Goal: Task Accomplishment & Management: Manage account settings

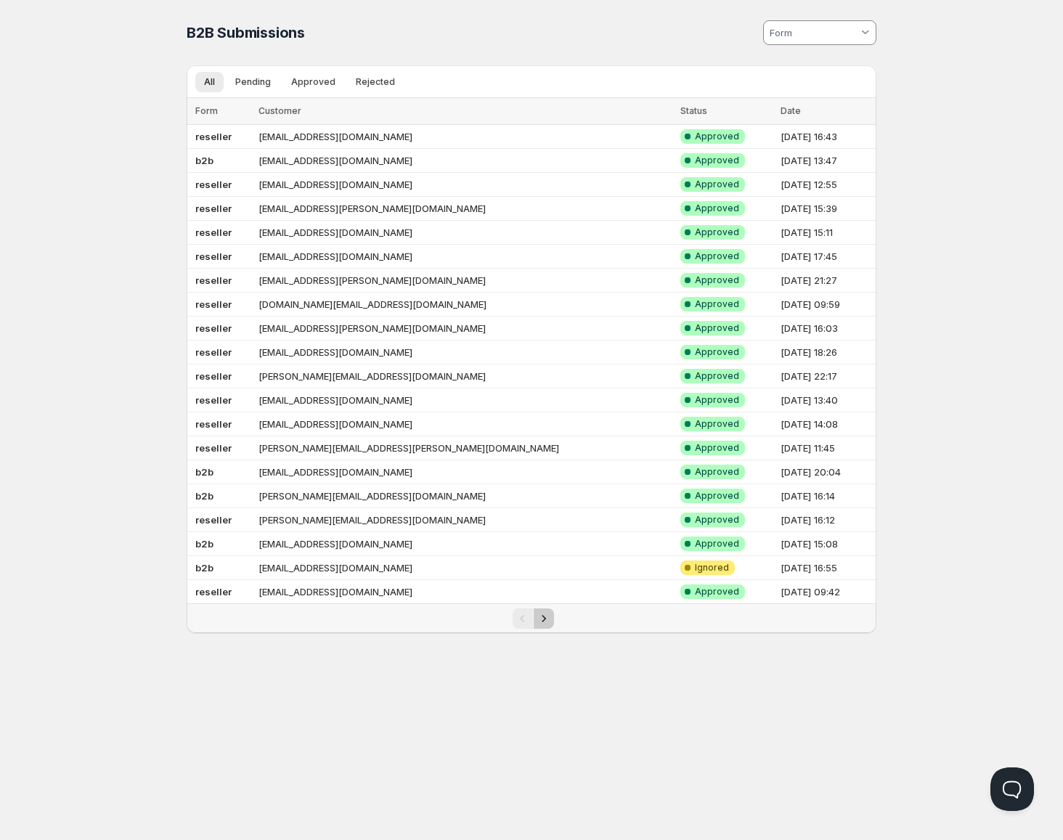
click at [550, 620] on button "Next" at bounding box center [544, 618] width 20 height 20
click at [550, 620] on icon "Next" at bounding box center [544, 618] width 15 height 15
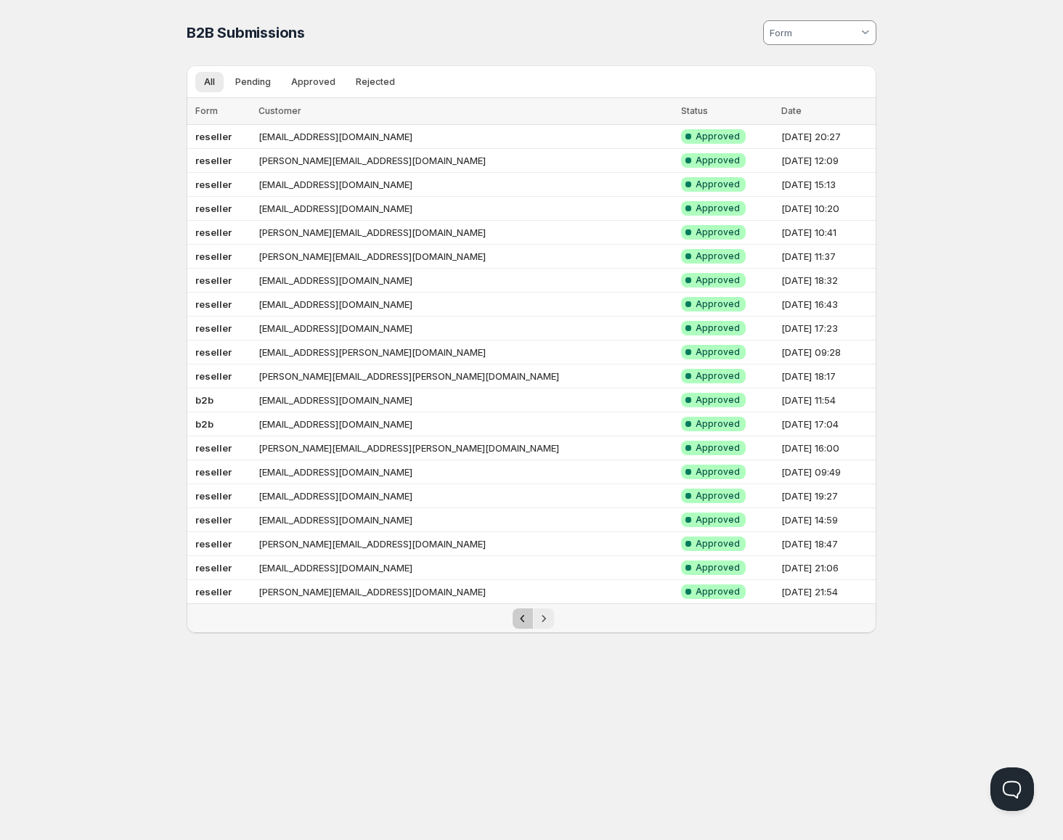
click at [532, 620] on button "Previous" at bounding box center [523, 618] width 20 height 20
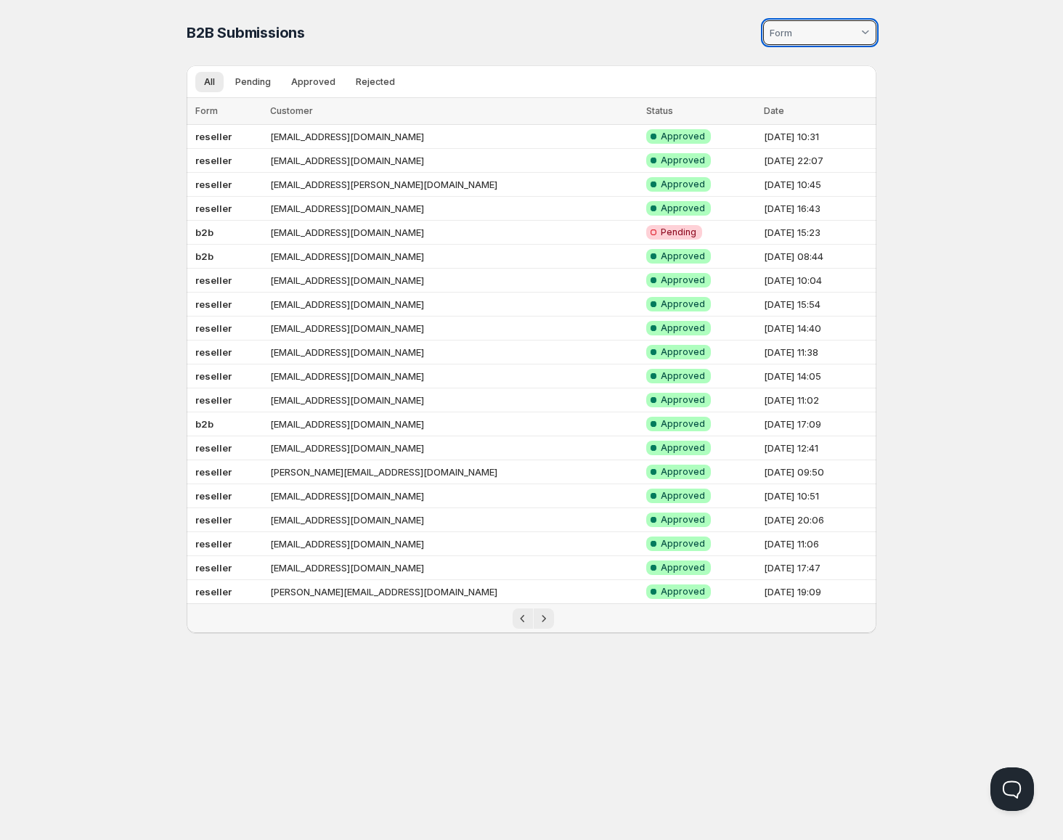
click at [817, 23] on input at bounding box center [812, 32] width 91 height 23
click at [816, 29] on input at bounding box center [812, 32] width 91 height 23
click at [821, 69] on div "b2b" at bounding box center [826, 68] width 75 height 12
type vaadin-combo-box "1232"
type input "b2b"
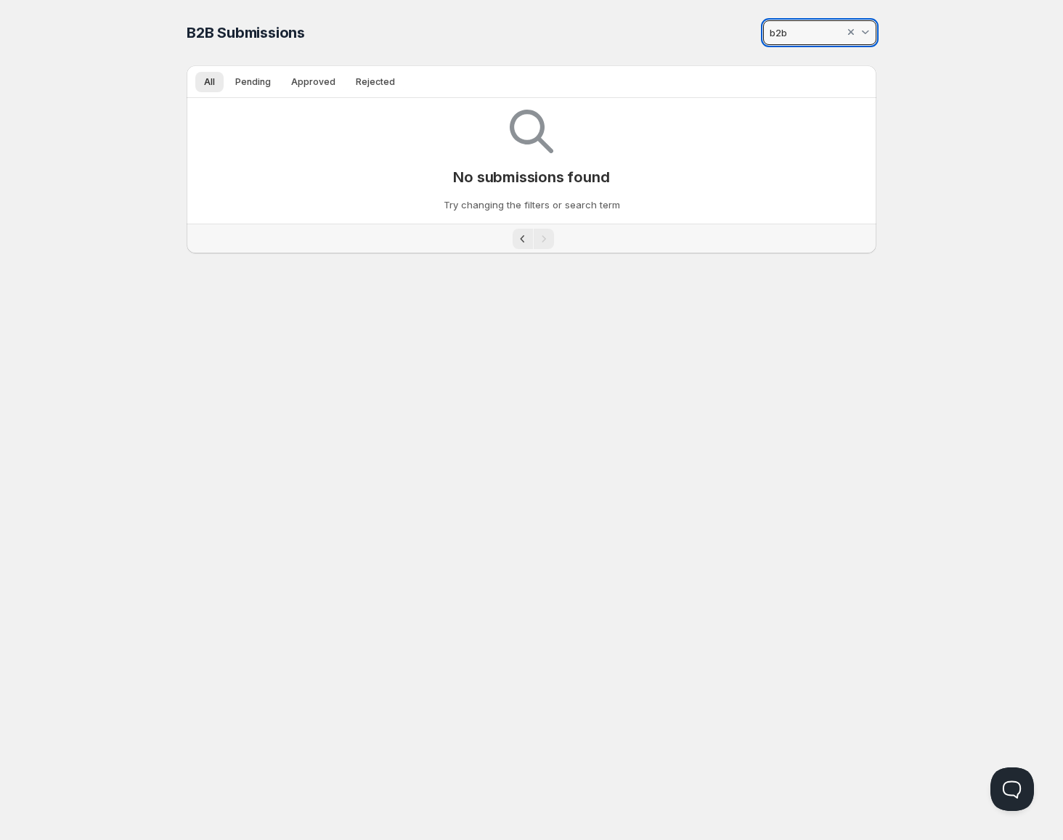
click at [807, 36] on input "b2b" at bounding box center [805, 32] width 77 height 23
click at [854, 33] on div at bounding box center [851, 32] width 15 height 15
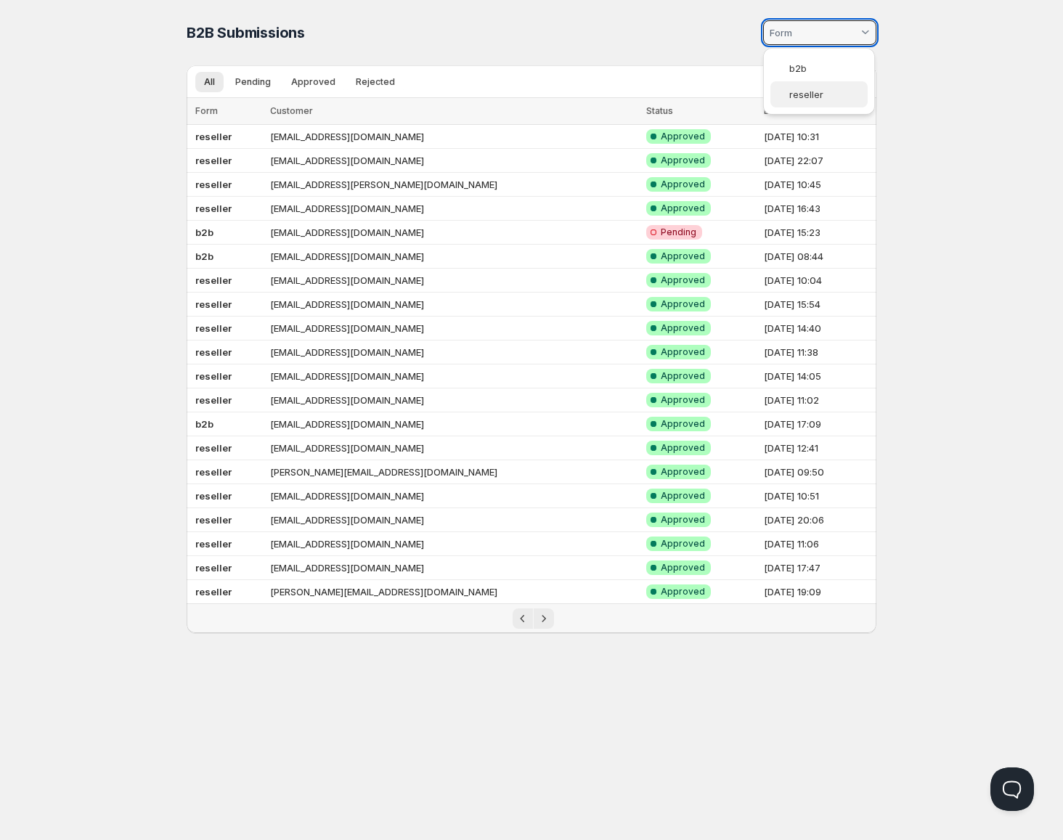
click at [807, 87] on vaadin-combo-box-item "reseller" at bounding box center [818, 94] width 97 height 26
type vaadin-combo-box "1189"
type input "reseller"
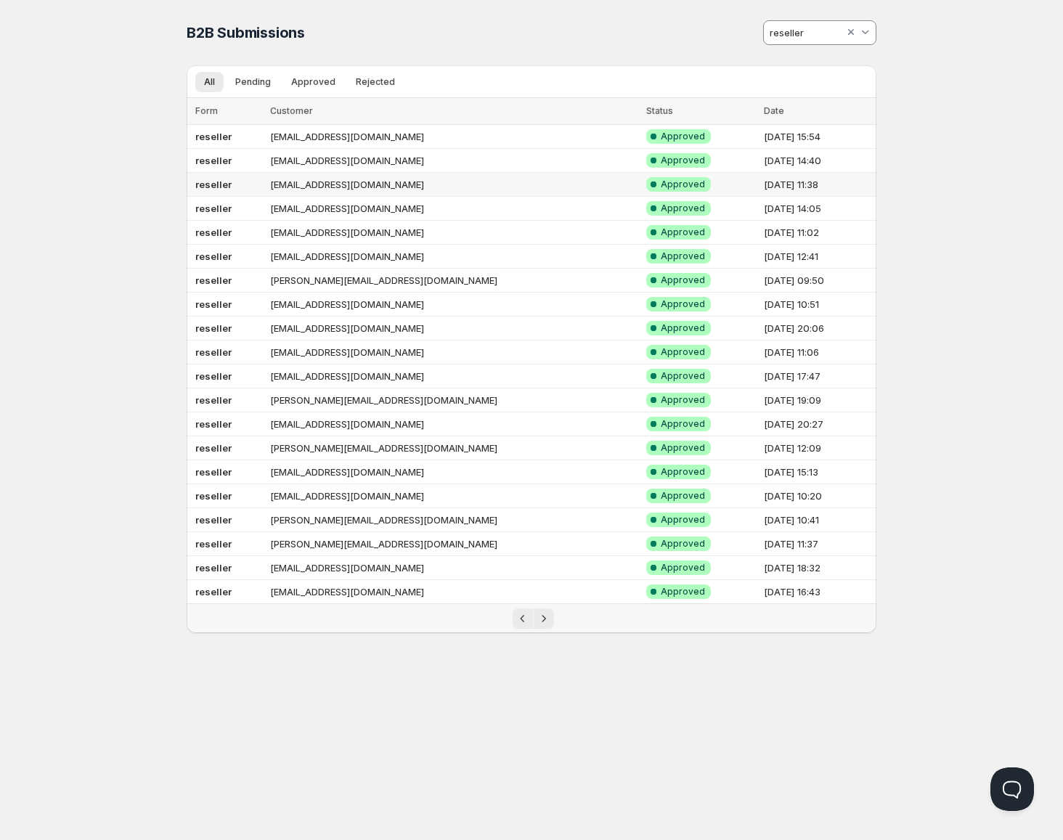
click at [870, 192] on td "17.08.2025, 11:38" at bounding box center [817, 185] width 117 height 24
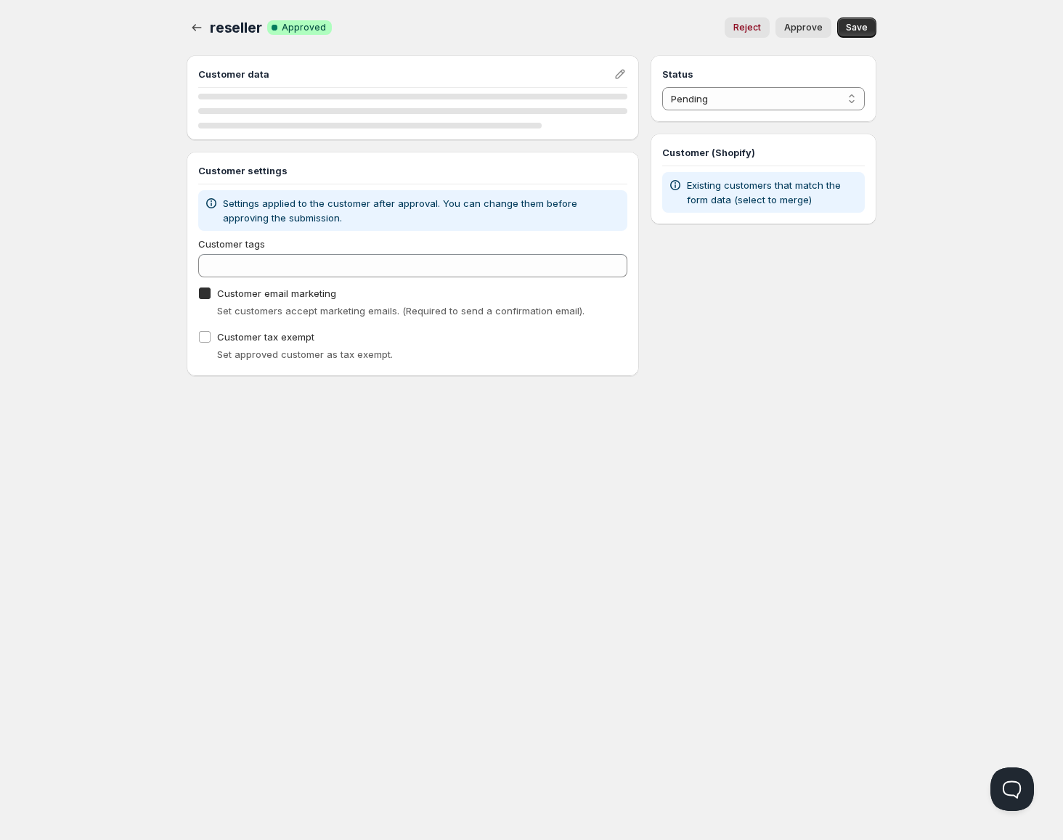
checkbox input "true"
select select "1"
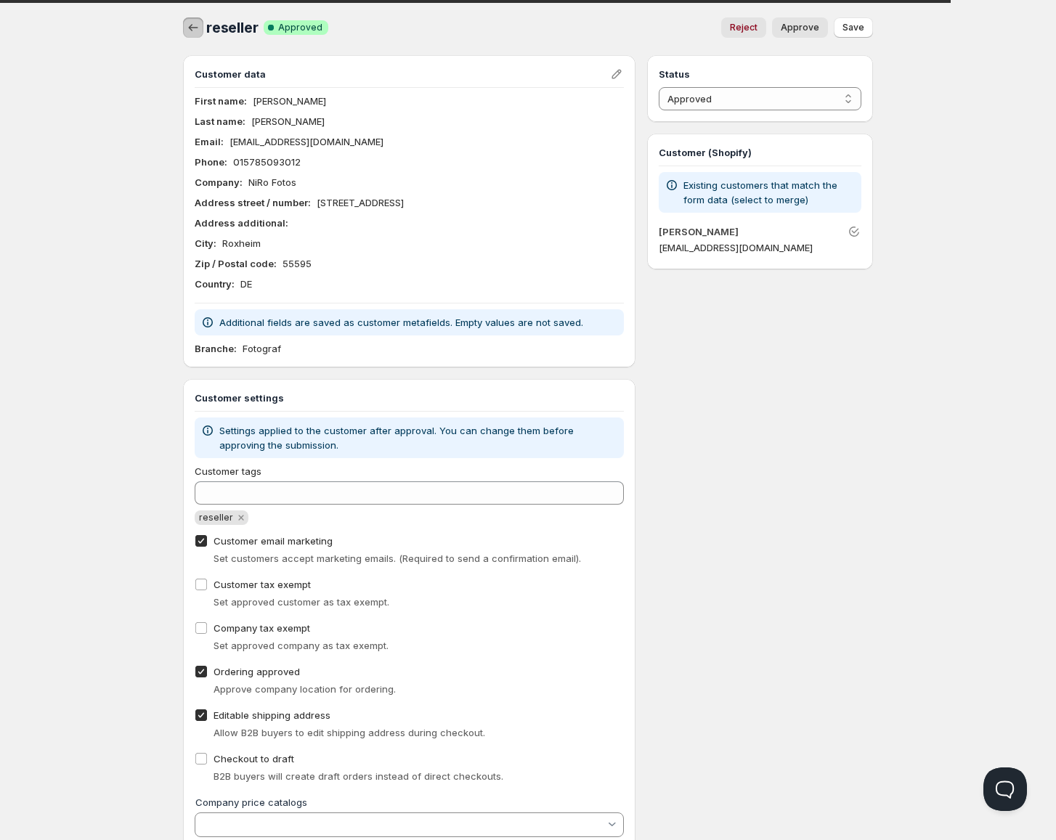
click at [191, 27] on icon "button" at bounding box center [193, 27] width 15 height 15
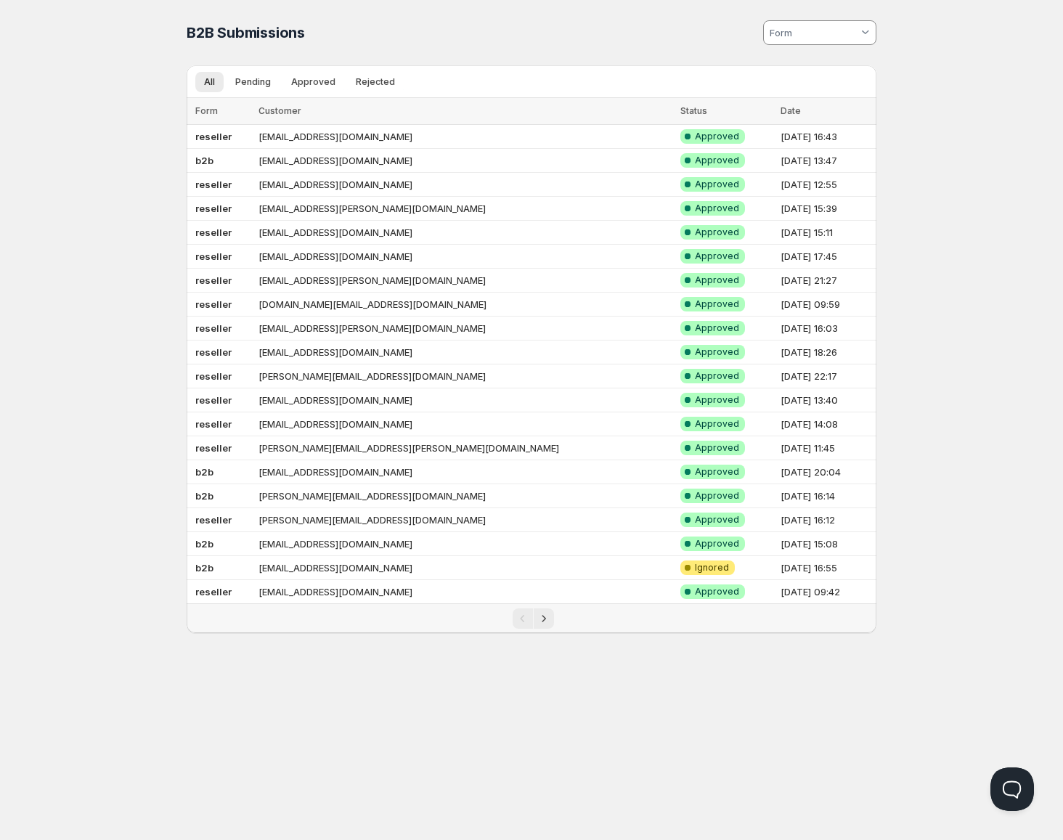
click at [553, 627] on div "Pagination" at bounding box center [544, 618] width 20 height 20
click at [547, 621] on icon "Next" at bounding box center [544, 618] width 15 height 15
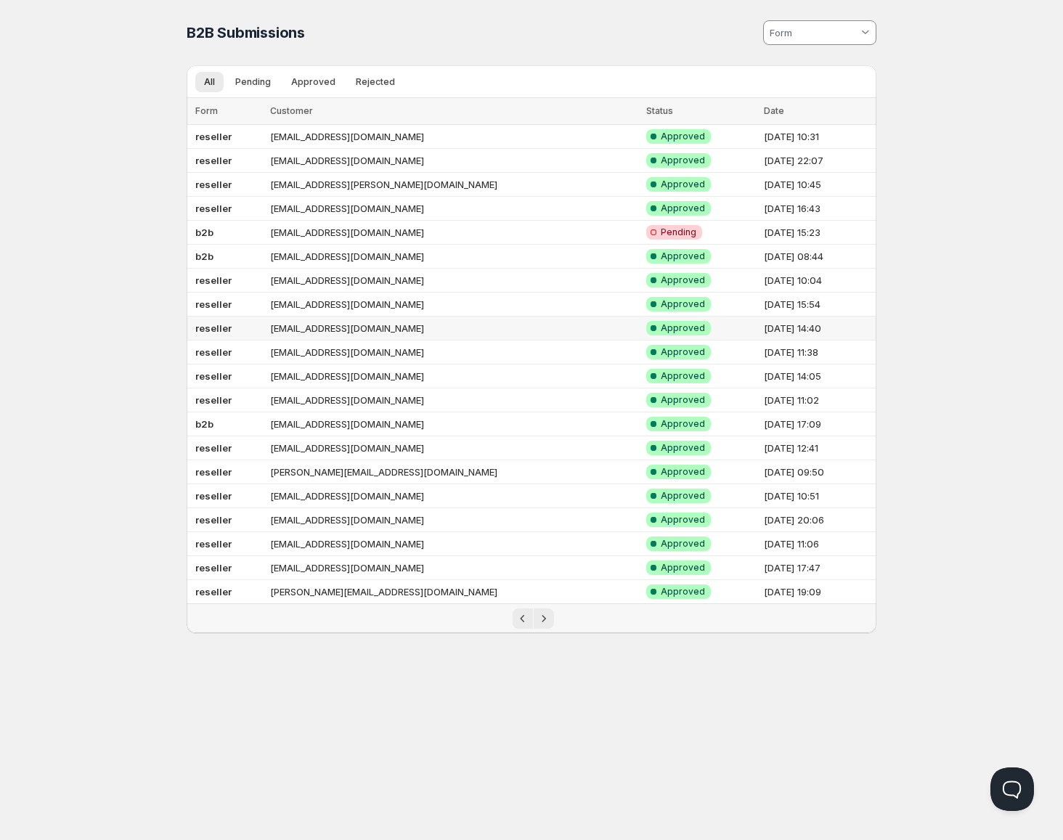
click at [873, 314] on td "22.08.2025, 15:54" at bounding box center [817, 305] width 117 height 24
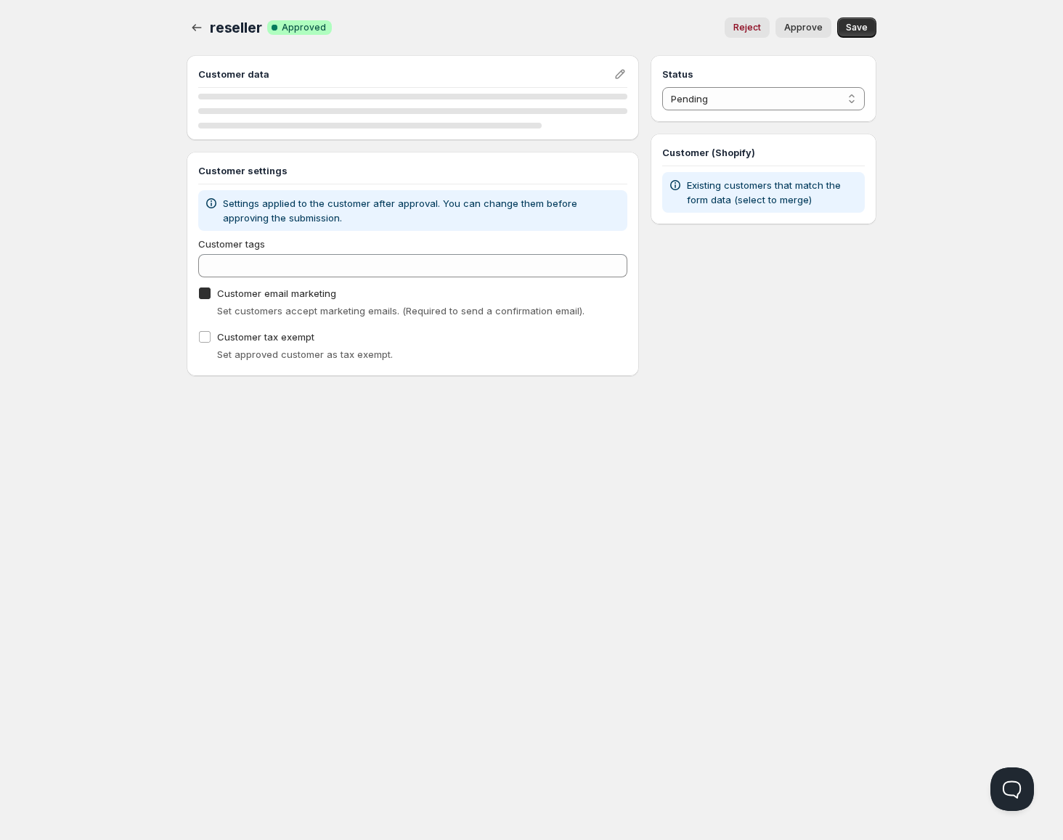
checkbox input "true"
select select "1"
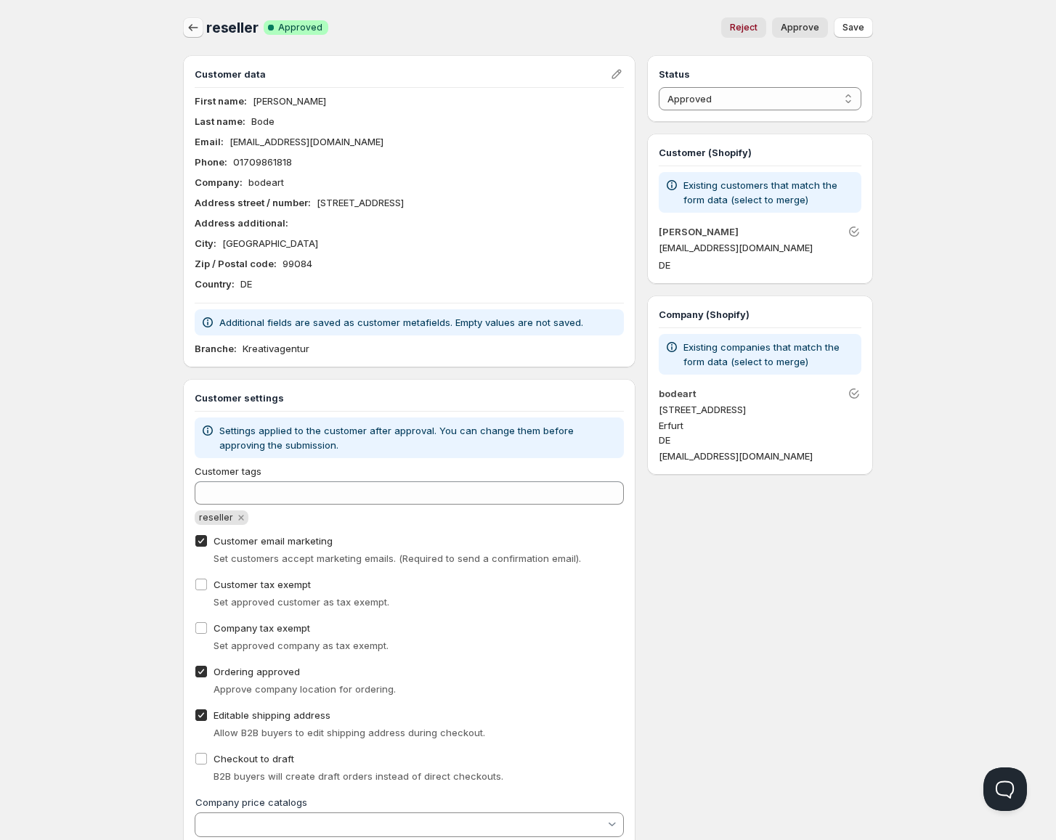
click at [193, 30] on icon "button" at bounding box center [193, 27] width 15 height 15
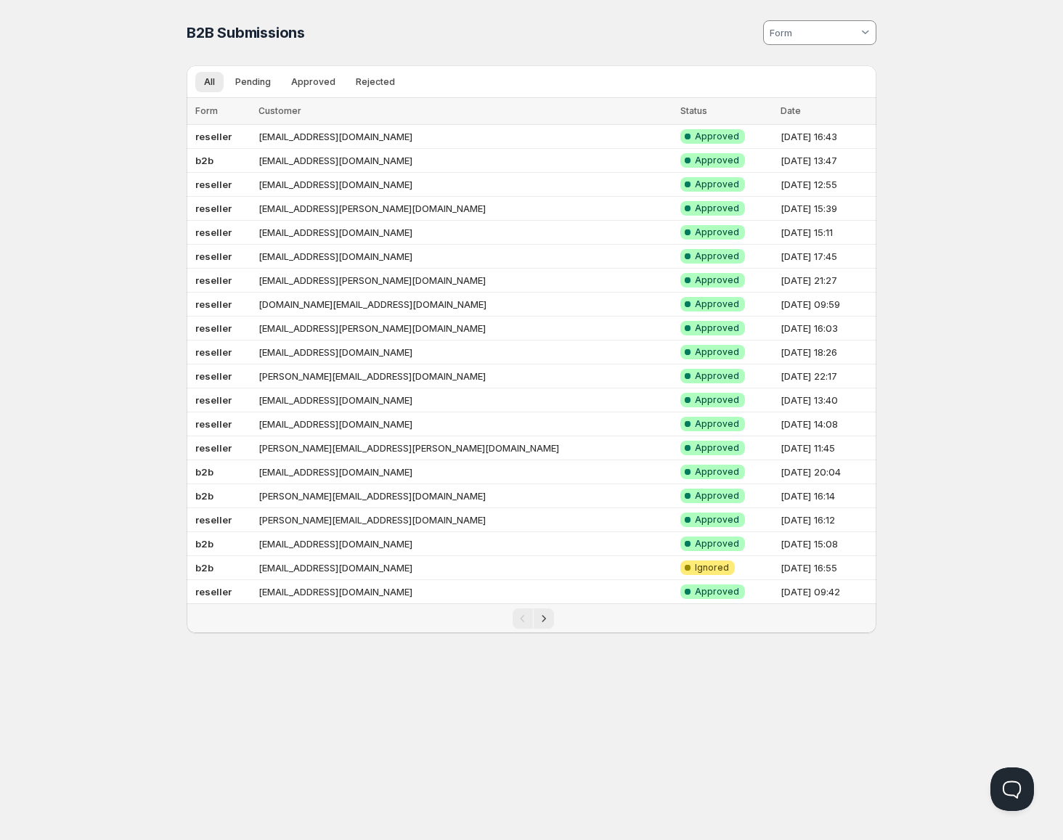
click at [979, 317] on div "Home Pricing Price lists Checkout Forms Submissions Settings Features Plans B2B…" at bounding box center [531, 420] width 1063 height 840
drag, startPoint x: 313, startPoint y: 399, endPoint x: 295, endPoint y: 403, distance: 17.8
click at [295, 403] on td "[EMAIL_ADDRESS][DOMAIN_NAME]" at bounding box center [465, 400] width 422 height 24
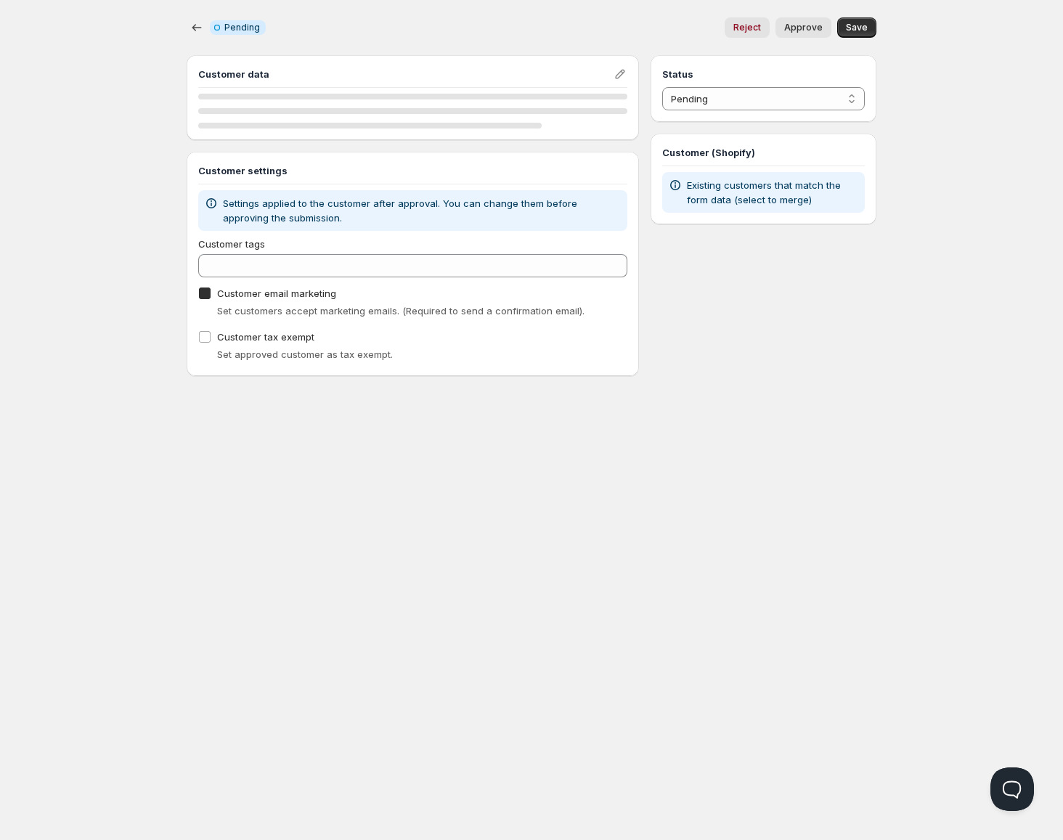
checkbox input "true"
select select "1"
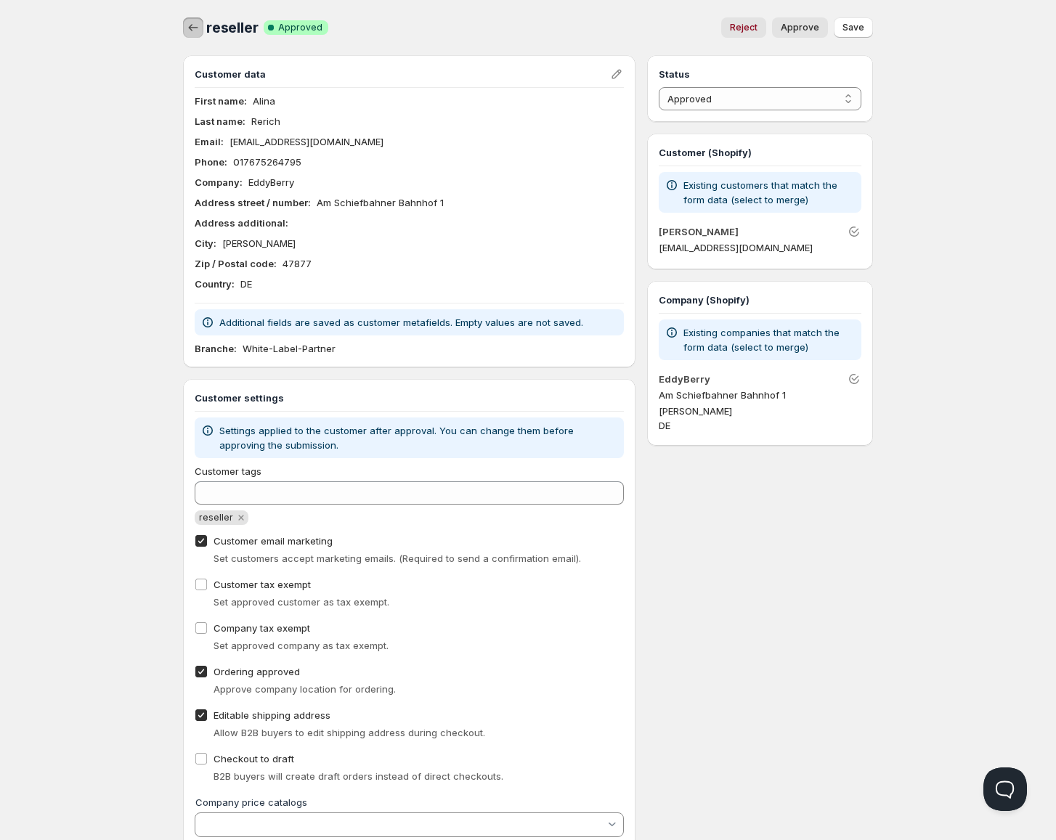
click at [192, 30] on icon "button" at bounding box center [193, 27] width 9 height 7
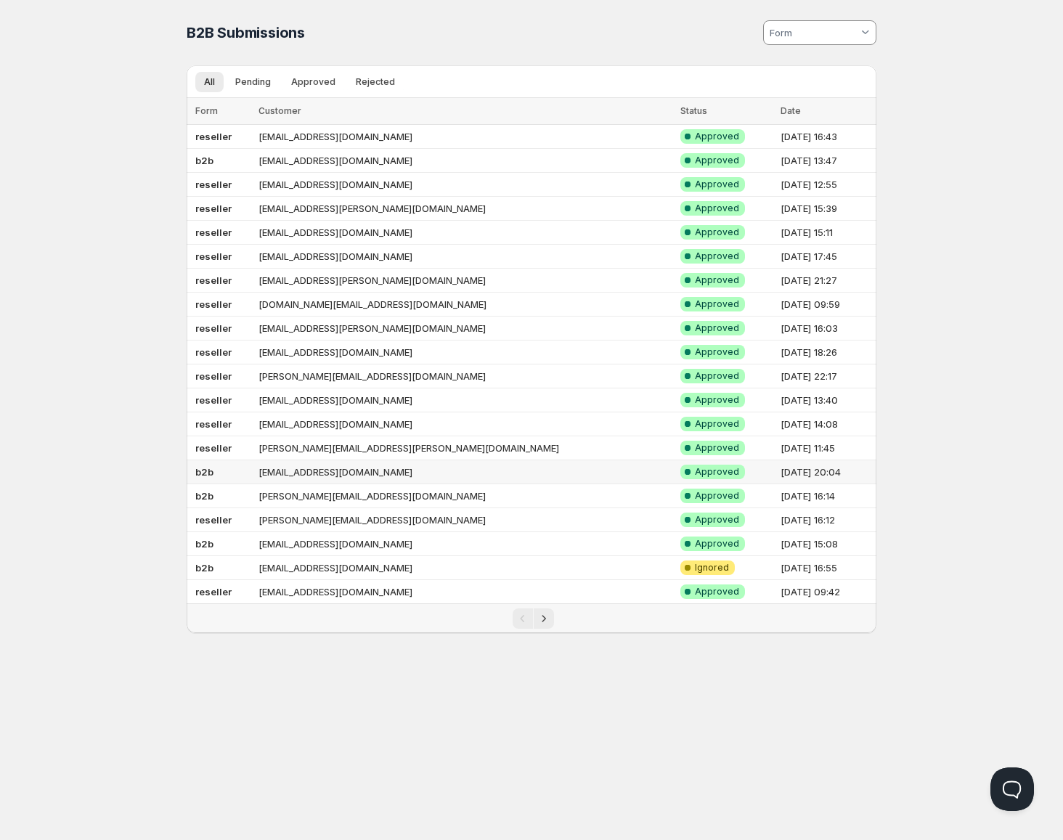
click at [377, 470] on td "[EMAIL_ADDRESS][DOMAIN_NAME]" at bounding box center [465, 472] width 422 height 24
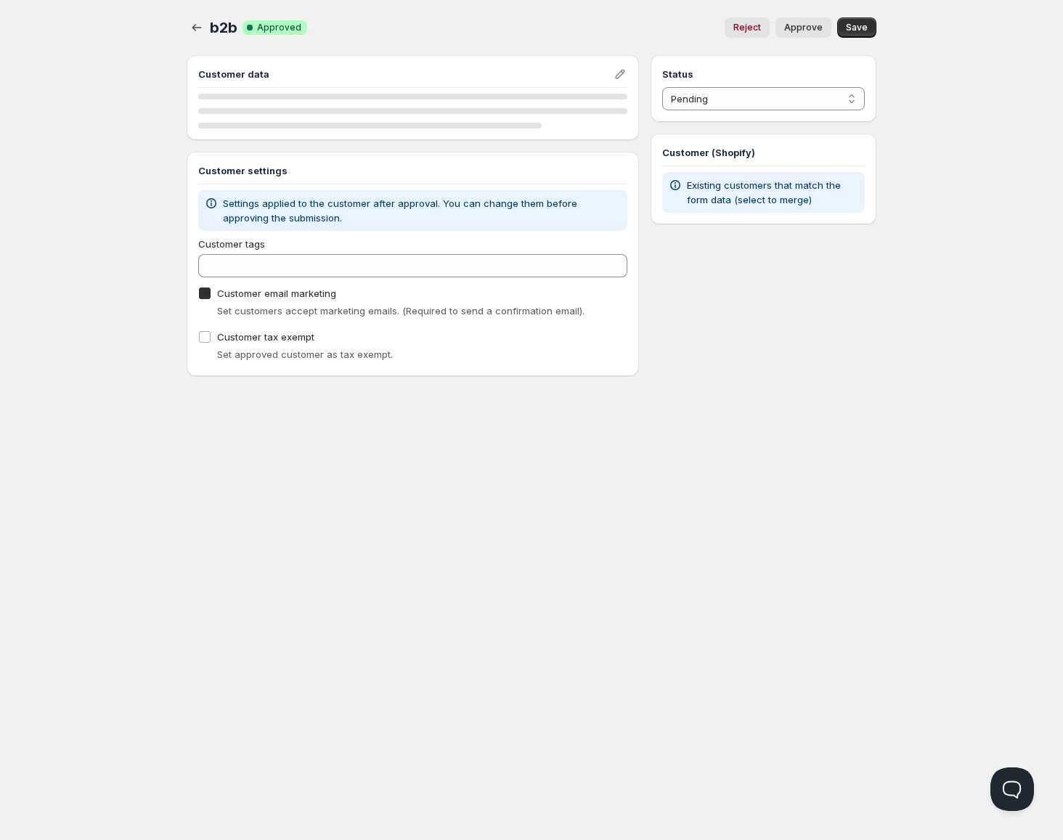
checkbox input "true"
select select "1"
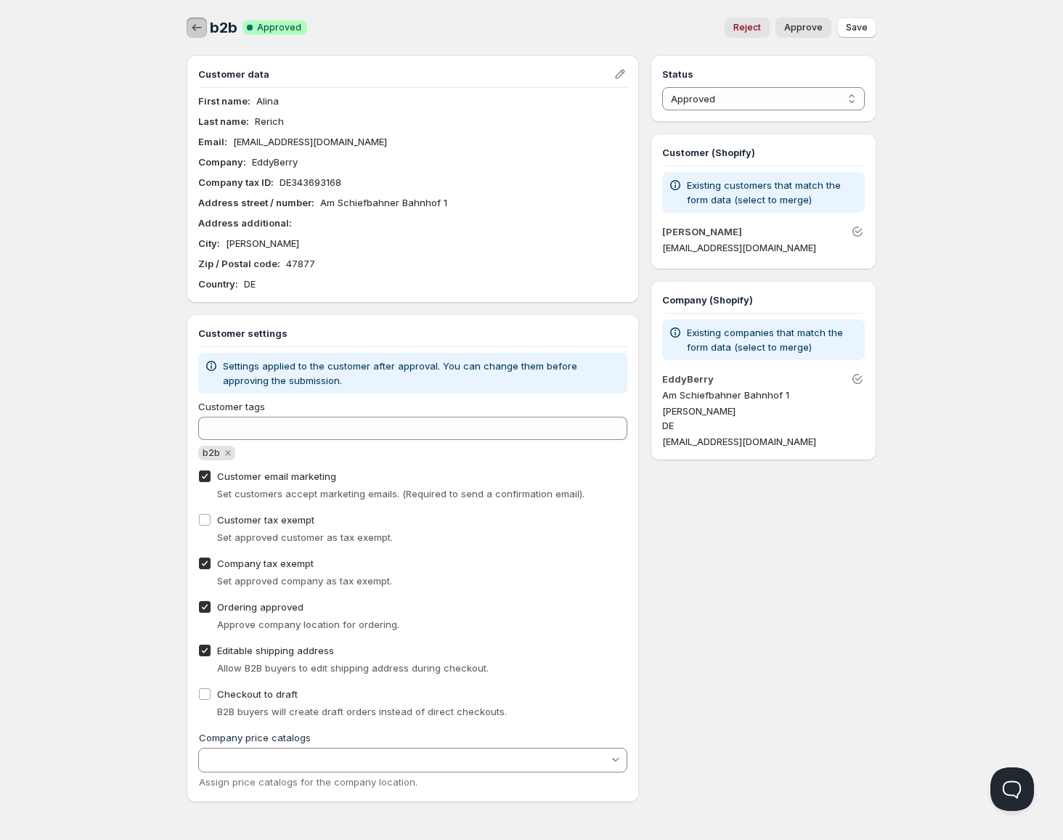
click at [201, 28] on icon "button" at bounding box center [196, 27] width 15 height 15
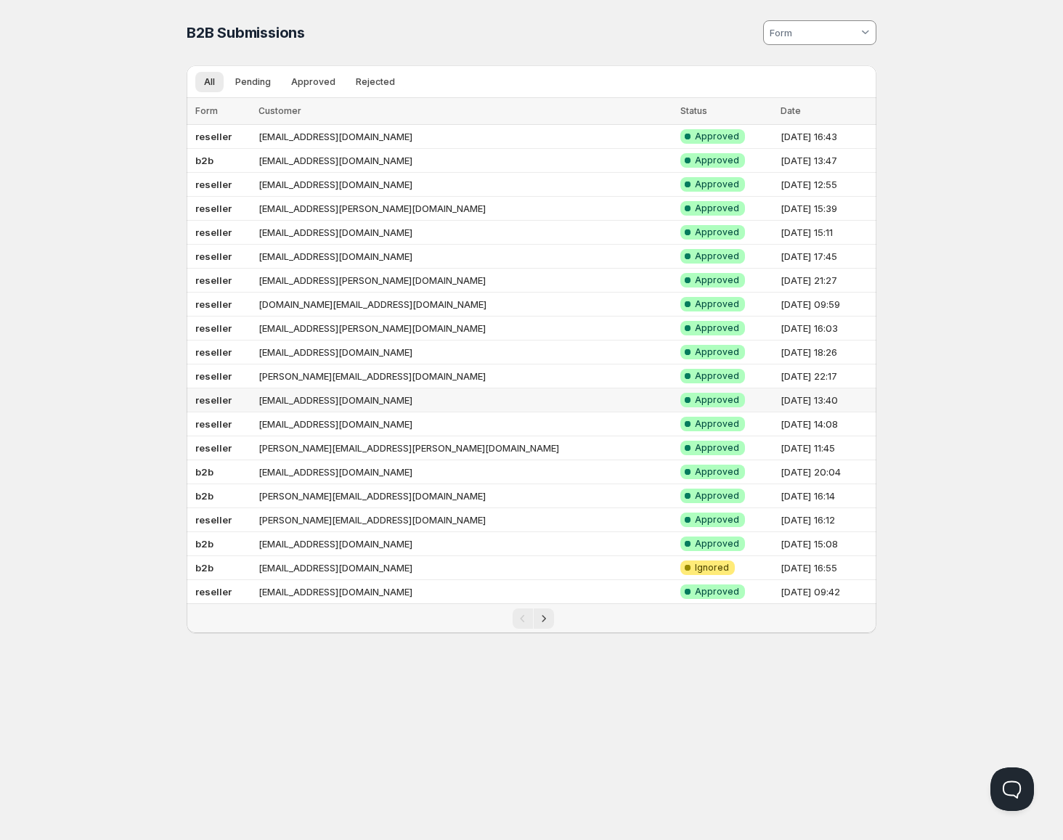
click at [378, 401] on td "[EMAIL_ADDRESS][DOMAIN_NAME]" at bounding box center [465, 400] width 422 height 24
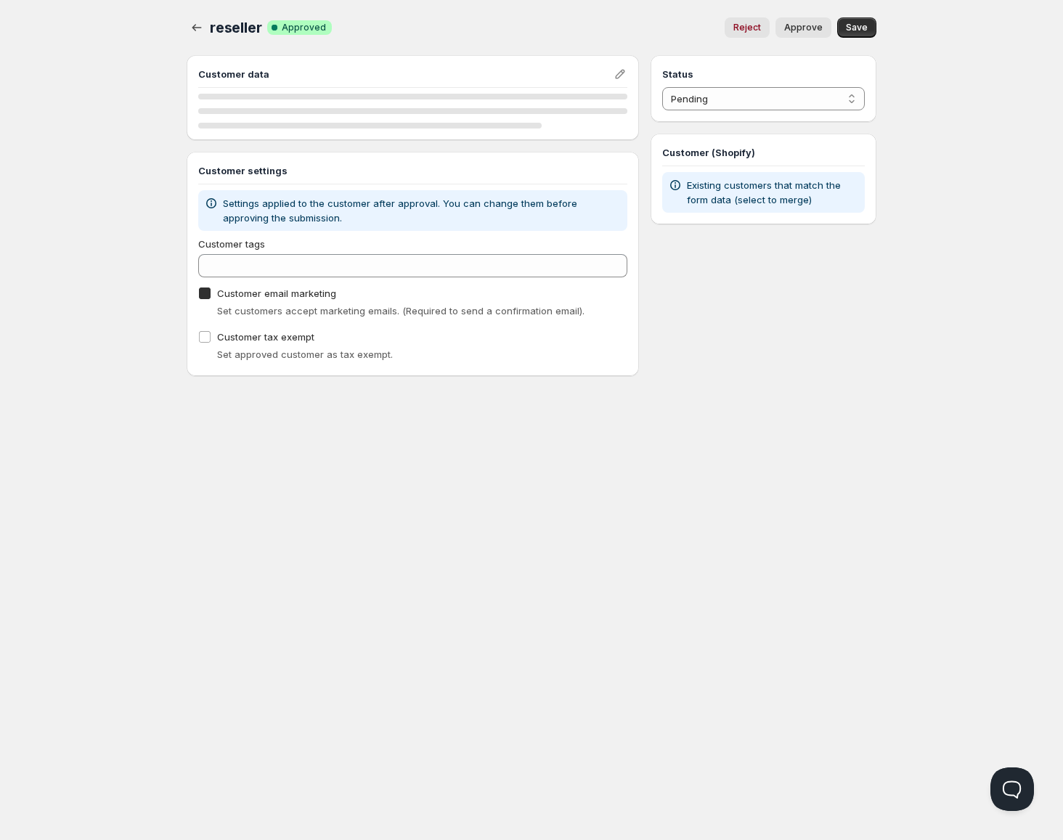
checkbox input "true"
select select "1"
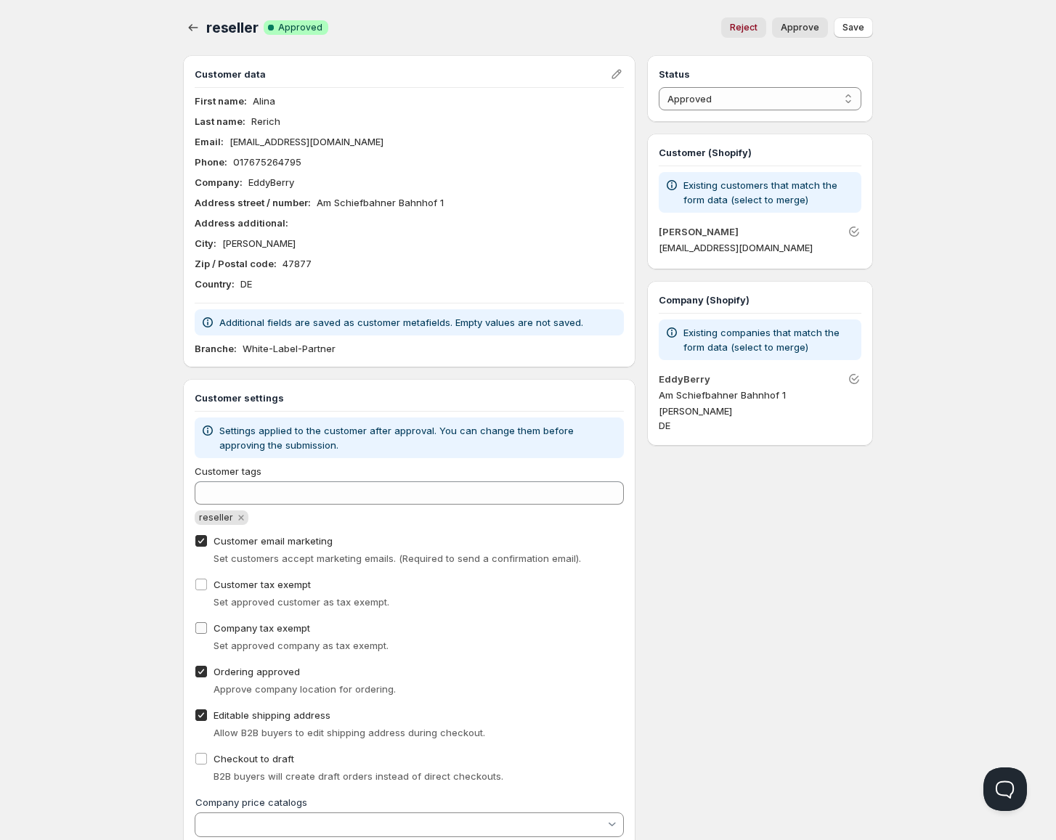
click at [232, 626] on span "Company tax exempt" at bounding box center [261, 628] width 97 height 12
click at [207, 626] on input "Company tax exempt" at bounding box center [201, 628] width 12 height 12
checkbox input "true"
click at [854, 28] on span "Save" at bounding box center [853, 28] width 22 height 12
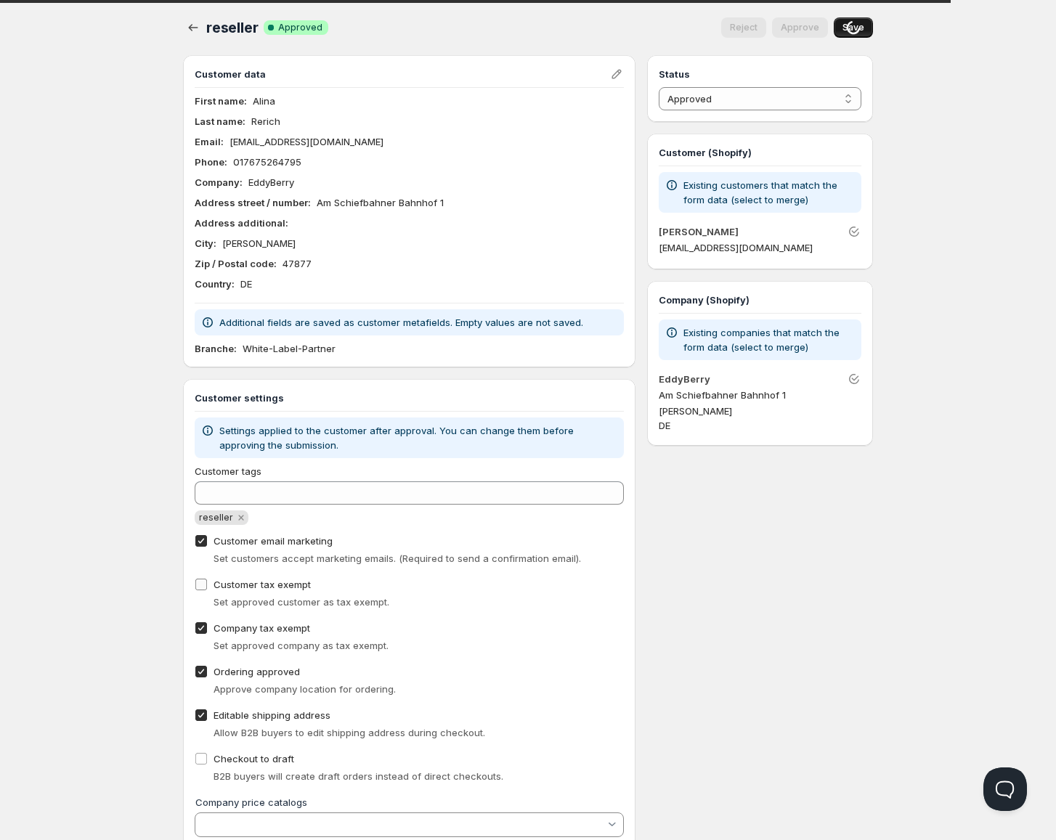
click at [203, 590] on input "Customer tax exempt" at bounding box center [201, 585] width 12 height 12
click at [256, 584] on span "Customer tax exempt" at bounding box center [261, 585] width 97 height 12
click at [207, 584] on input "Customer tax exempt" at bounding box center [201, 585] width 12 height 12
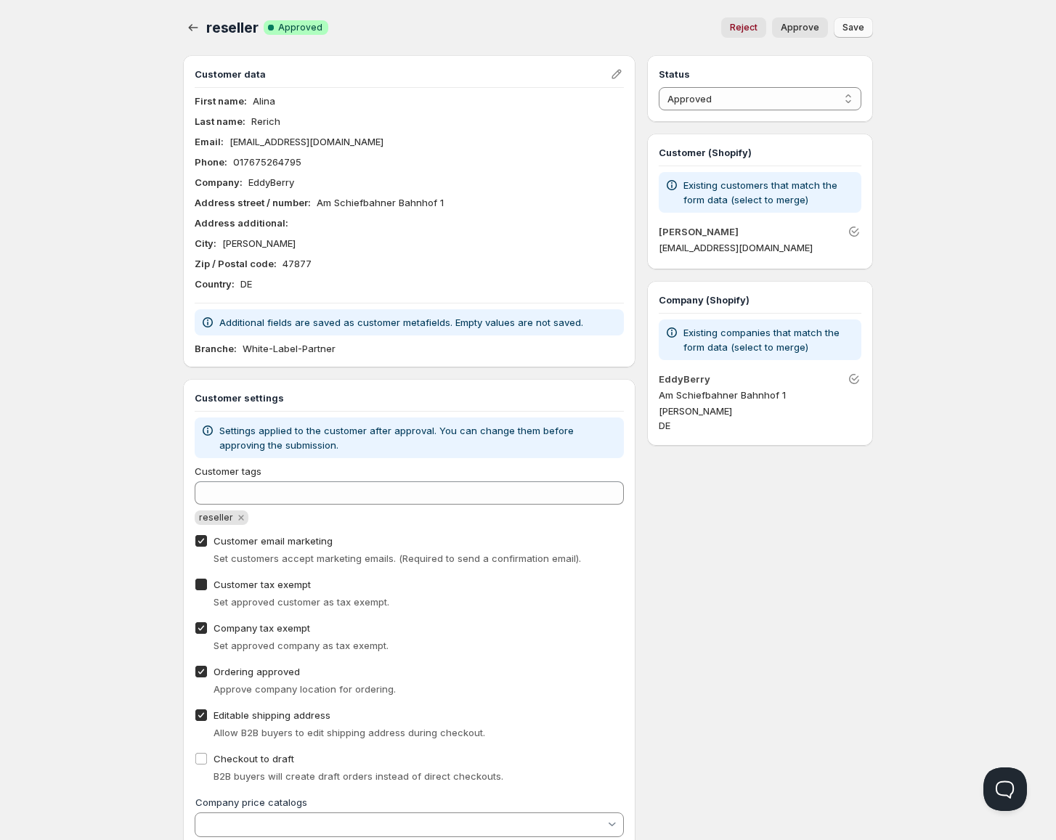
checkbox input "true"
click at [855, 27] on span "Save" at bounding box center [853, 28] width 22 height 12
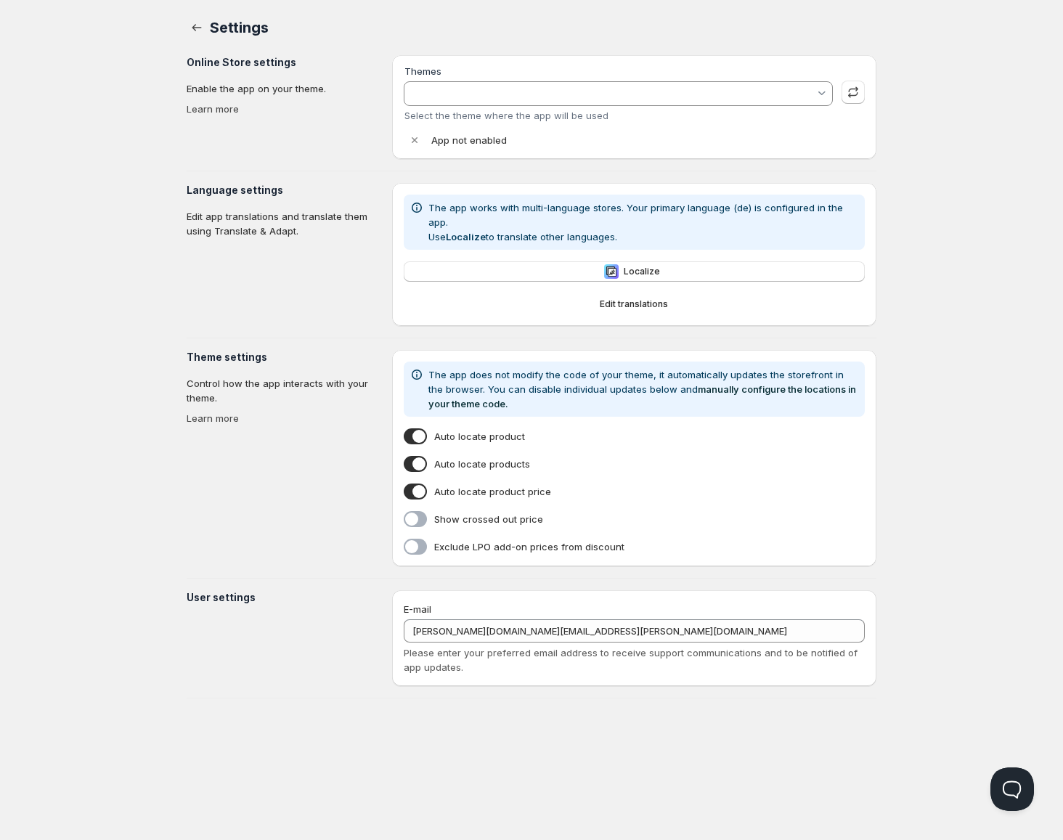
type input "[DOMAIN_NAME] Impact 6.7.1"
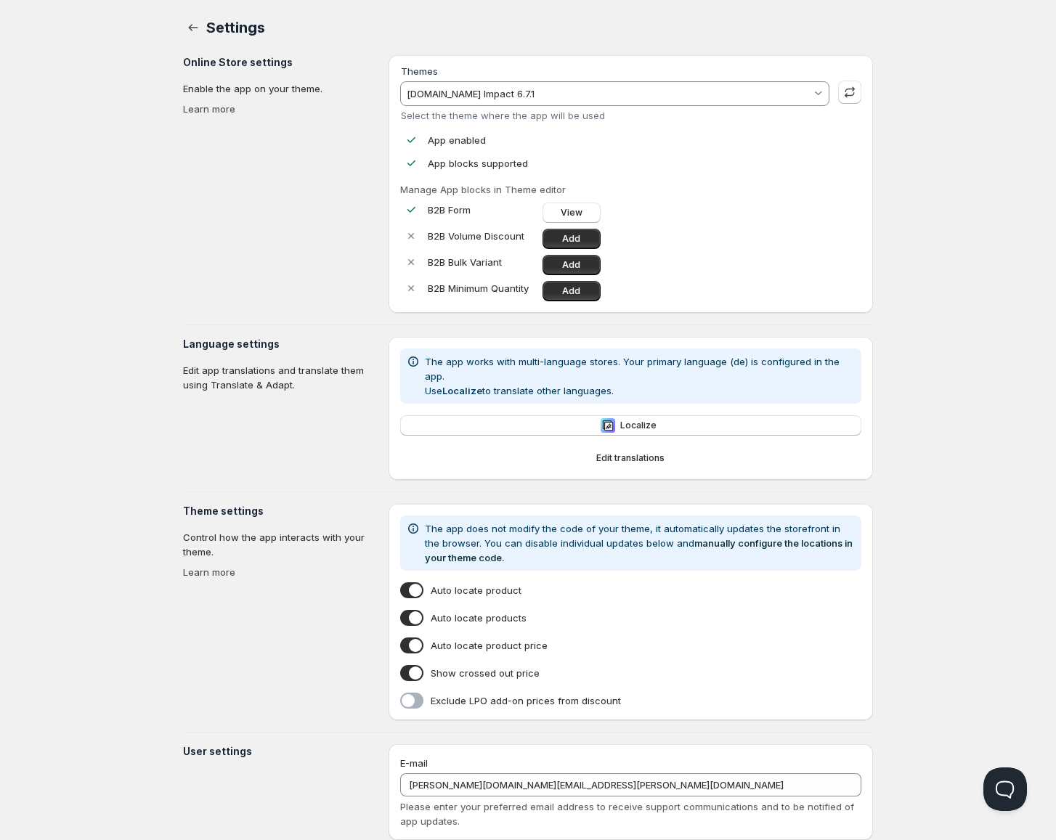
scroll to position [34, 0]
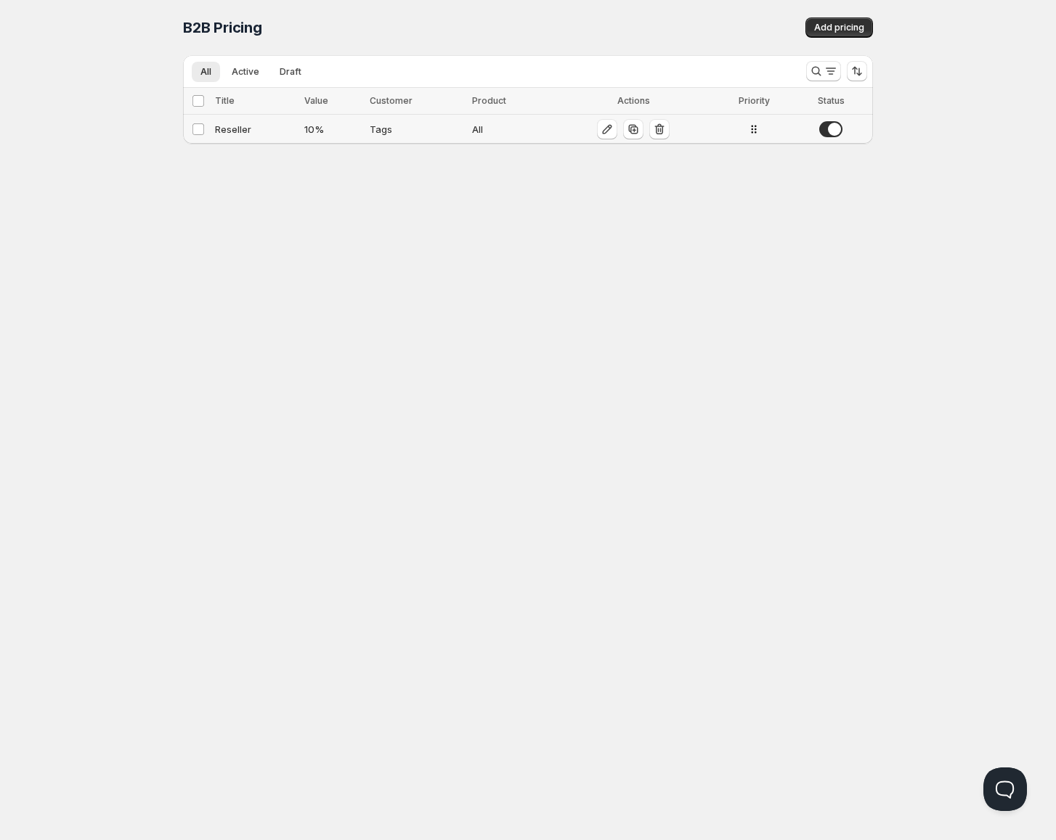
click at [240, 127] on div "Reseller" at bounding box center [255, 129] width 81 height 15
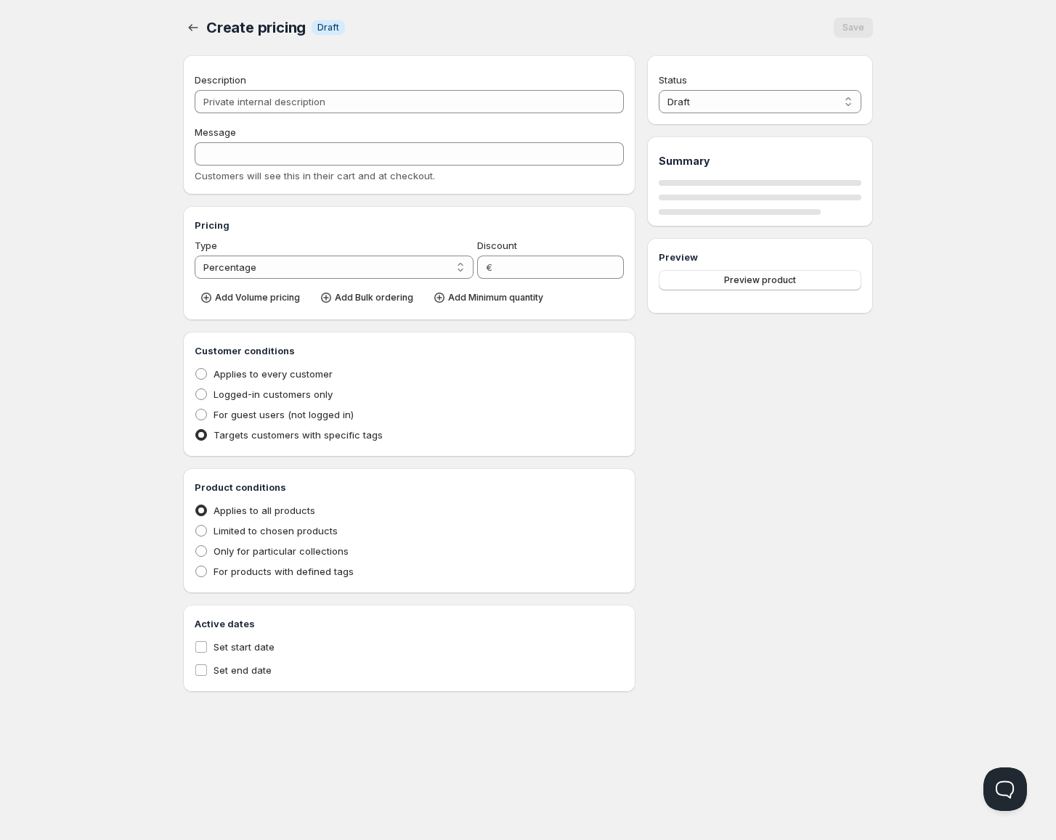
type input "Reseller"
type input "RESELLER"
type input "10"
radio input "true"
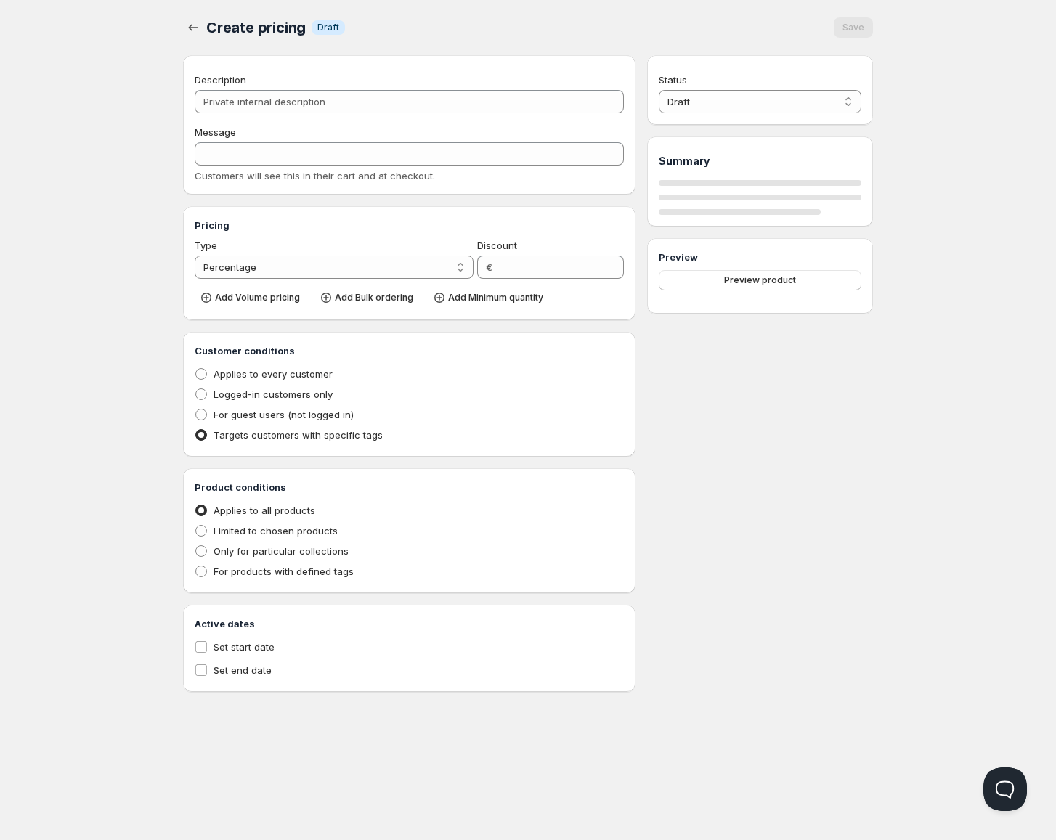
select select "1"
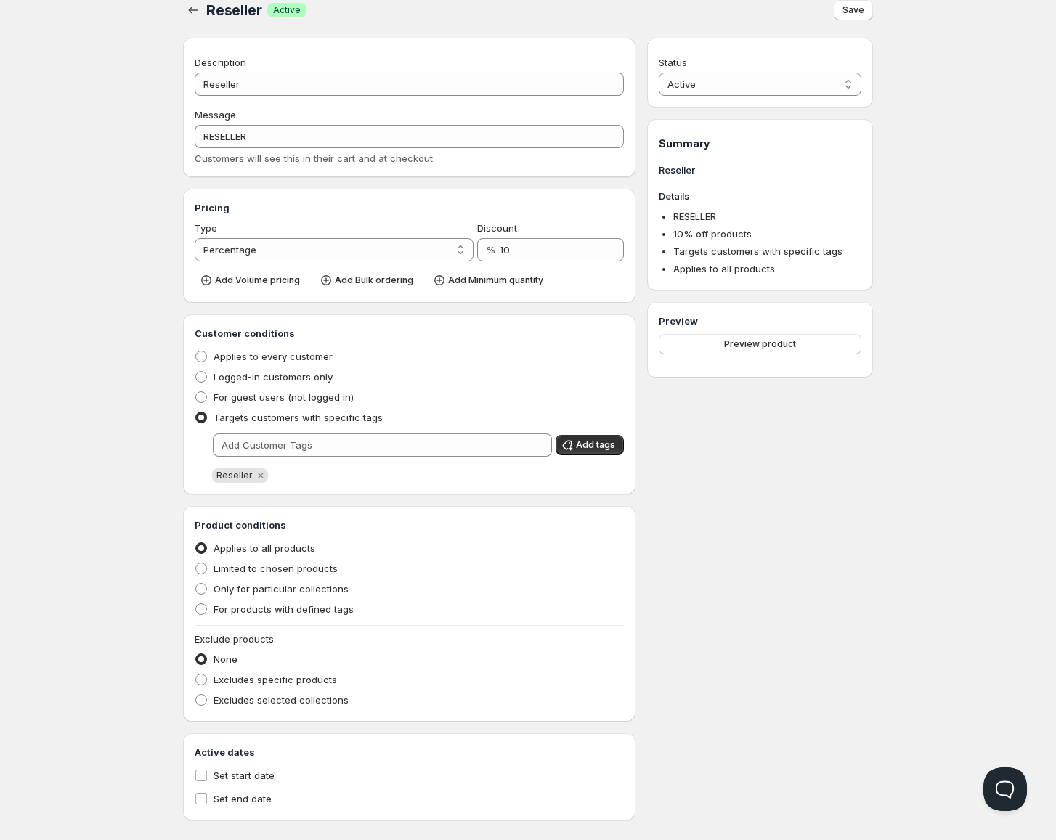
scroll to position [35, 0]
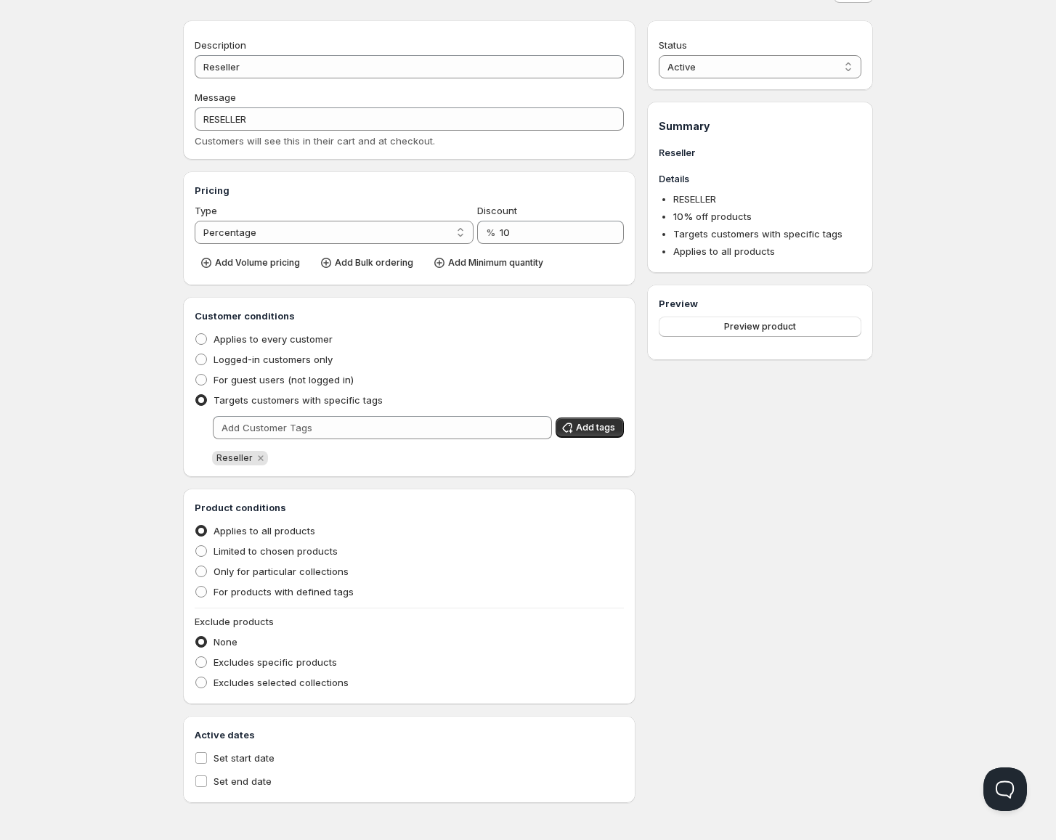
scroll to position [1, 0]
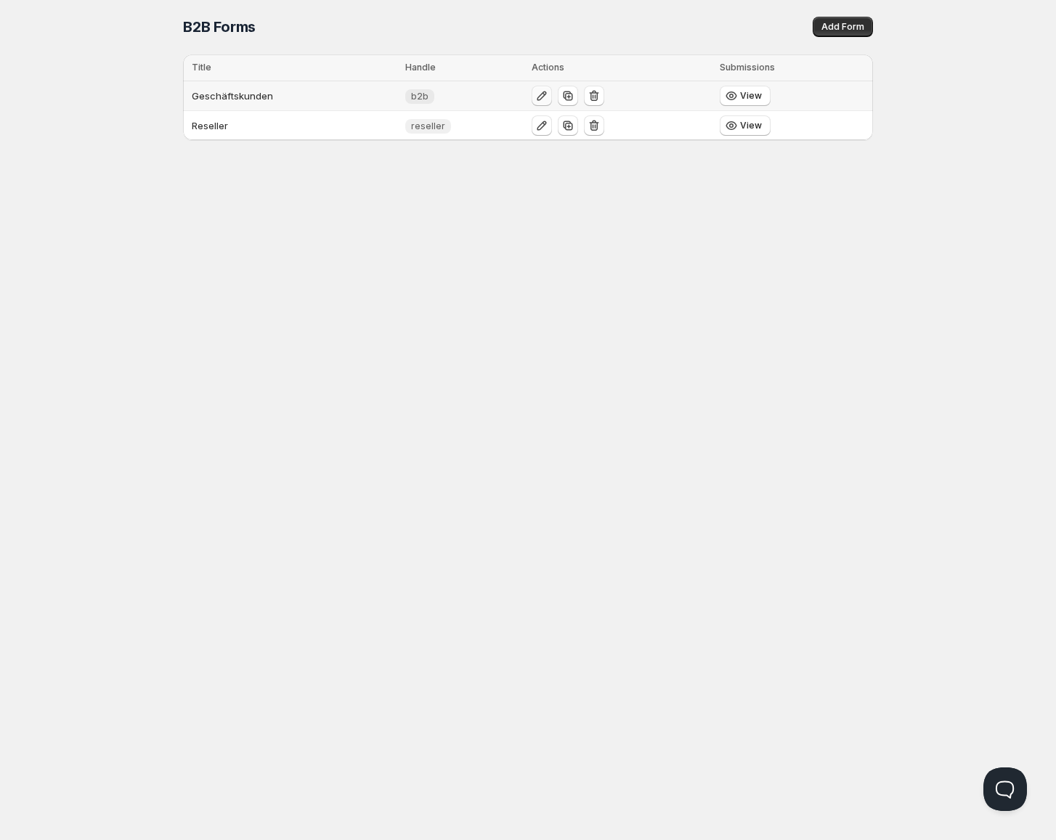
click at [539, 97] on icon "button" at bounding box center [541, 96] width 15 height 15
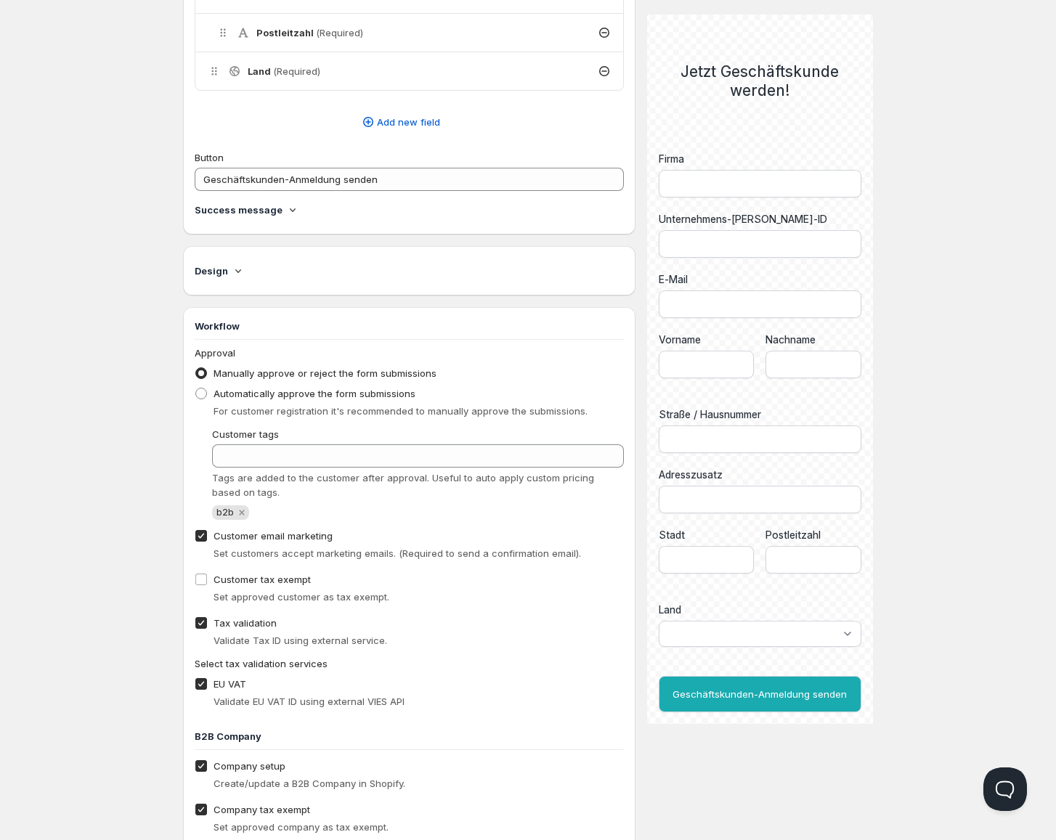
scroll to position [945, 0]
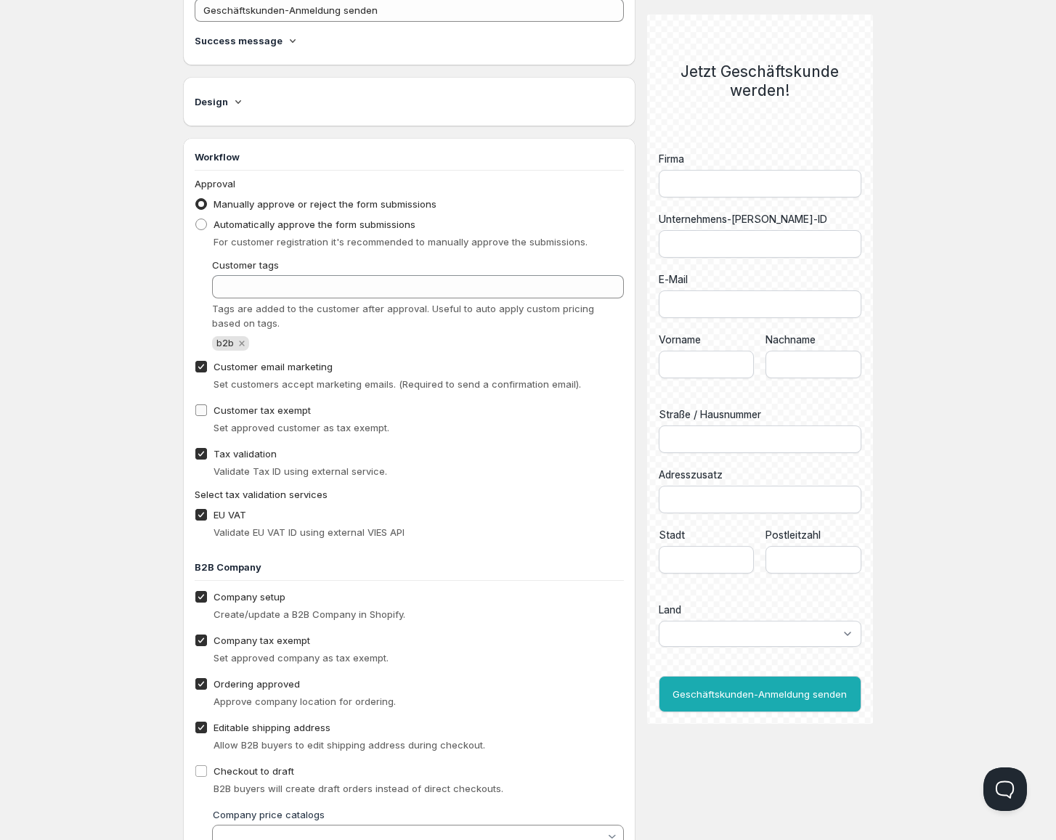
click at [265, 412] on span "Customer tax exempt" at bounding box center [261, 410] width 97 height 12
click at [207, 412] on input "Customer tax exempt" at bounding box center [201, 410] width 12 height 12
checkbox input "true"
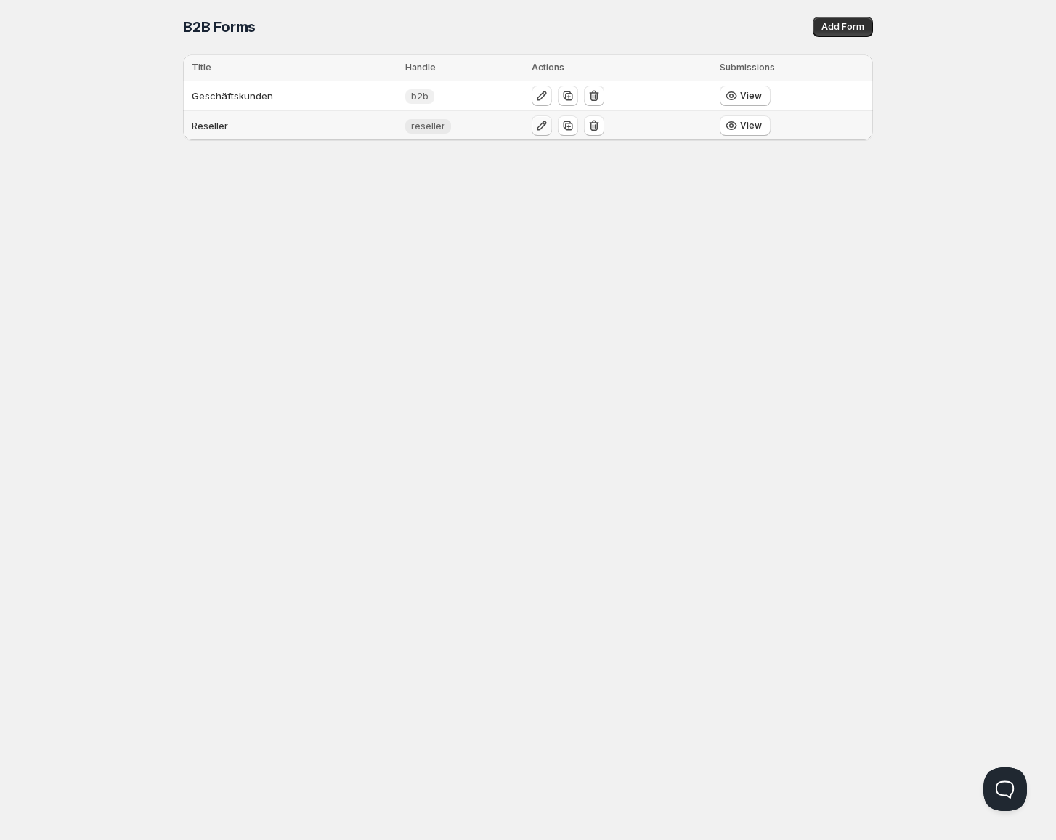
click at [539, 129] on icon "button" at bounding box center [541, 125] width 15 height 15
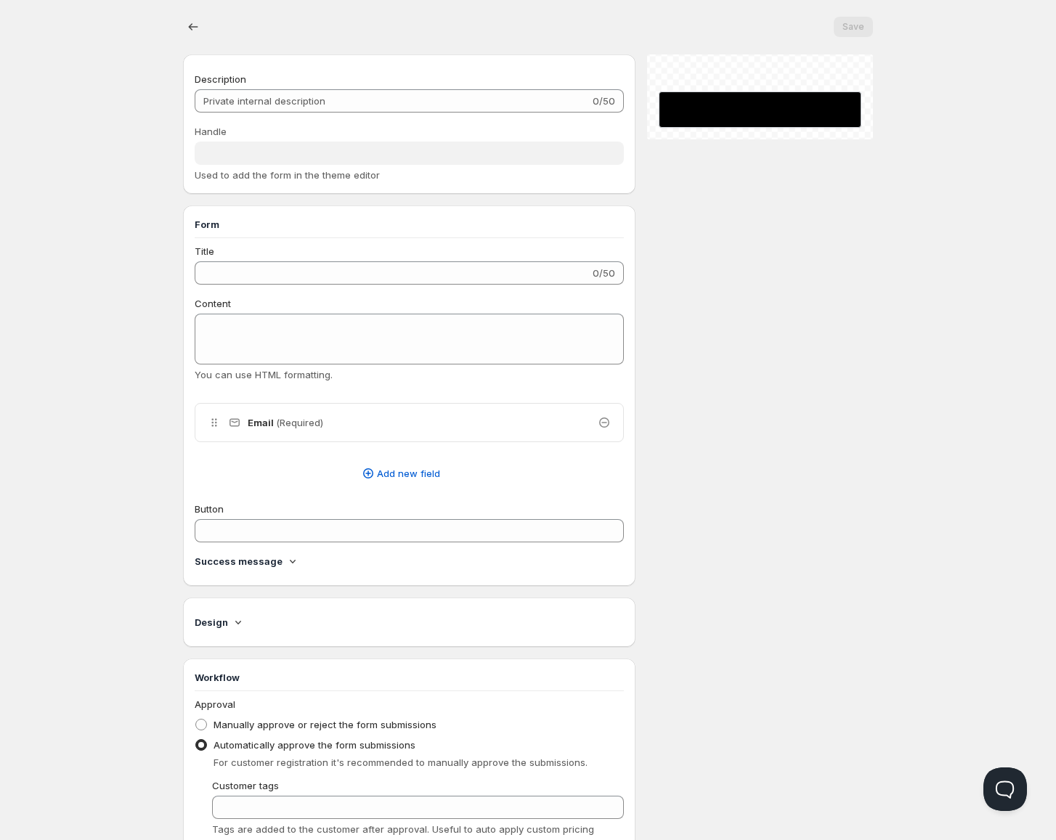
type input "Reseller"
type input "reseller"
type input "Jetzt Reseller werden!"
type input "Reseller-Antrag senden"
radio input "true"
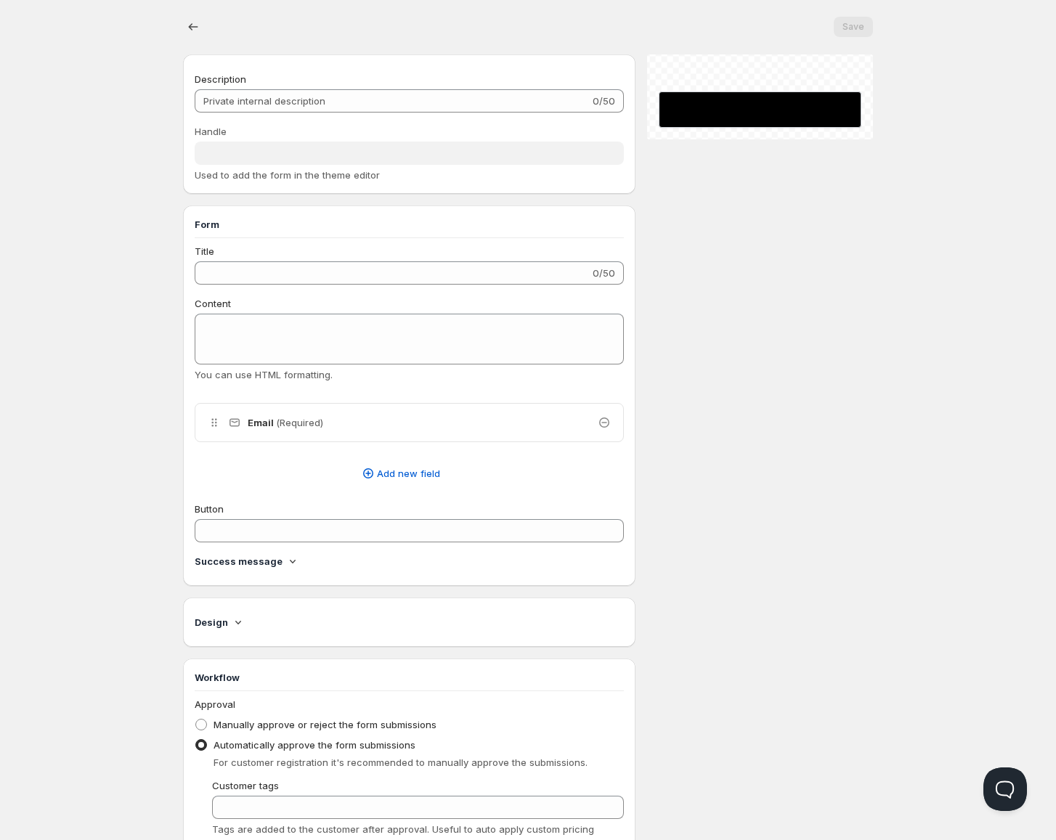
checkbox input "true"
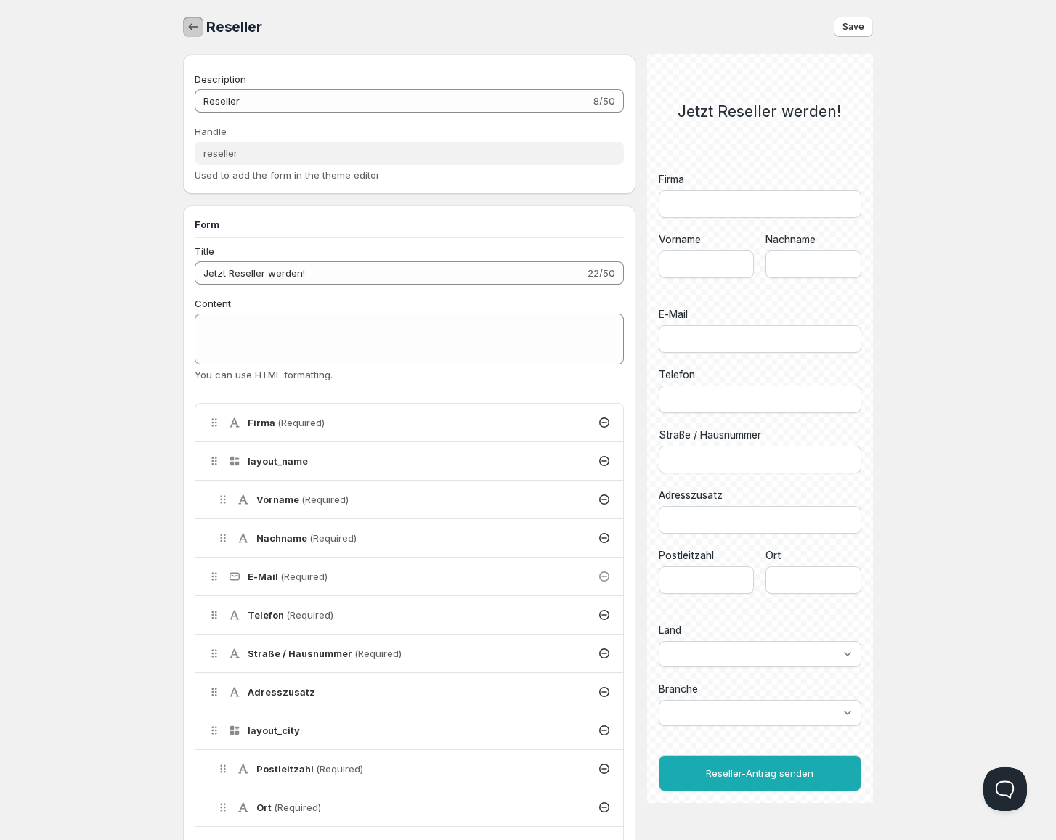
click at [201, 25] on button "button" at bounding box center [193, 27] width 20 height 20
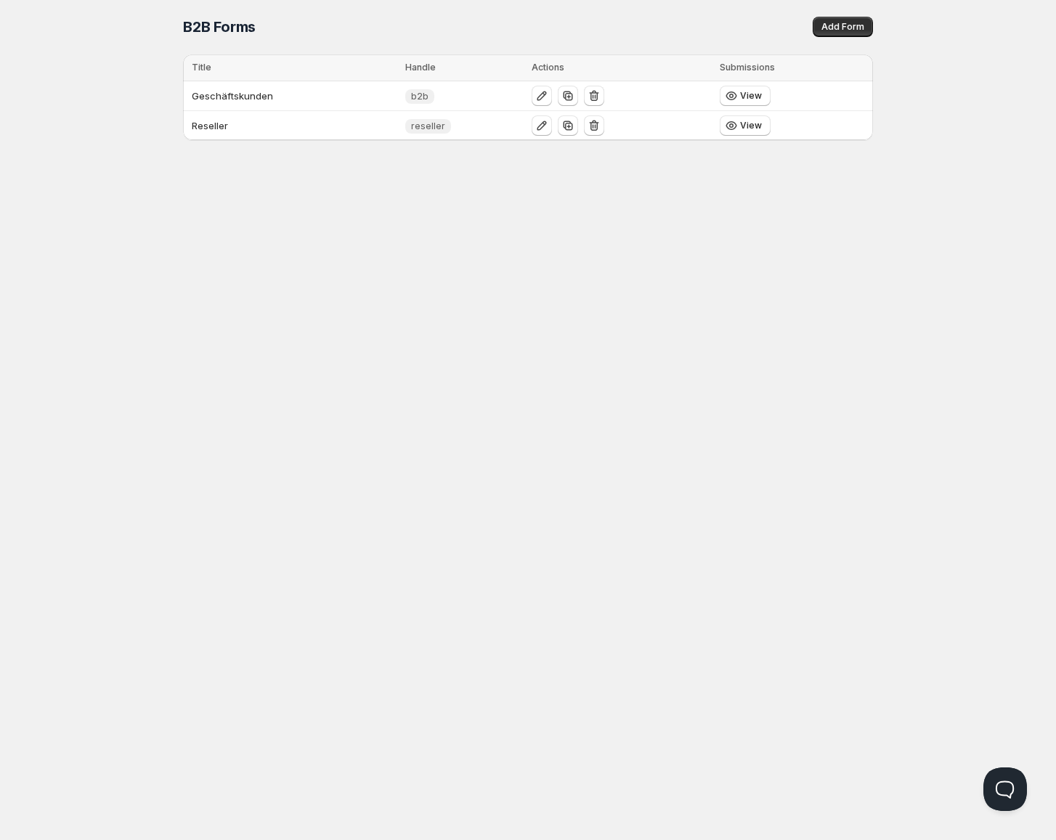
click at [25, 319] on div "Home Pricing Price lists Checkout Forms Submissions Settings Features Plans B2B…" at bounding box center [528, 419] width 1056 height 840
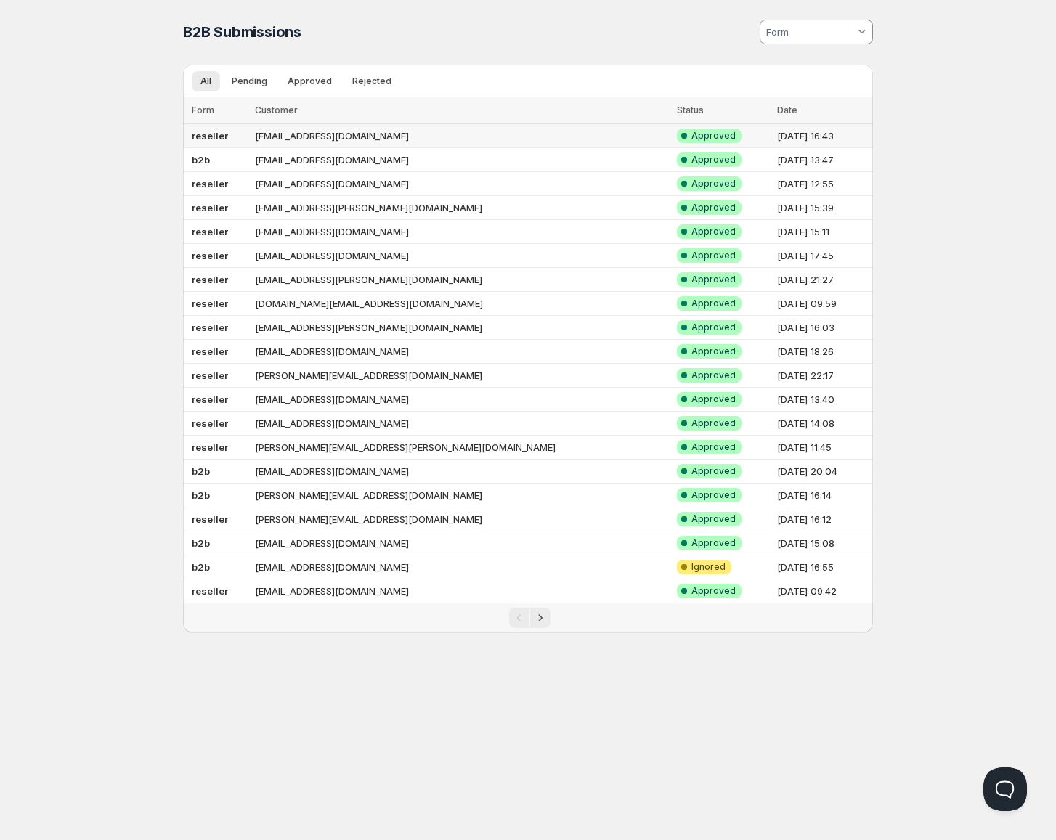
click at [472, 131] on td "[EMAIL_ADDRESS][DOMAIN_NAME]" at bounding box center [461, 136] width 422 height 24
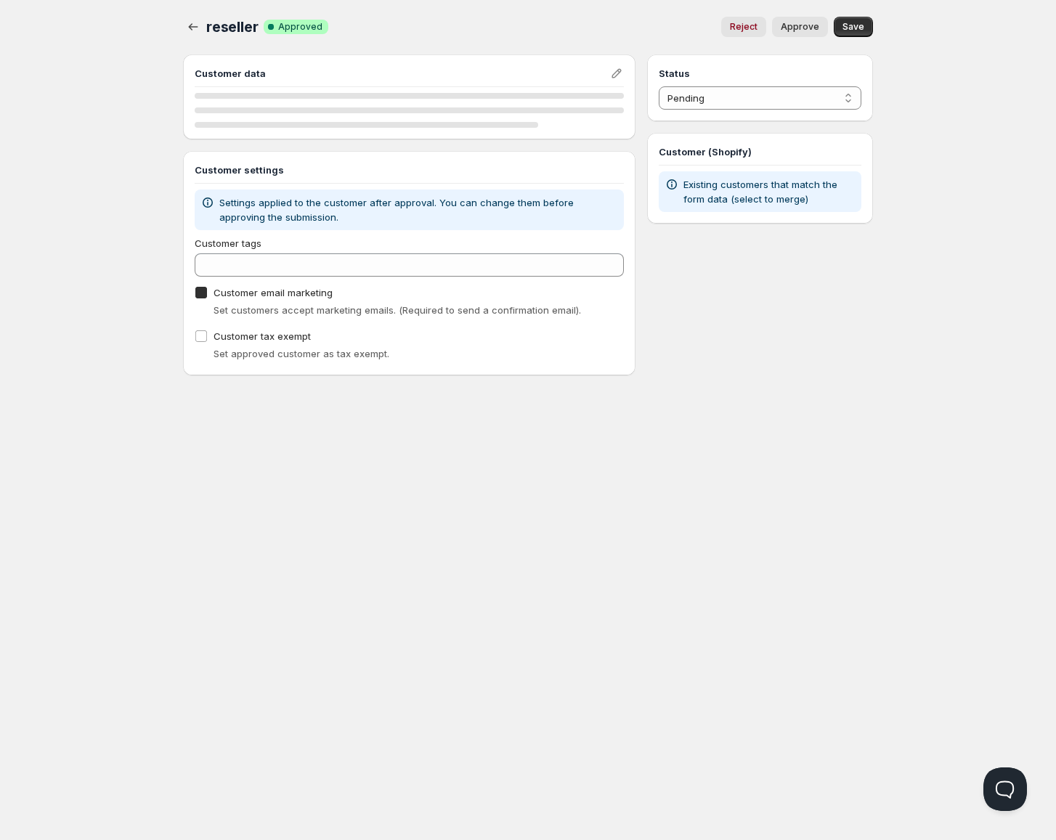
checkbox input "true"
select select "1"
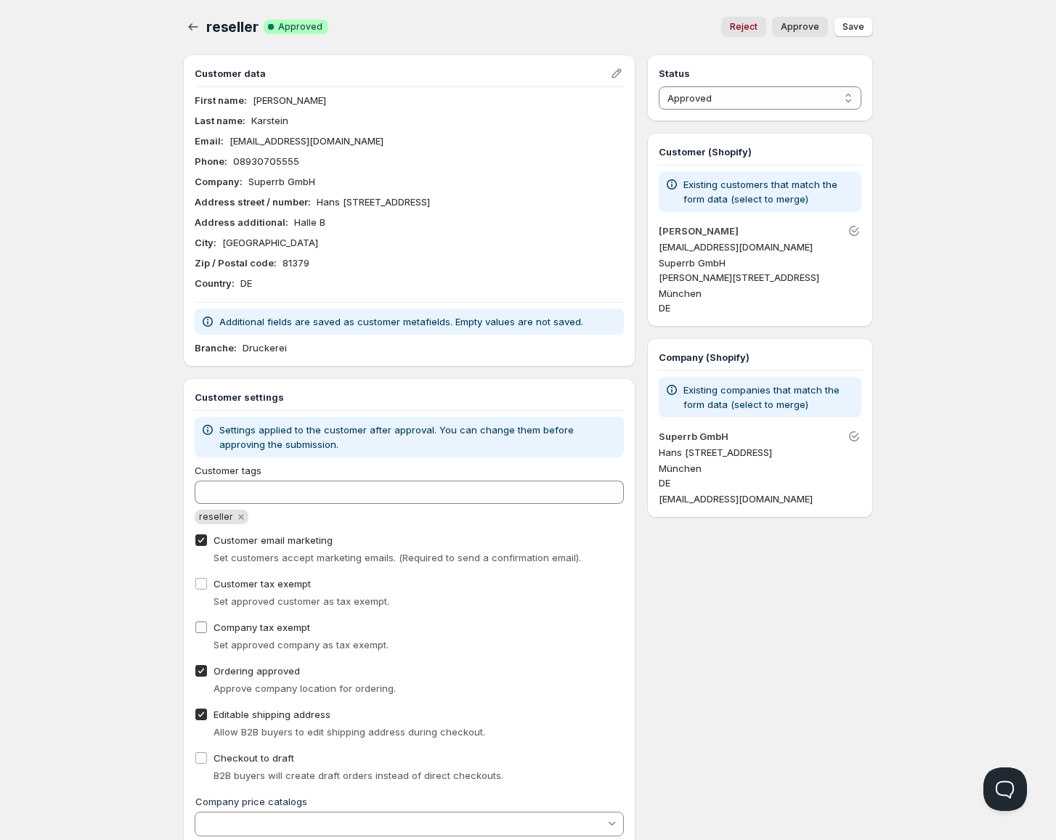
click at [203, 624] on input "Company tax exempt" at bounding box center [201, 627] width 12 height 12
checkbox input "true"
click at [200, 585] on input "Customer tax exempt" at bounding box center [201, 584] width 12 height 12
click at [121, 637] on div "Home Pricing Price lists Checkout Forms Submissions Settings Features Plans res…" at bounding box center [528, 450] width 1056 height 903
checkbox input "false"
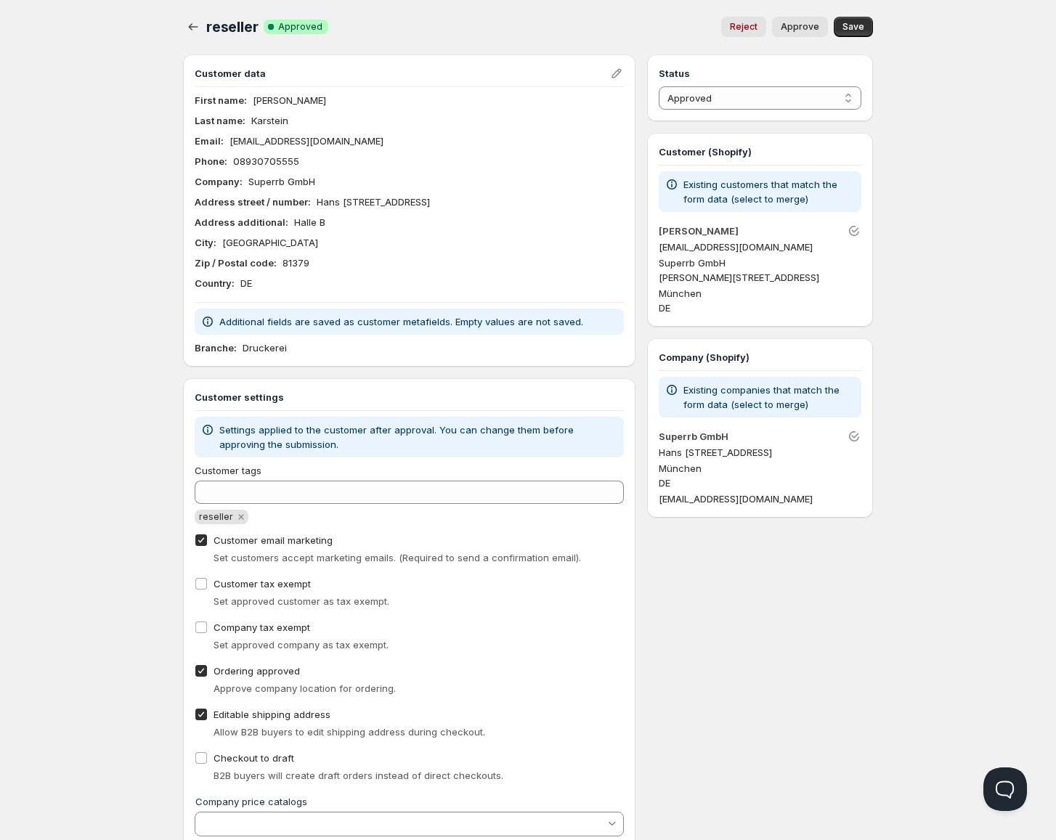
checkbox input "false"
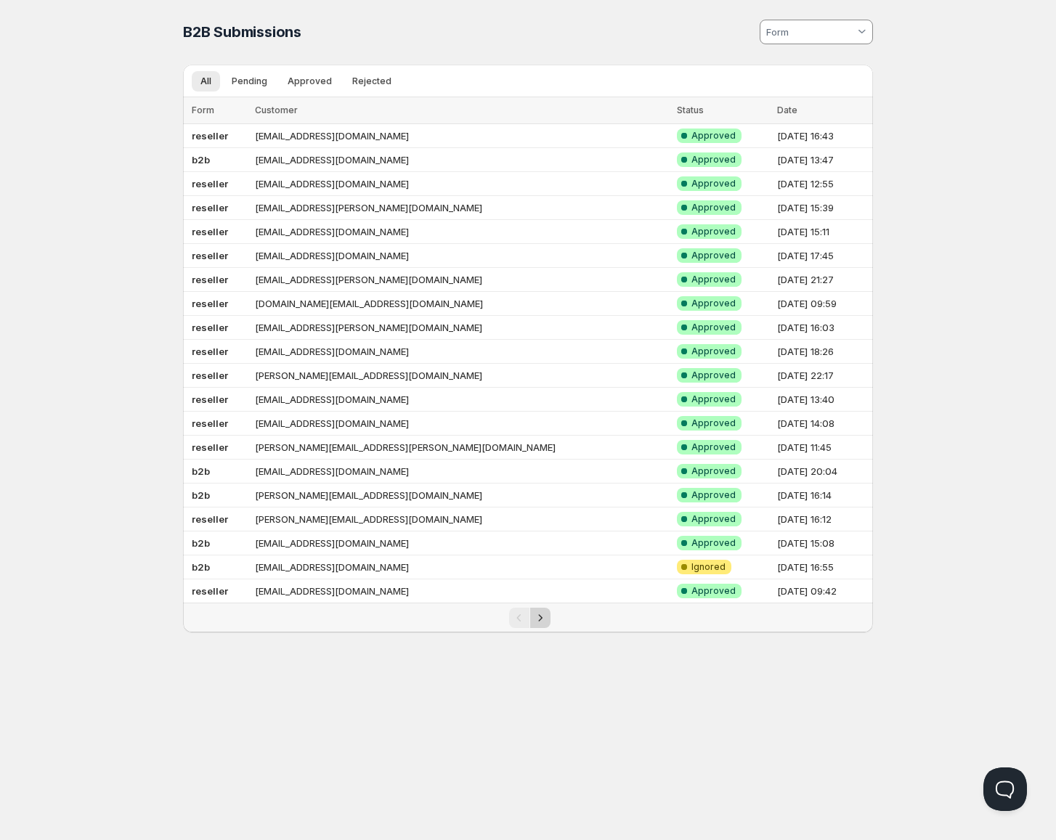
click at [539, 616] on icon "Next" at bounding box center [540, 618] width 15 height 15
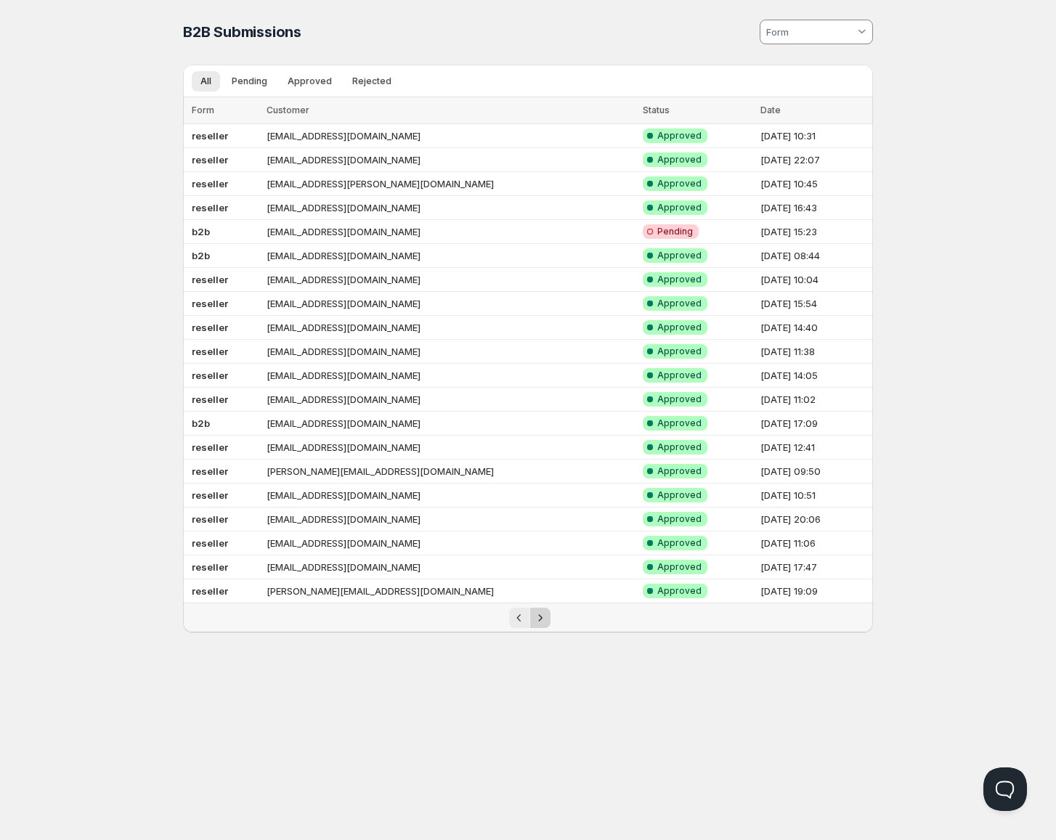
click at [542, 620] on icon "Next" at bounding box center [540, 618] width 15 height 15
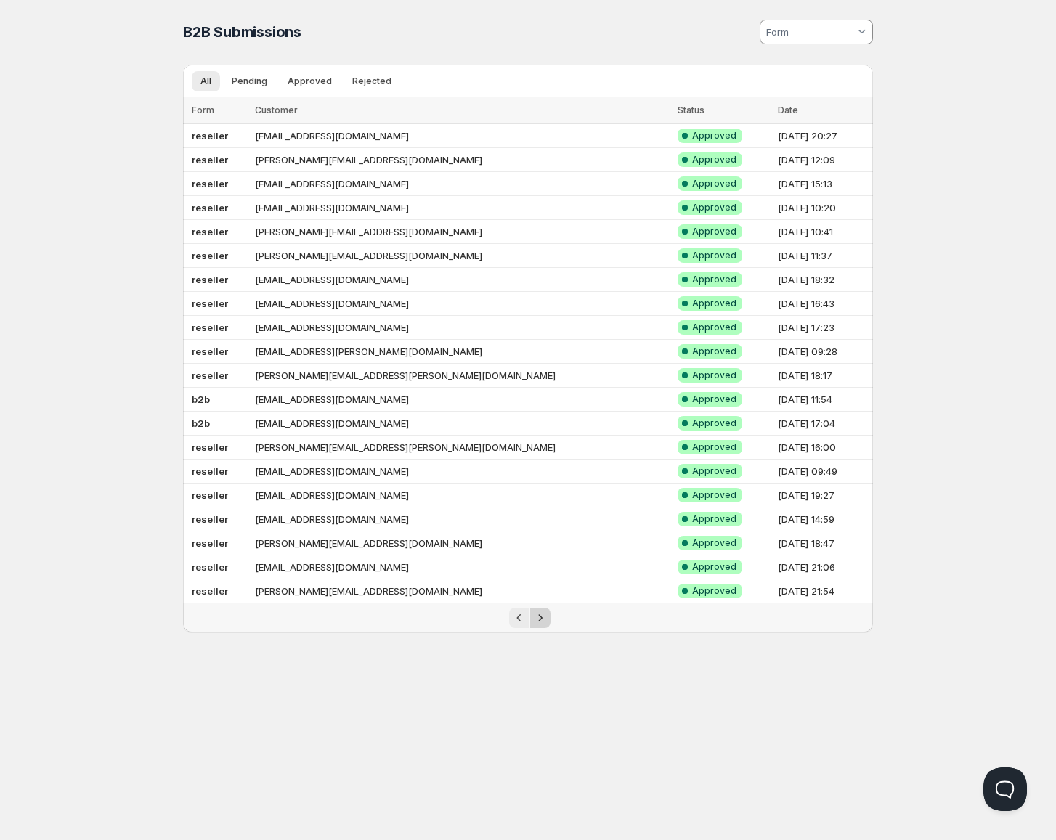
click at [535, 618] on icon "Next" at bounding box center [540, 618] width 15 height 15
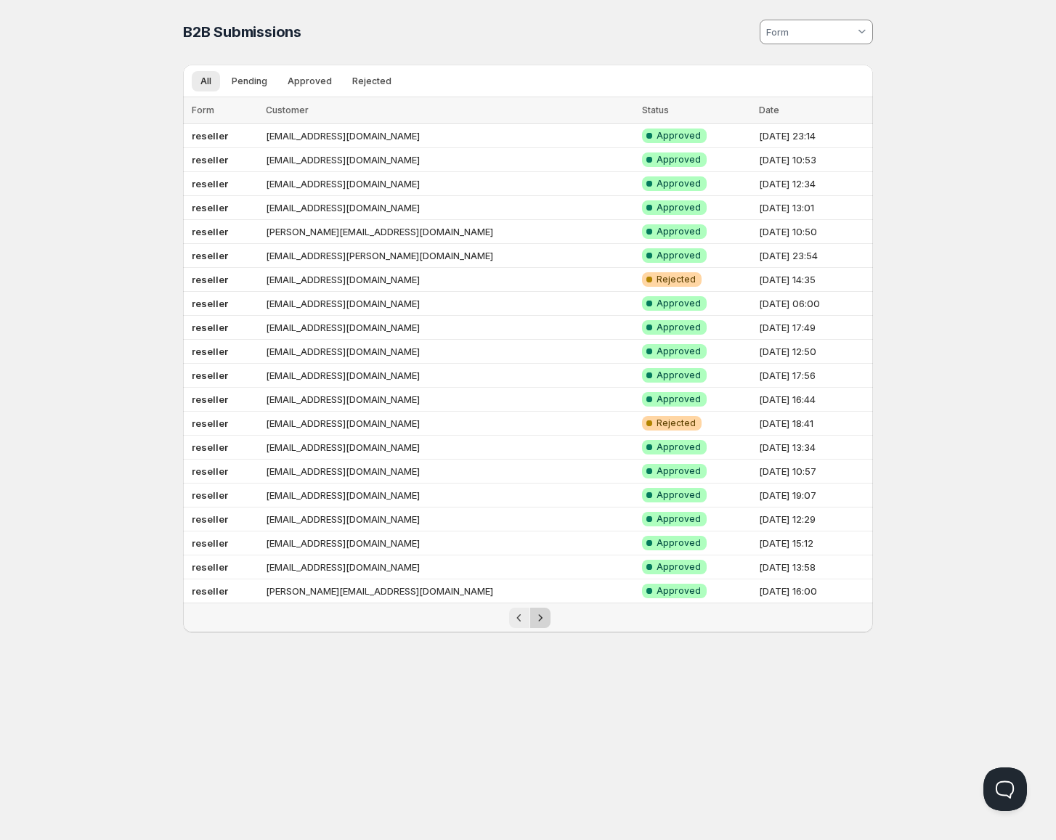
click at [545, 616] on icon "Next" at bounding box center [540, 618] width 15 height 15
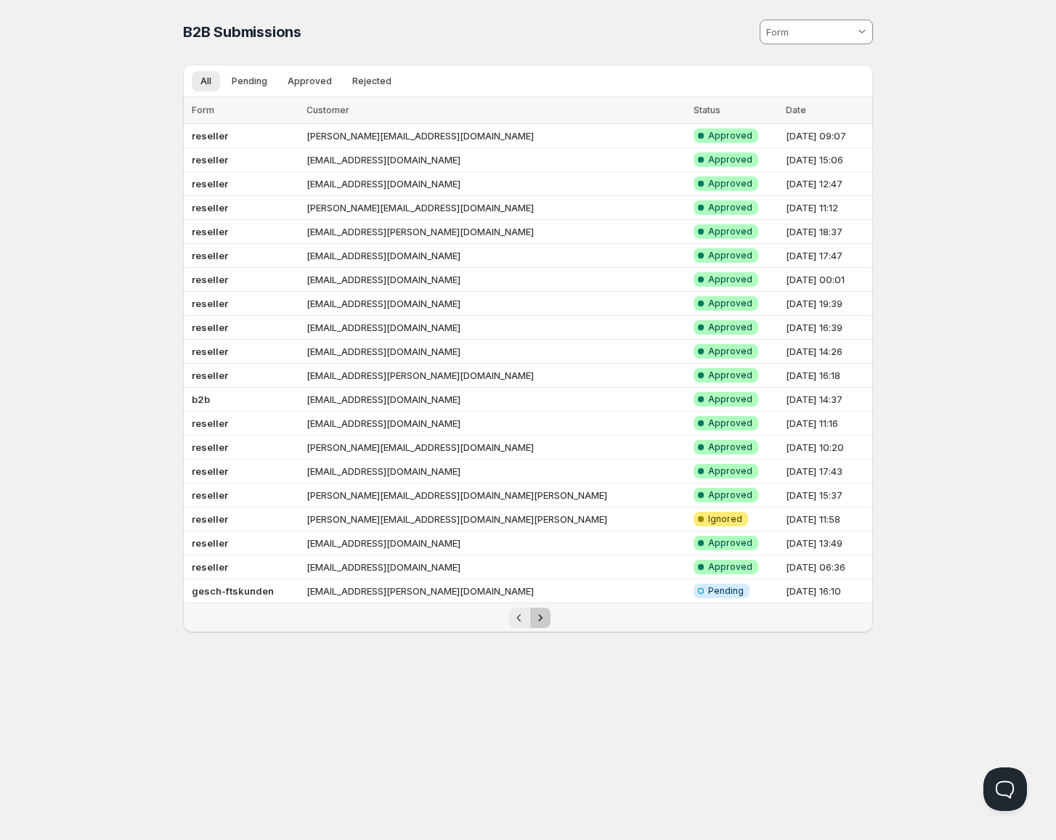
click at [541, 616] on icon "Next" at bounding box center [540, 618] width 15 height 15
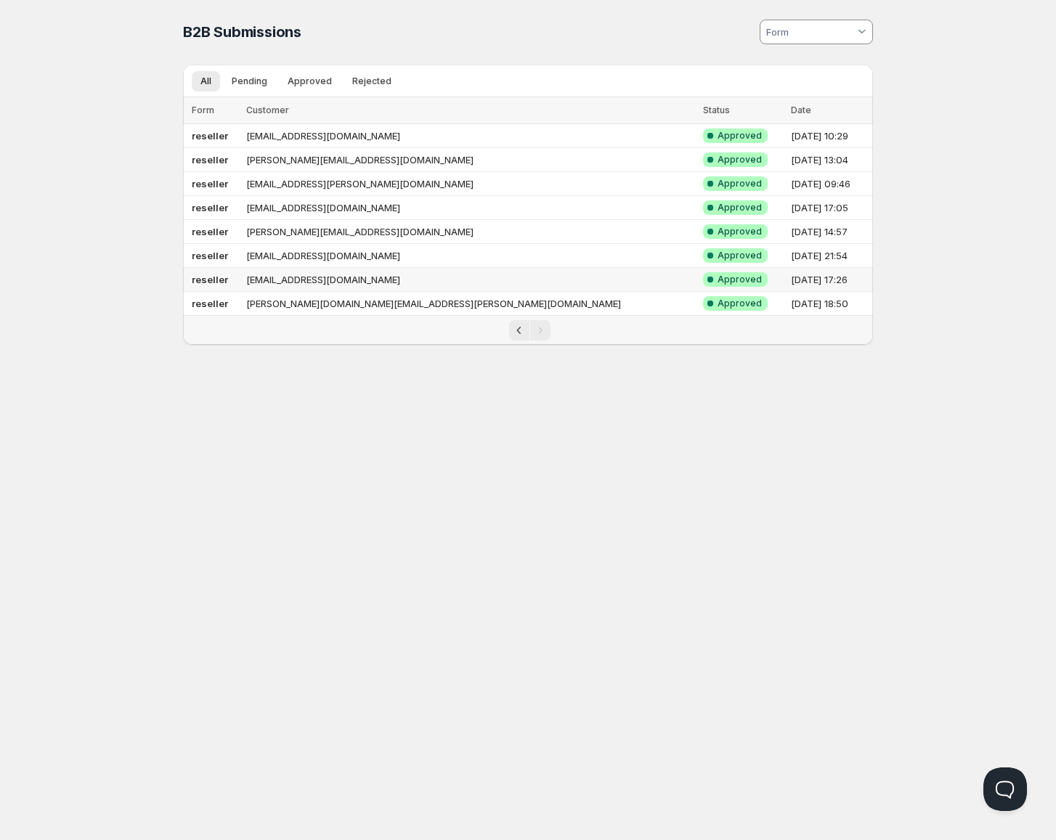
click at [428, 280] on td "[EMAIL_ADDRESS][DOMAIN_NAME]" at bounding box center [470, 280] width 457 height 24
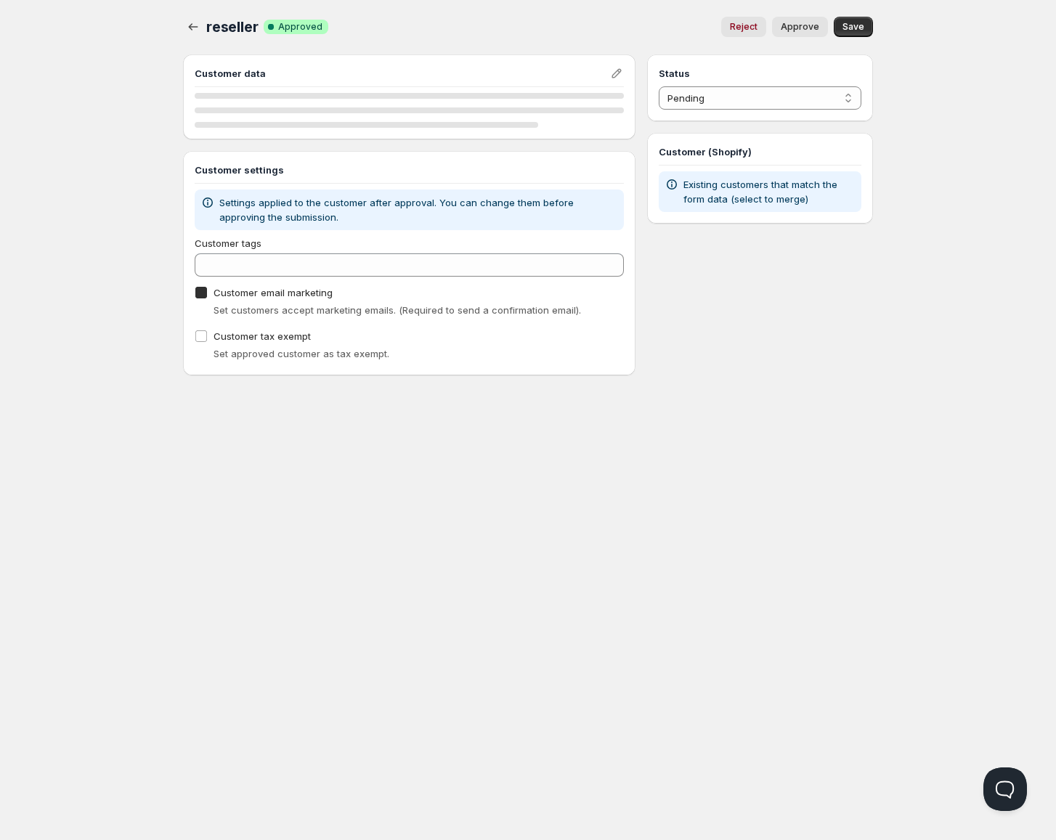
checkbox input "true"
select select "1"
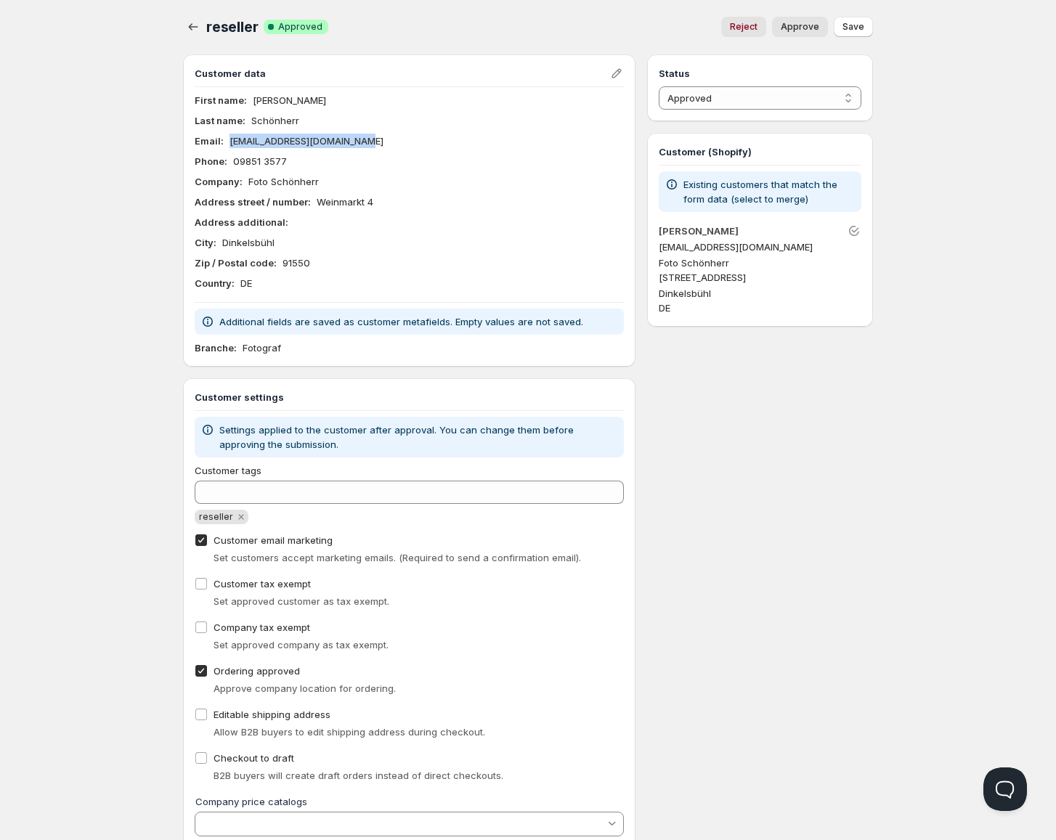
drag, startPoint x: 359, startPoint y: 142, endPoint x: 229, endPoint y: 139, distance: 130.0
click at [229, 139] on div "Email : fotoschoenherr@t-online.de" at bounding box center [409, 141] width 429 height 15
copy p "[EMAIL_ADDRESS][DOMAIN_NAME]"
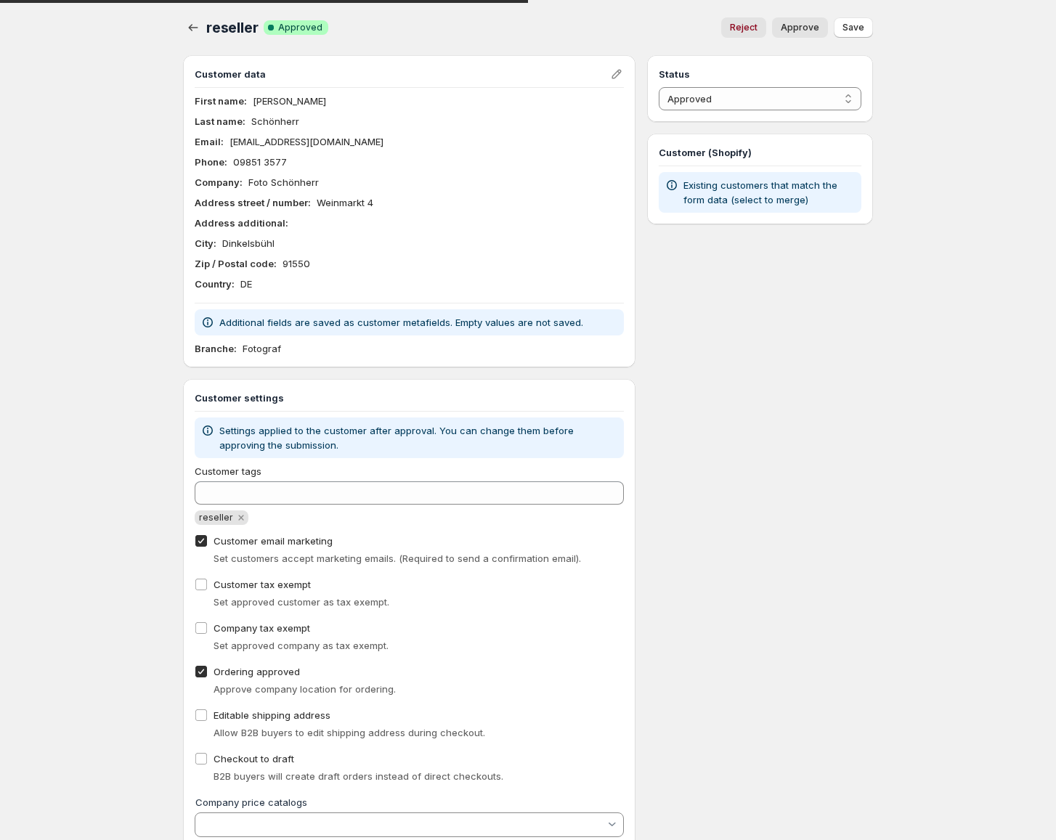
select select "1"
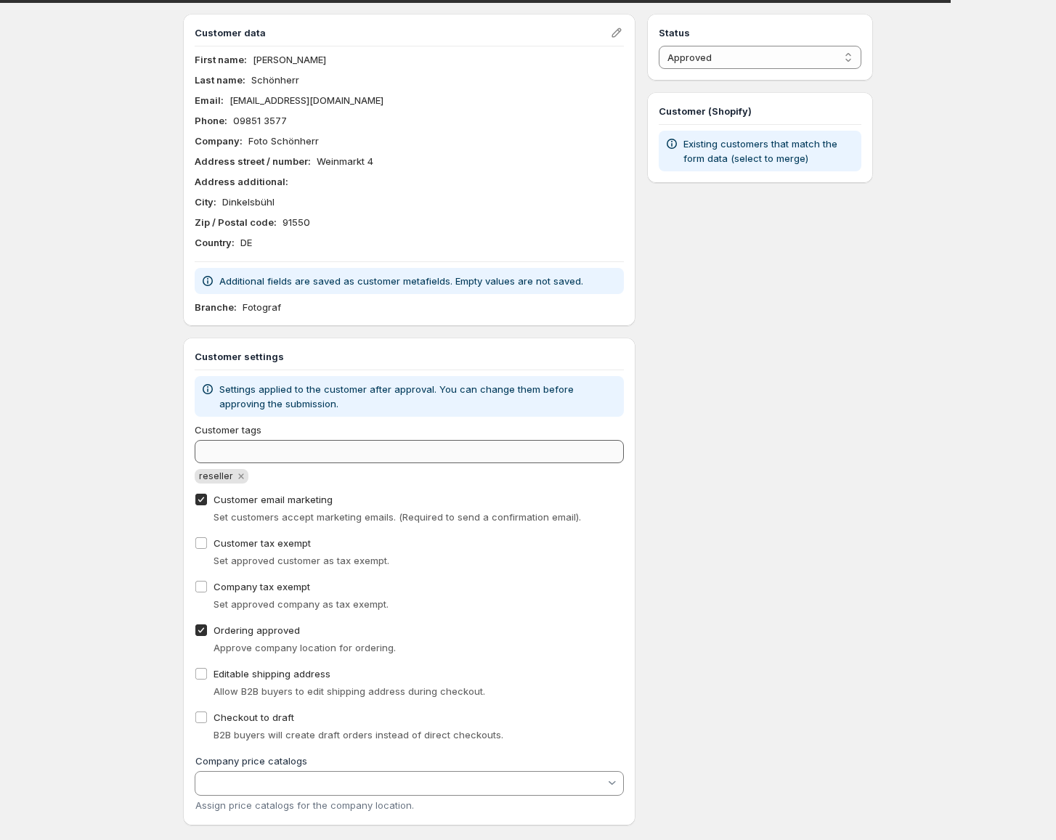
scroll to position [63, 0]
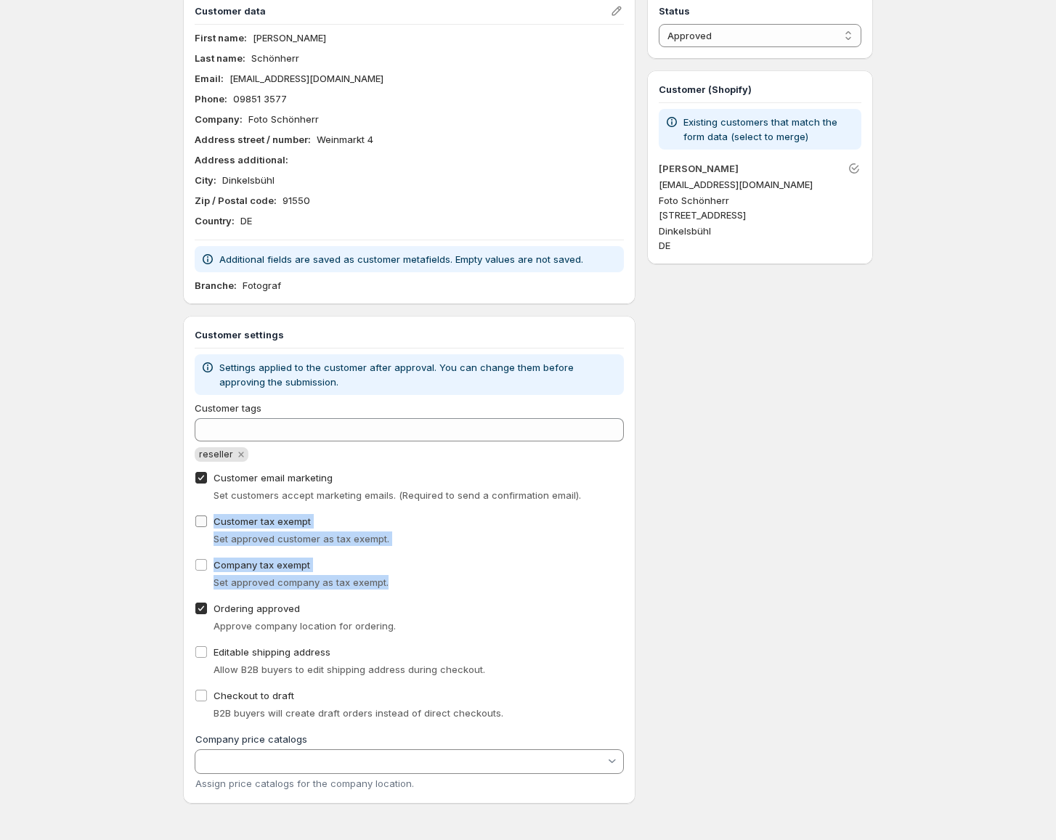
drag, startPoint x: 407, startPoint y: 578, endPoint x: 208, endPoint y: 519, distance: 208.1
click at [208, 519] on div "Customer tags reseller Customer email marketing Set customers accept marketing …" at bounding box center [409, 596] width 429 height 391
copy div "Customer tax exempt Set approved customer as tax exempt. Company tax exempt Set…"
click at [93, 577] on div "Home Pricing Price lists Checkout Forms Submissions Settings Features Plans res…" at bounding box center [528, 388] width 1056 height 903
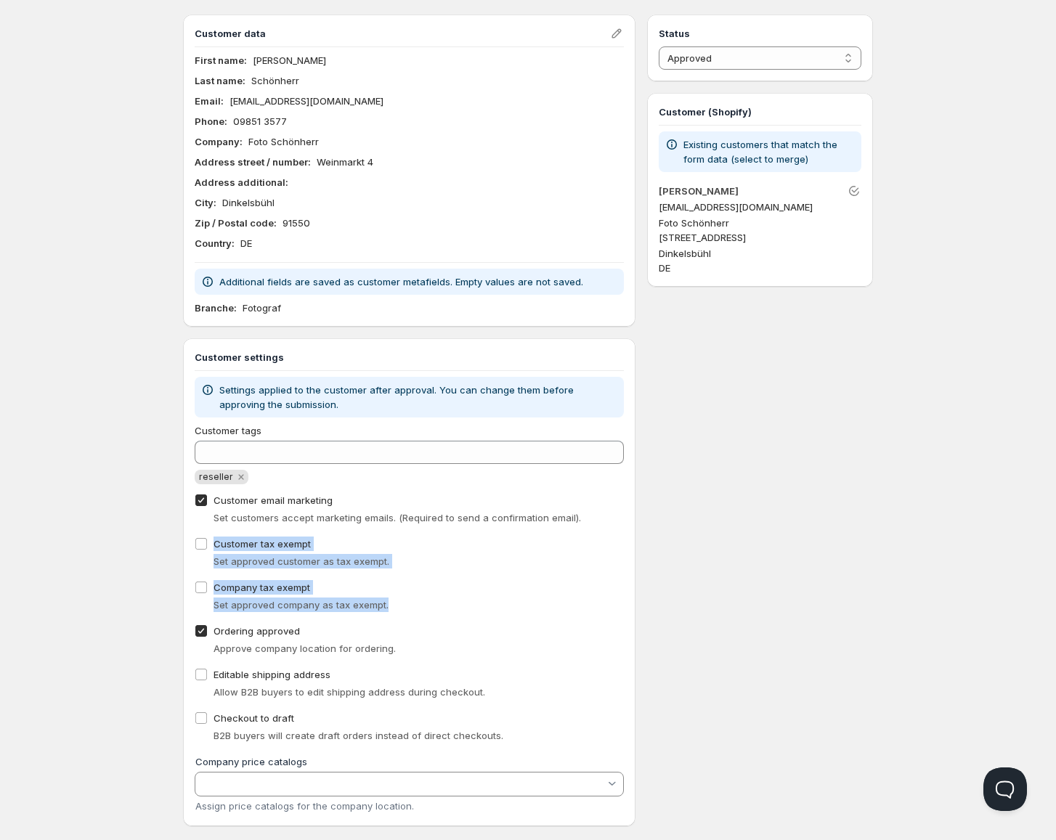
scroll to position [63, 0]
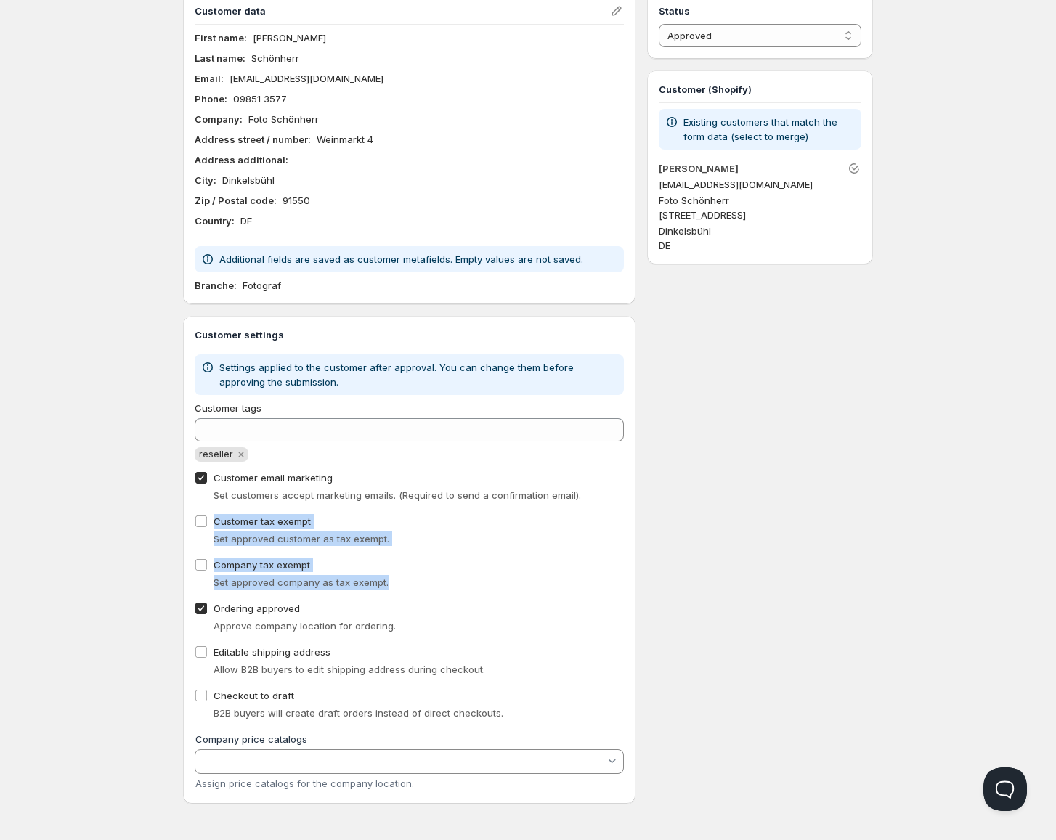
drag, startPoint x: 90, startPoint y: 550, endPoint x: 133, endPoint y: 189, distance: 363.4
click at [91, 550] on div "Home Pricing Price lists Checkout Forms Submissions Settings Features Plans res…" at bounding box center [528, 388] width 1056 height 903
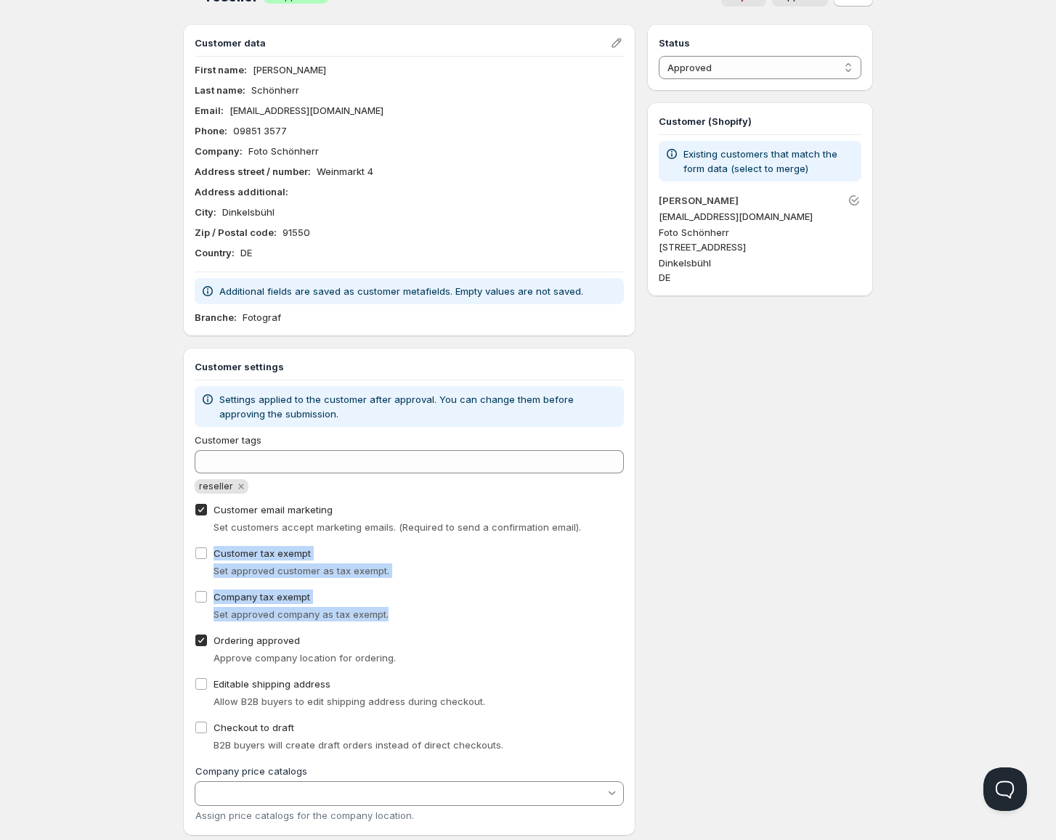
scroll to position [0, 0]
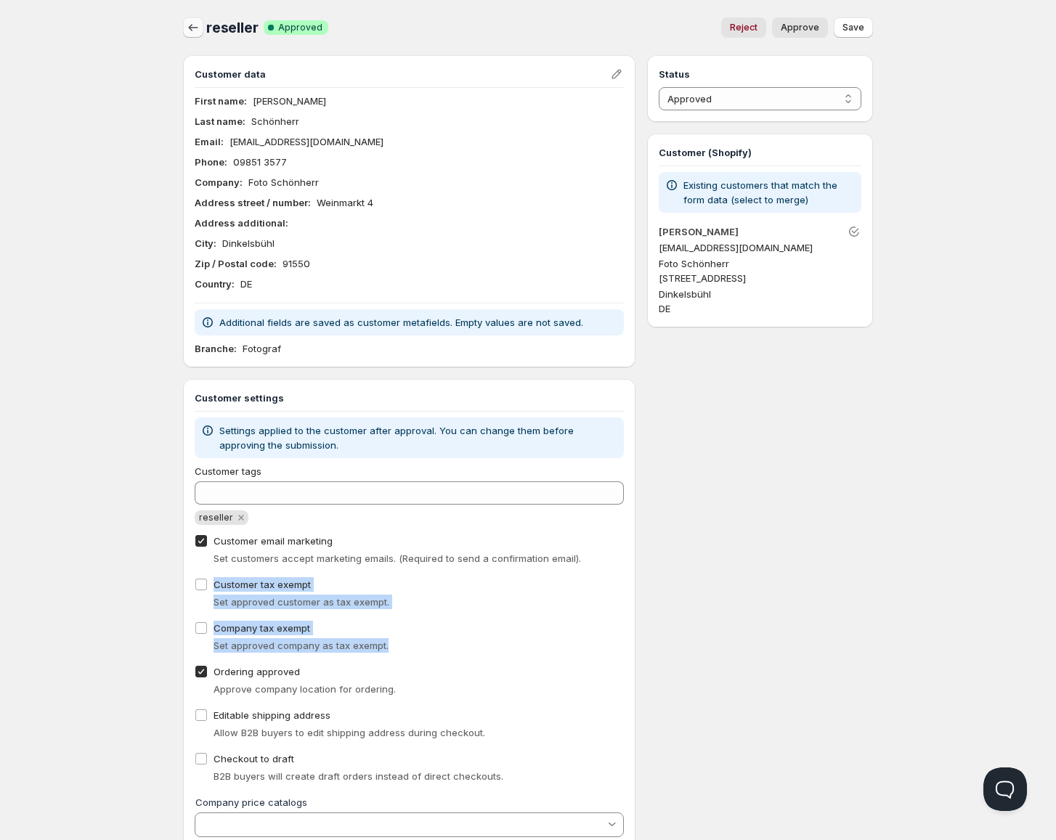
click at [196, 28] on icon "button" at bounding box center [193, 27] width 15 height 15
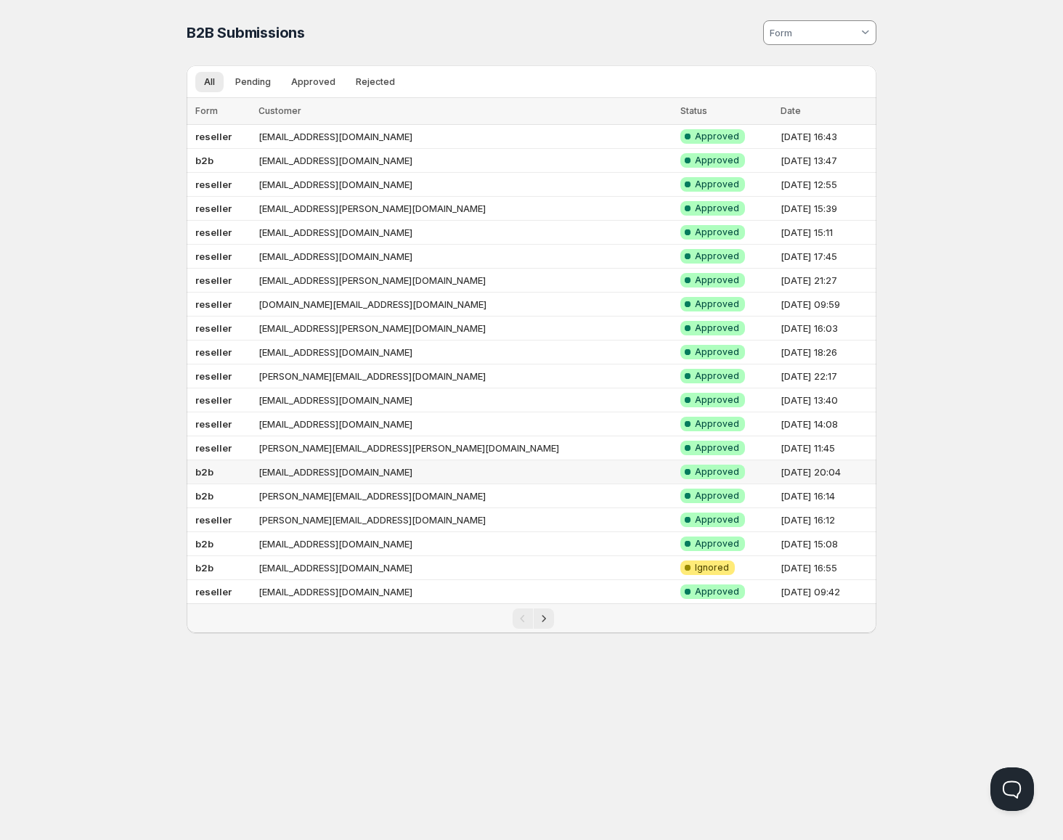
click at [401, 473] on td "[EMAIL_ADDRESS][DOMAIN_NAME]" at bounding box center [465, 472] width 422 height 24
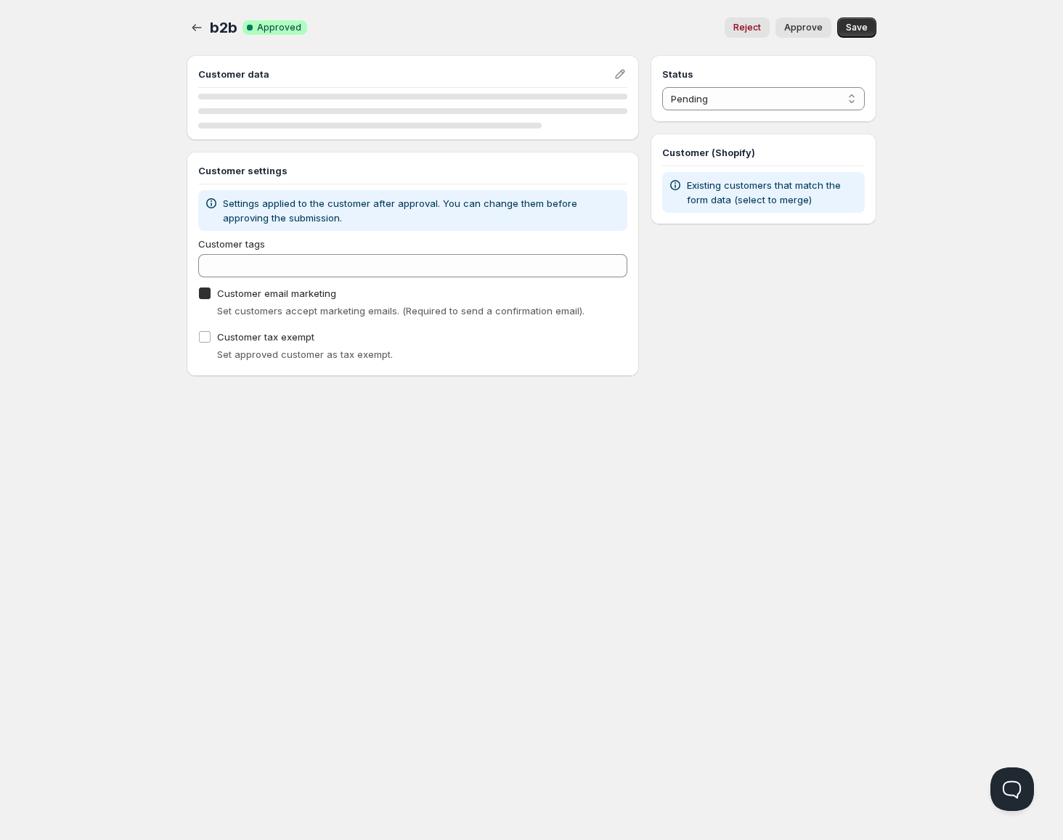
checkbox input "true"
select select "1"
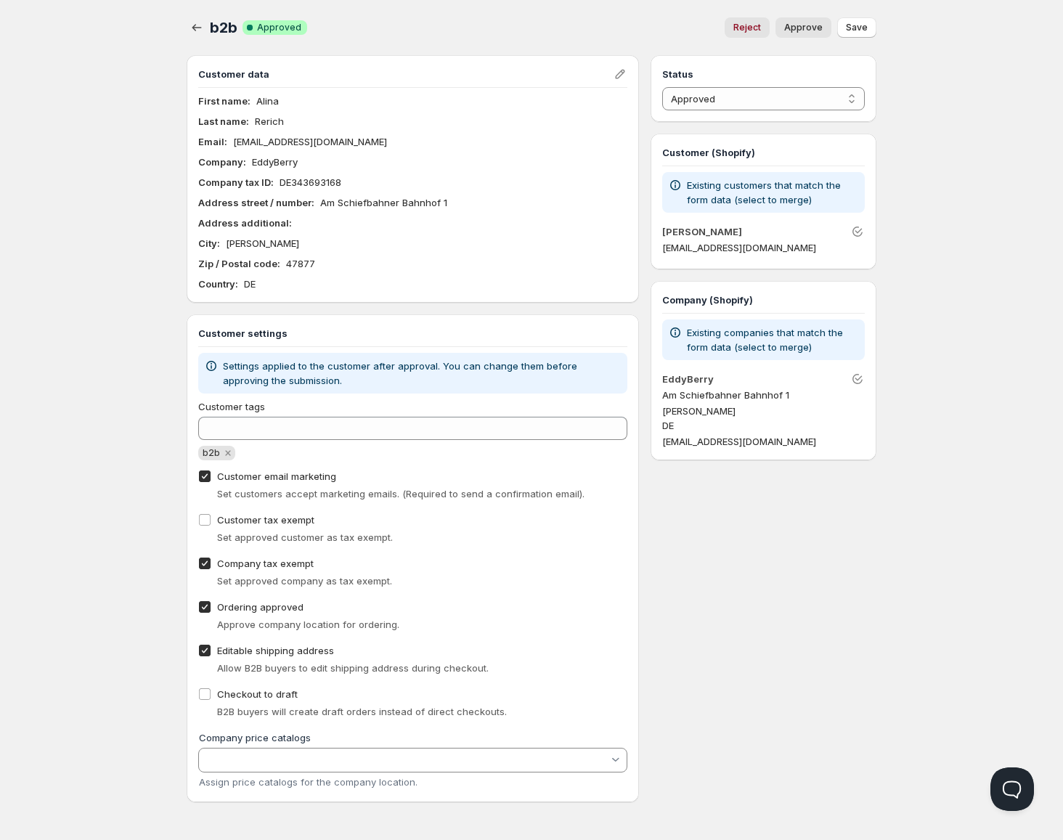
click at [205, 566] on input "Company tax exempt" at bounding box center [205, 564] width 12 height 12
checkbox input "false"
click at [847, 36] on button "Save" at bounding box center [856, 27] width 39 height 20
click at [192, 27] on icon "button" at bounding box center [196, 27] width 15 height 15
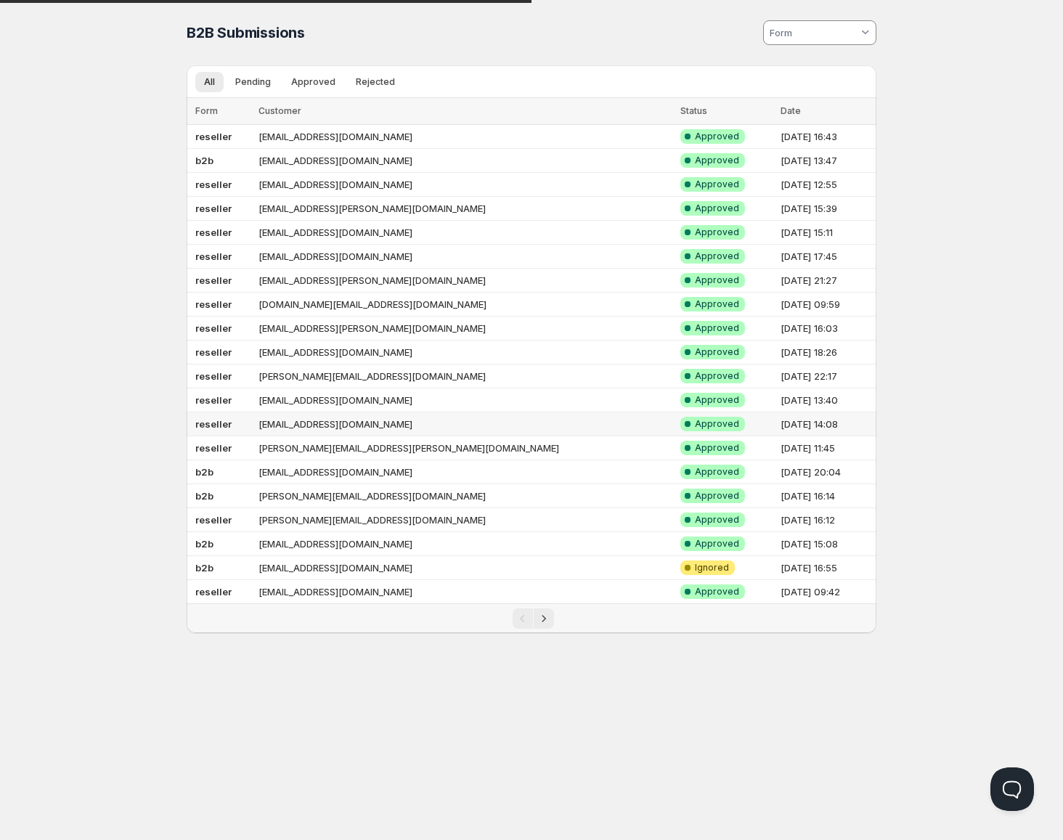
click at [179, 444] on div "B2B Submissions. This page is ready B2B Submissions All Pending Approved Reject…" at bounding box center [531, 316] width 725 height 633
click at [304, 397] on td "[EMAIL_ADDRESS][DOMAIN_NAME]" at bounding box center [465, 400] width 422 height 24
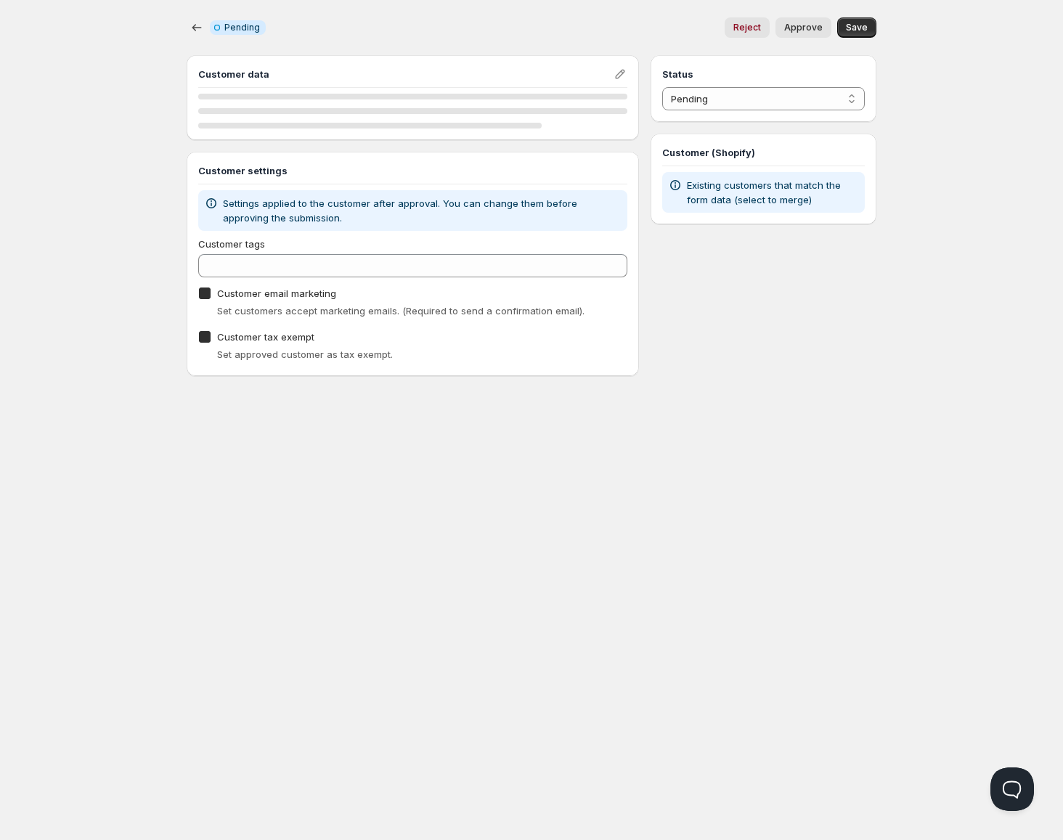
checkbox input "true"
select select "1"
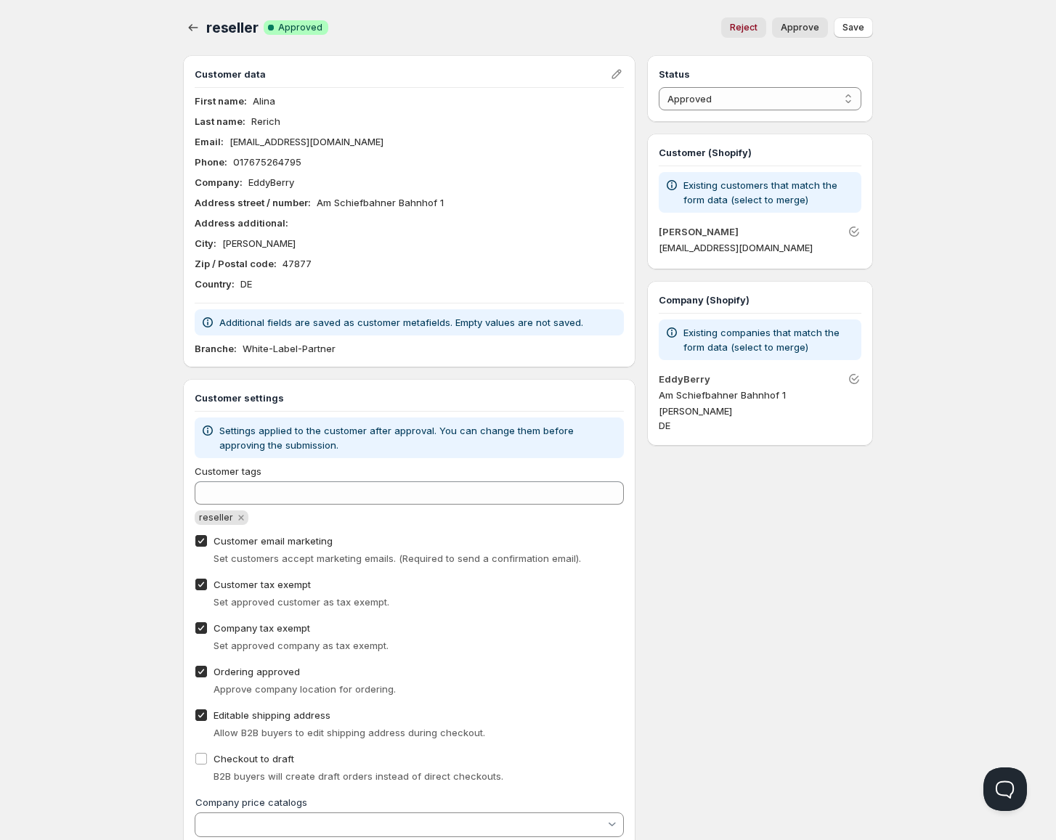
click at [226, 618] on label "Company tax exempt" at bounding box center [252, 628] width 115 height 20
click at [207, 622] on input "Company tax exempt" at bounding box center [201, 628] width 12 height 12
checkbox input "false"
click at [229, 670] on span "Ordering approved" at bounding box center [256, 672] width 86 height 12
click at [207, 670] on input "Ordering approved" at bounding box center [201, 672] width 12 height 12
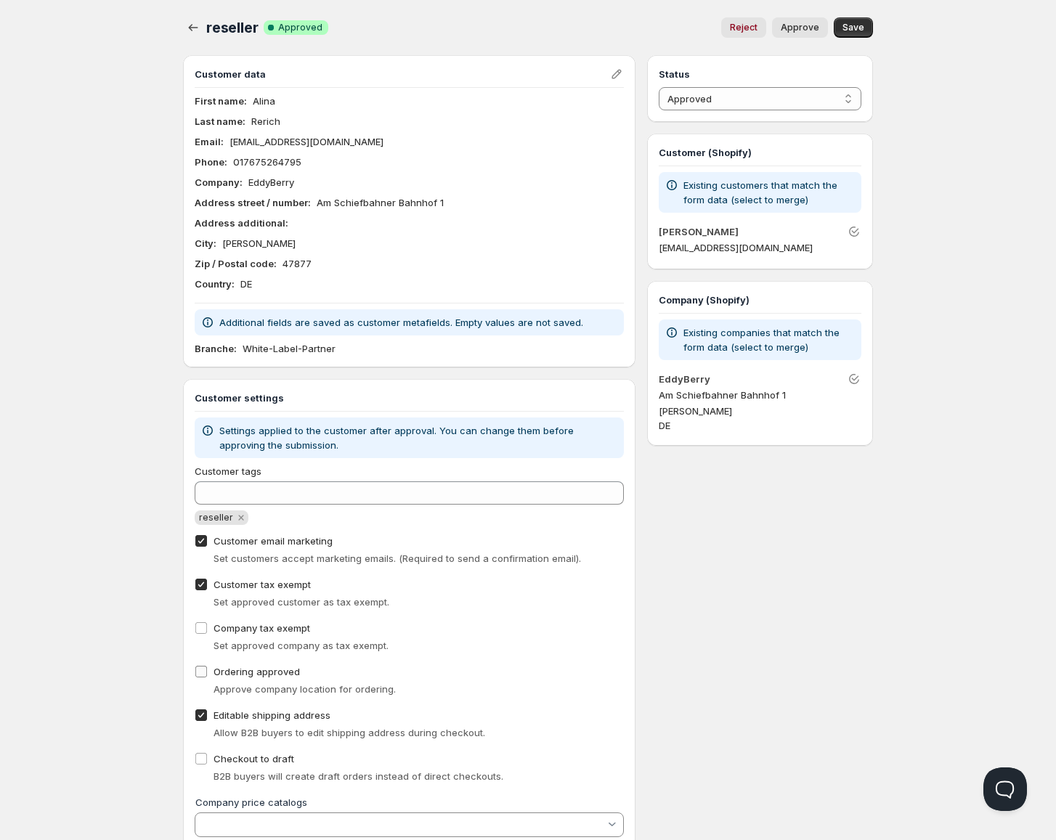
click at [240, 675] on span "Ordering approved" at bounding box center [256, 672] width 86 height 12
click at [207, 675] on input "Ordering approved" at bounding box center [201, 672] width 12 height 12
checkbox input "true"
click at [240, 638] on div "Set approved company as tax exempt." at bounding box center [418, 645] width 410 height 15
click at [248, 587] on span "Customer tax exempt" at bounding box center [261, 585] width 97 height 12
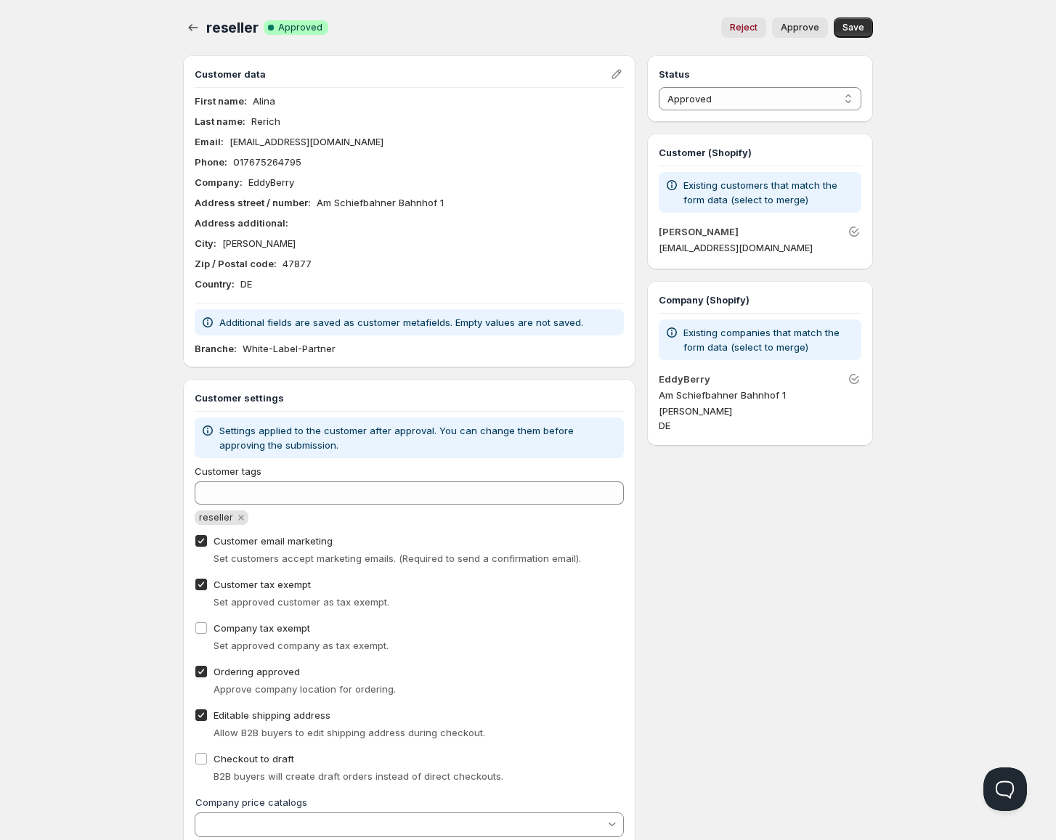
click at [207, 587] on input "Customer tax exempt" at bounding box center [201, 585] width 12 height 12
checkbox input "false"
click at [852, 35] on button "Save" at bounding box center [852, 27] width 39 height 20
click at [30, 548] on div "Home Pricing Price lists Checkout Forms Submissions Settings Features Plans res…" at bounding box center [528, 451] width 1056 height 903
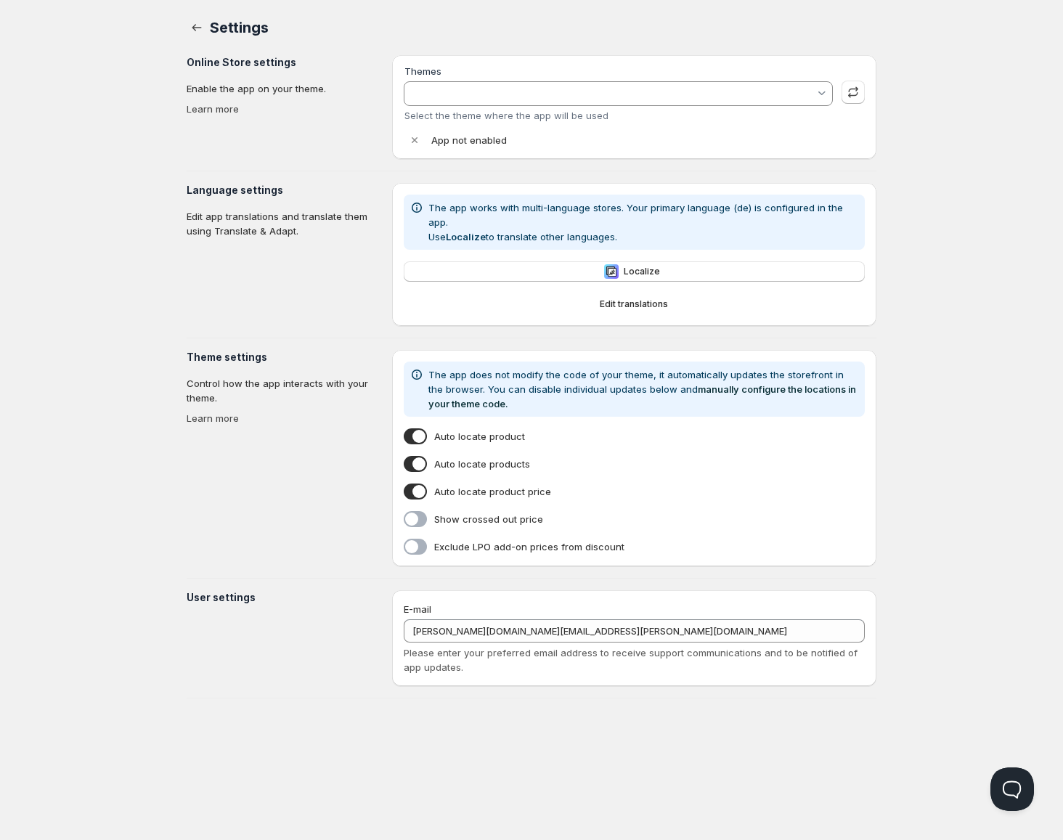
type input "[DOMAIN_NAME] Impact 6.7.1"
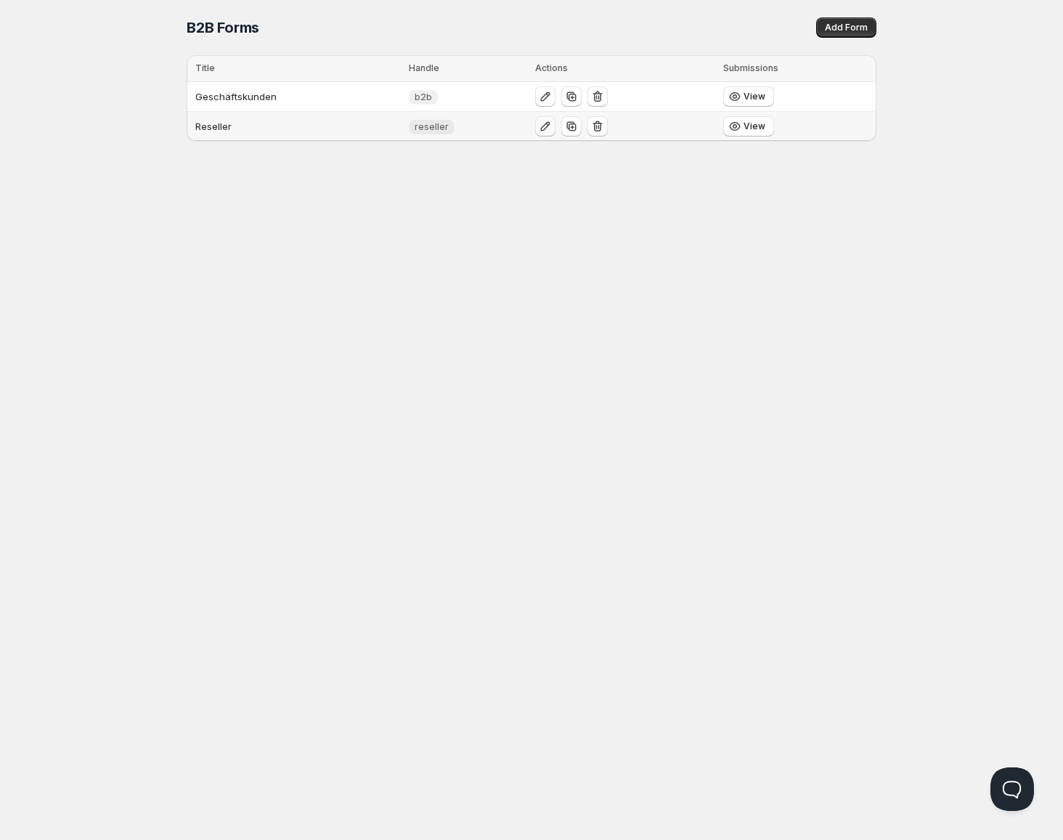
click at [542, 123] on icon "button" at bounding box center [544, 126] width 9 height 9
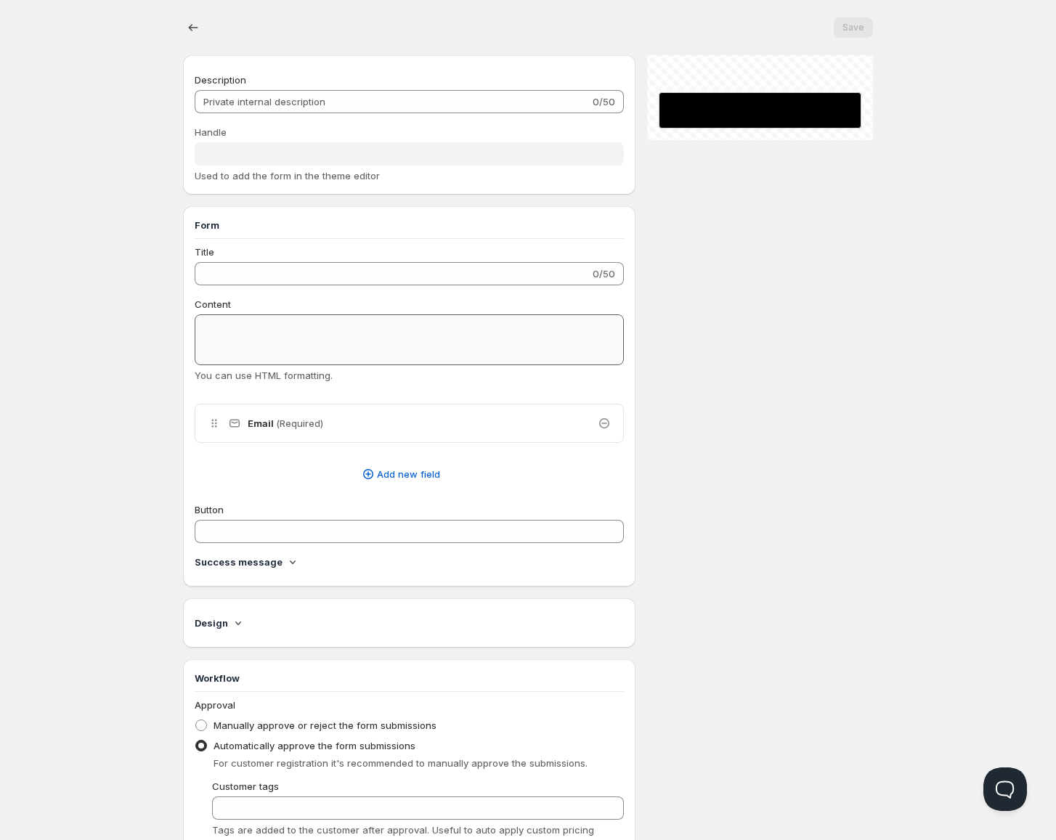
type input "Reseller"
type input "reseller"
type input "Jetzt Reseller werden!"
type input "Reseller-Antrag senden"
radio input "true"
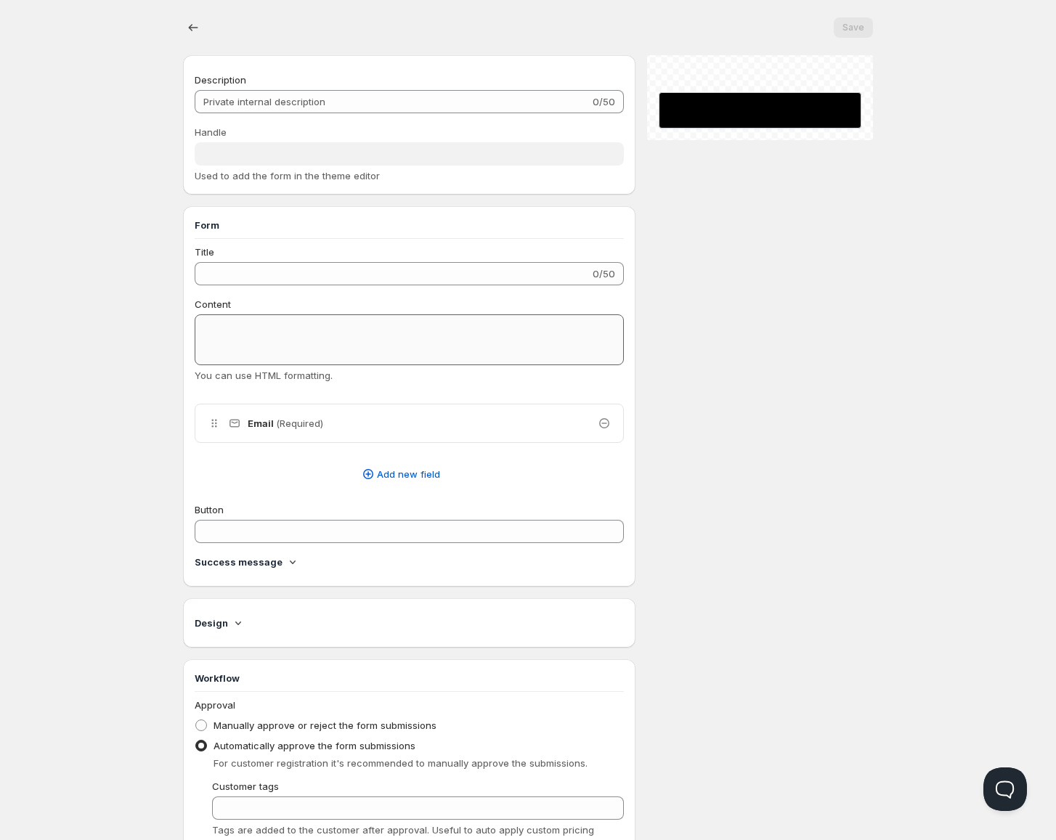
checkbox input "true"
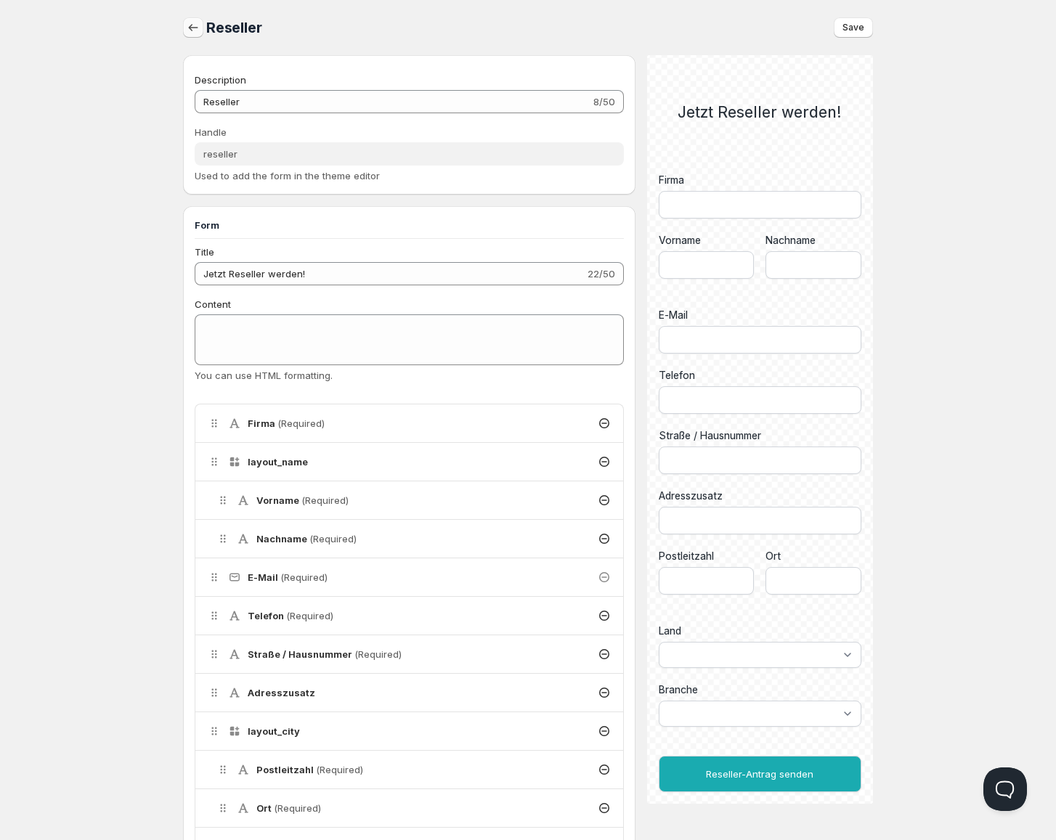
click at [200, 28] on icon "button" at bounding box center [193, 27] width 15 height 15
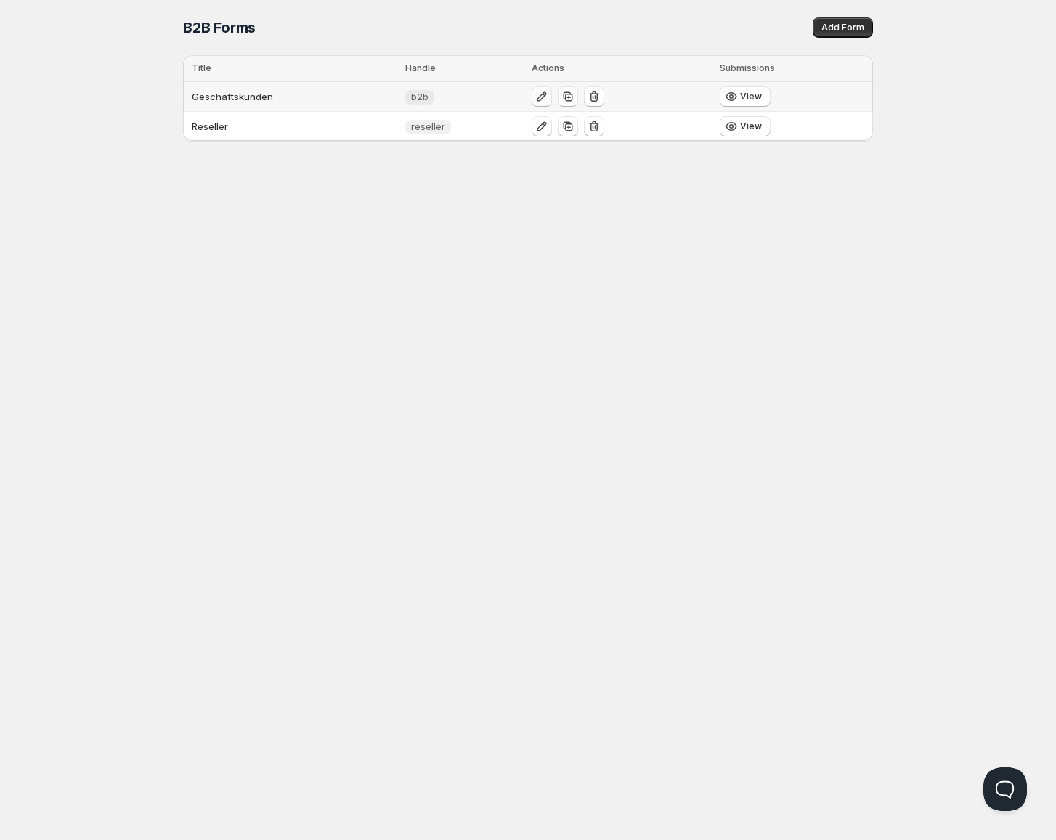
click at [537, 98] on icon "button" at bounding box center [541, 96] width 9 height 9
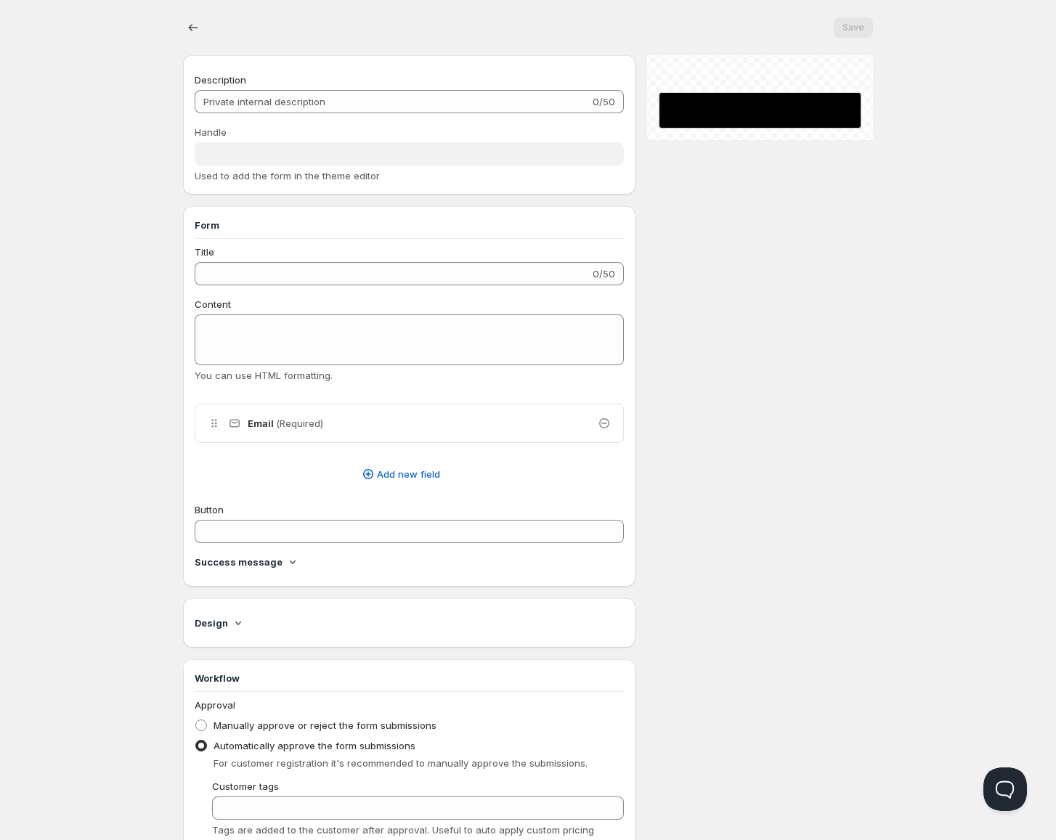
type input "Geschäftskunden"
type input "b2b"
type input "Jetzt Geschäftskunde werden!"
type input "Geschäftskunden-Anmeldung senden"
radio input "true"
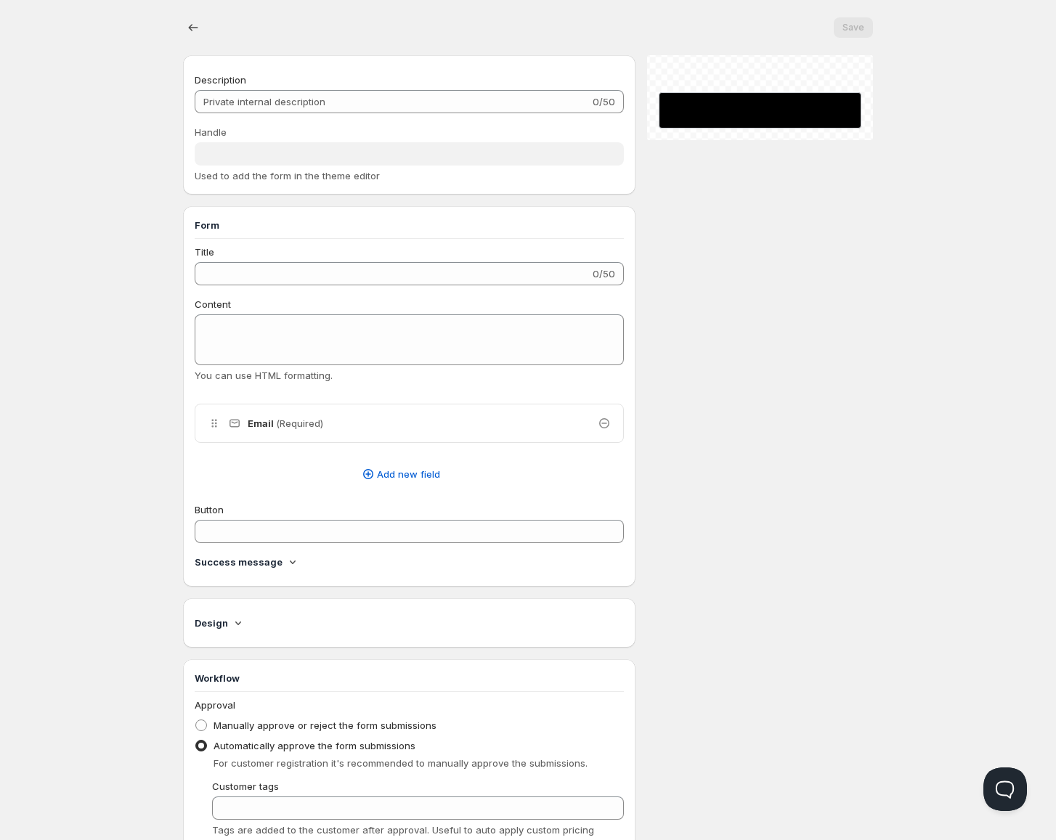
checkbox input "true"
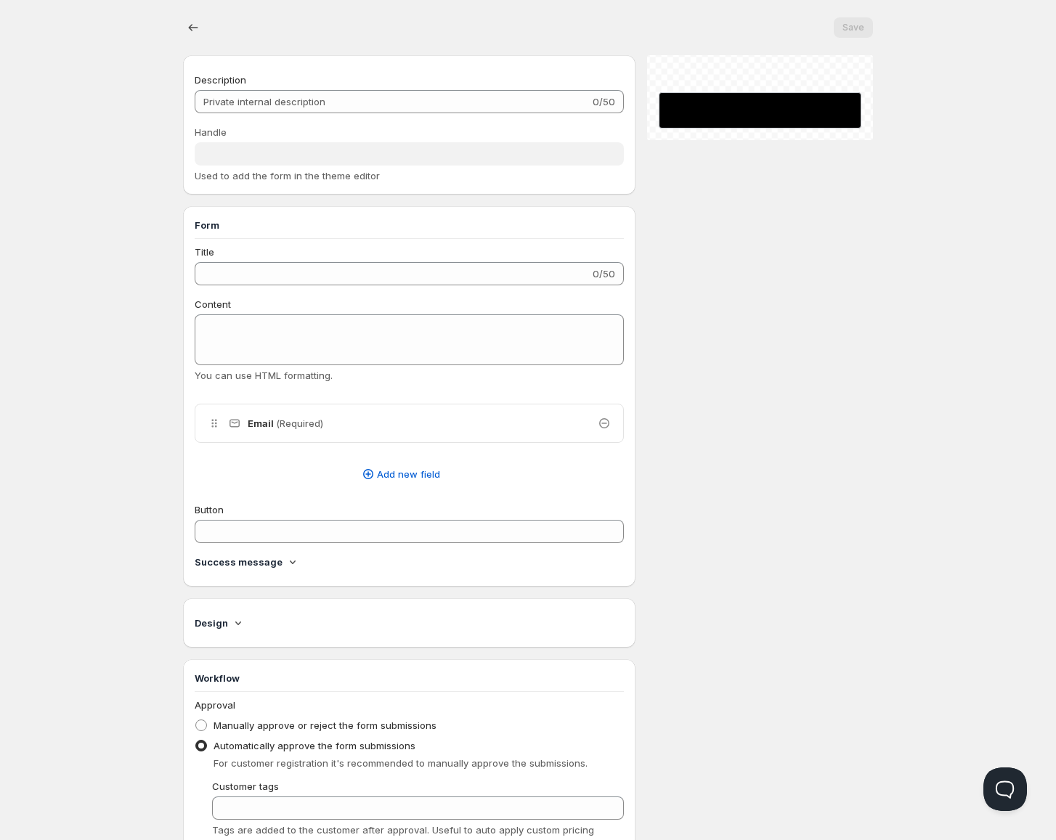
checkbox input "true"
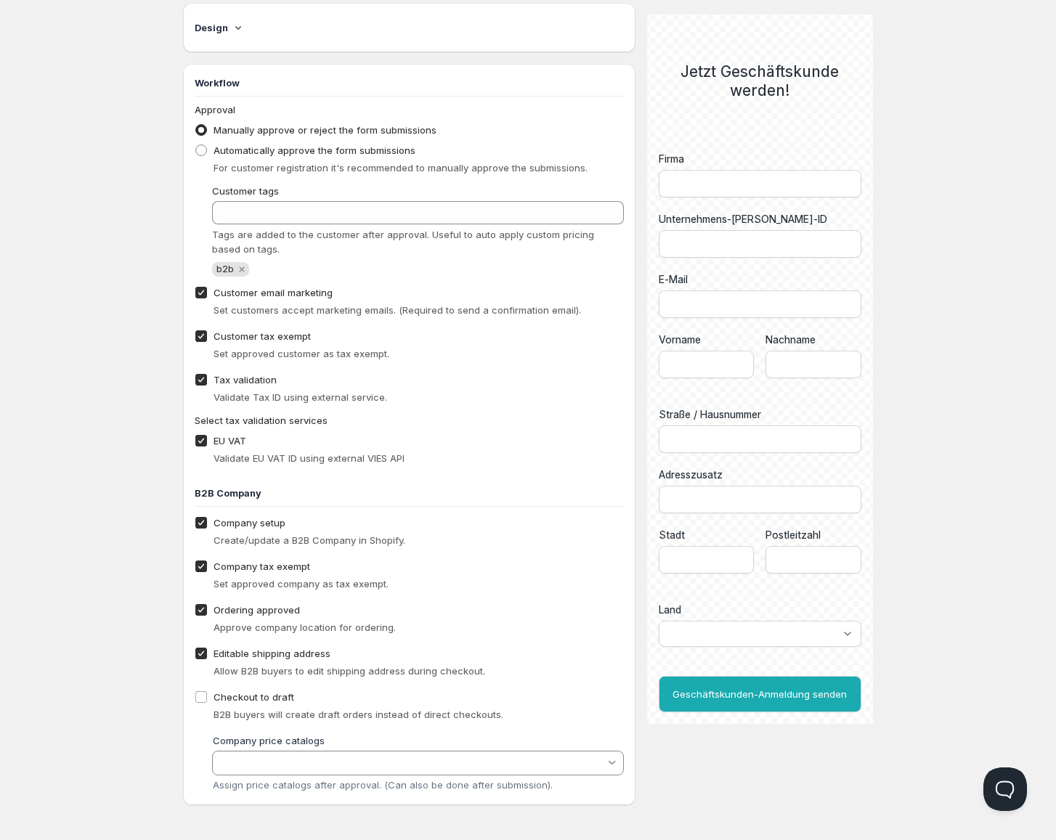
scroll to position [1021, 0]
click at [200, 565] on input "Company tax exempt" at bounding box center [201, 564] width 12 height 12
checkbox input "false"
click at [260, 333] on span "Customer tax exempt" at bounding box center [261, 334] width 97 height 12
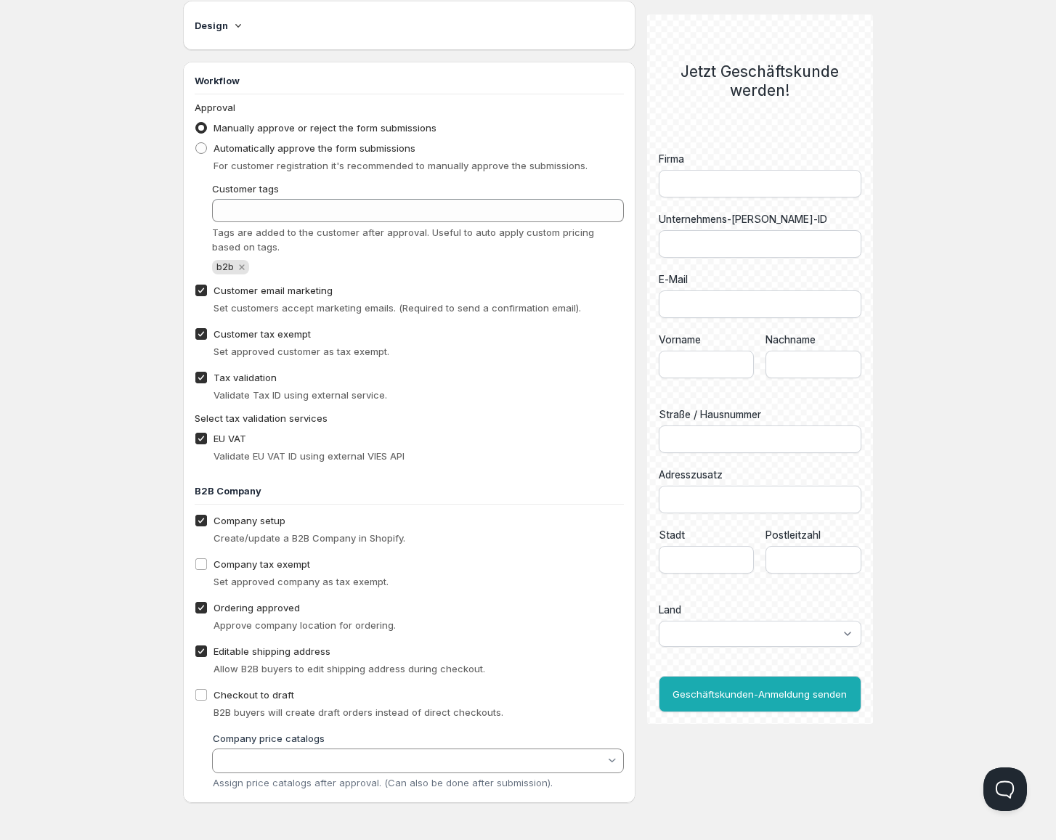
click at [225, 340] on span "Customer tax exempt" at bounding box center [261, 334] width 97 height 15
click at [207, 340] on input "Customer tax exempt" at bounding box center [201, 334] width 12 height 12
checkbox input "false"
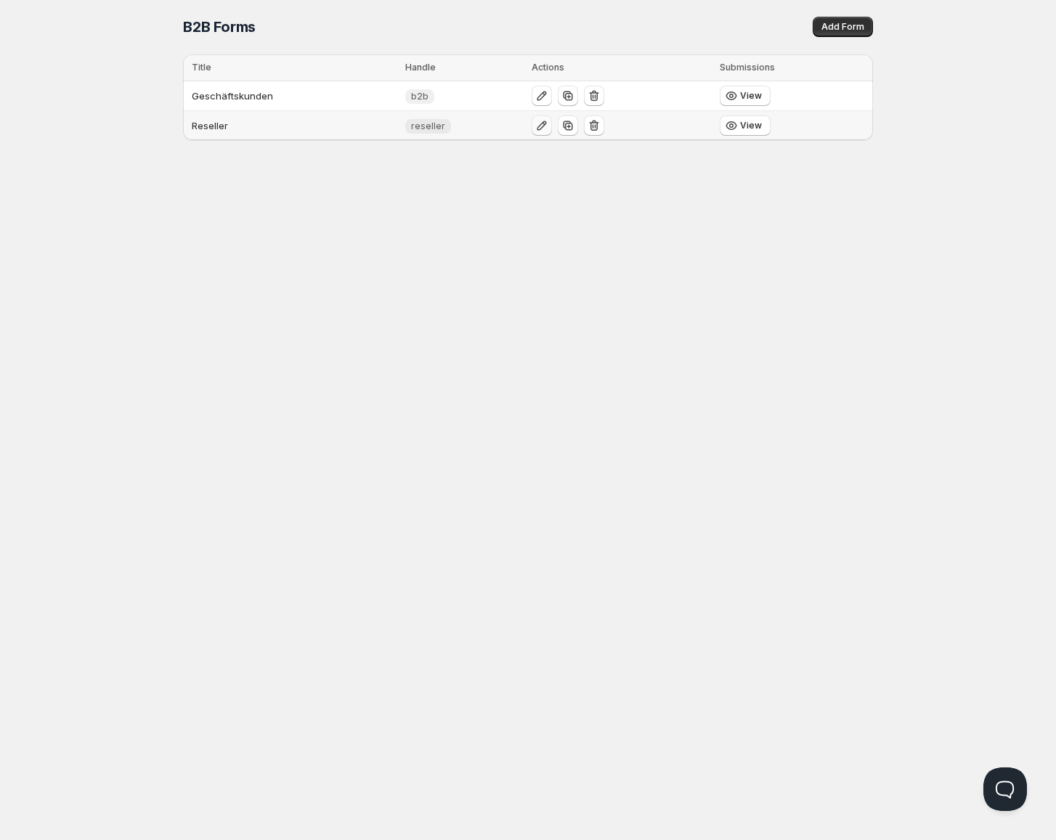
click at [534, 123] on icon "button" at bounding box center [541, 125] width 15 height 15
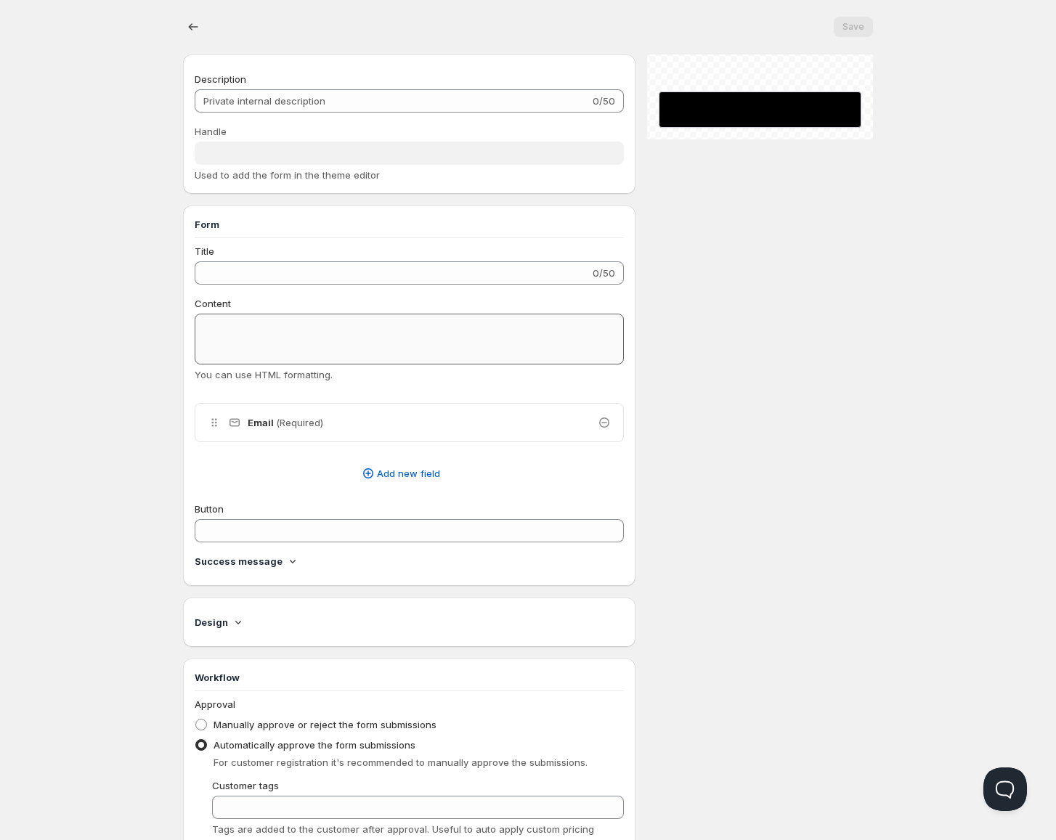
type input "Reseller"
type input "reseller"
type input "Jetzt Reseller werden!"
type input "Reseller-Antrag senden"
radio input "true"
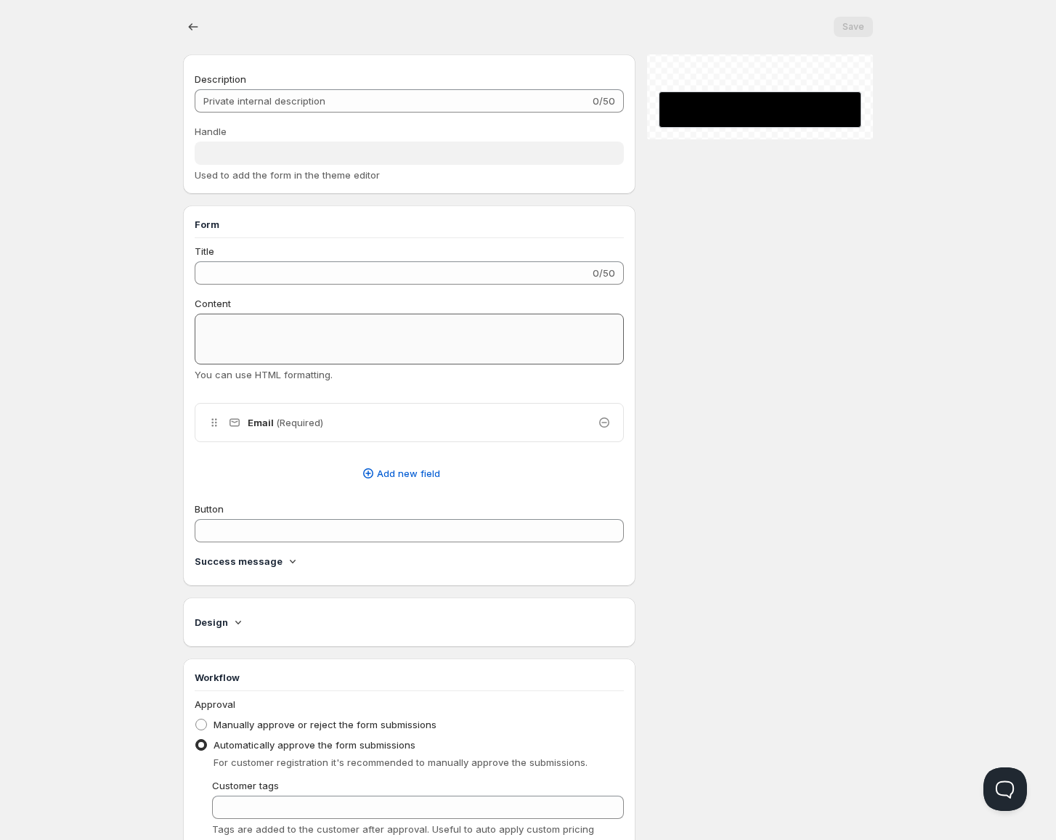
checkbox input "true"
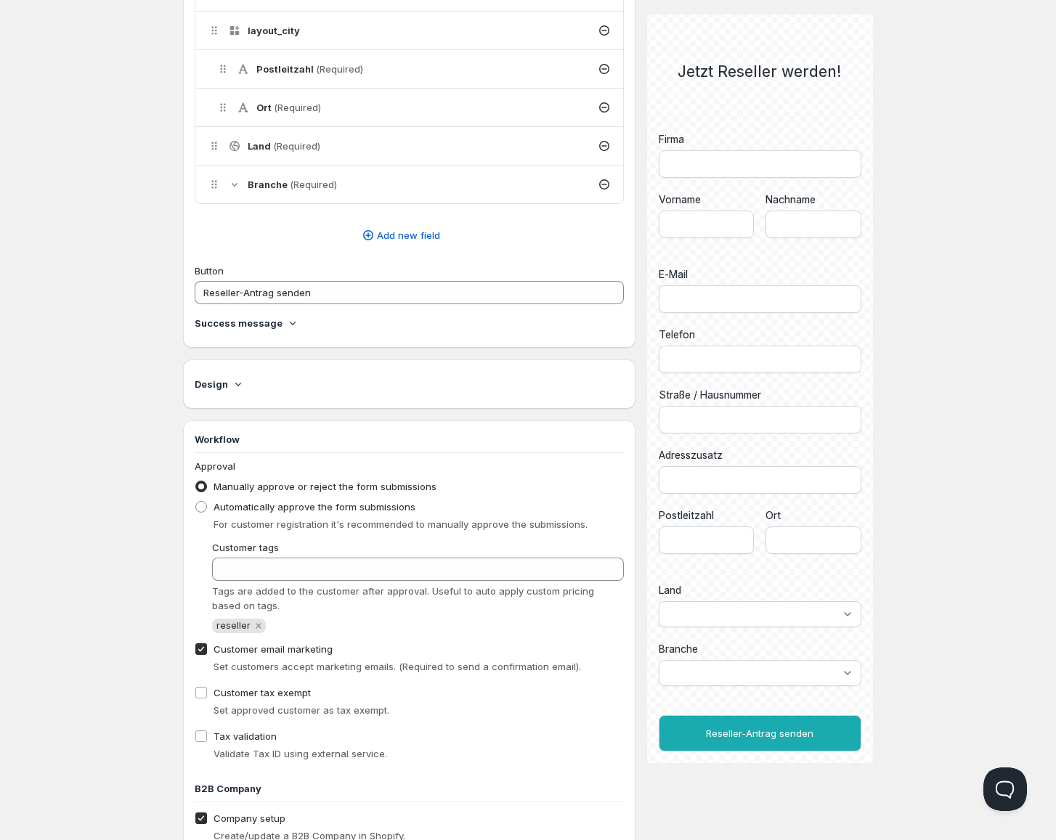
scroll to position [945, 0]
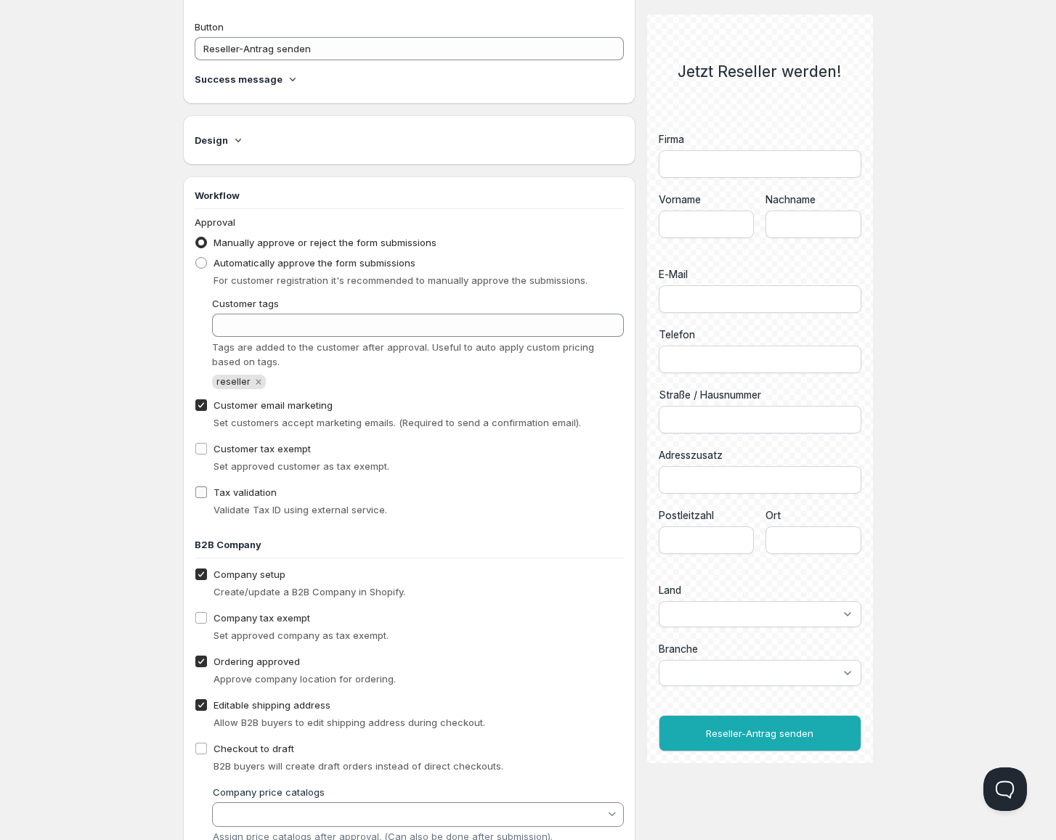
click at [202, 495] on input "Tax validation" at bounding box center [201, 492] width 12 height 12
checkbox input "true"
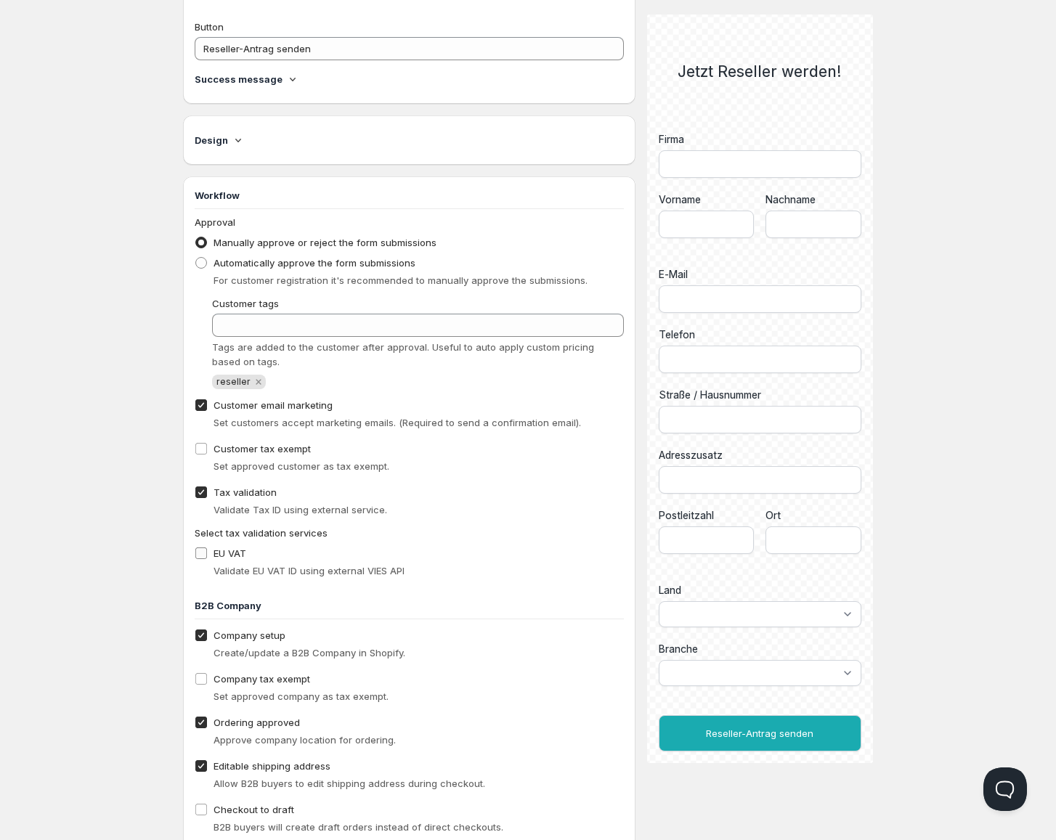
click at [203, 555] on input "EU VAT" at bounding box center [201, 553] width 12 height 12
checkbox input "true"
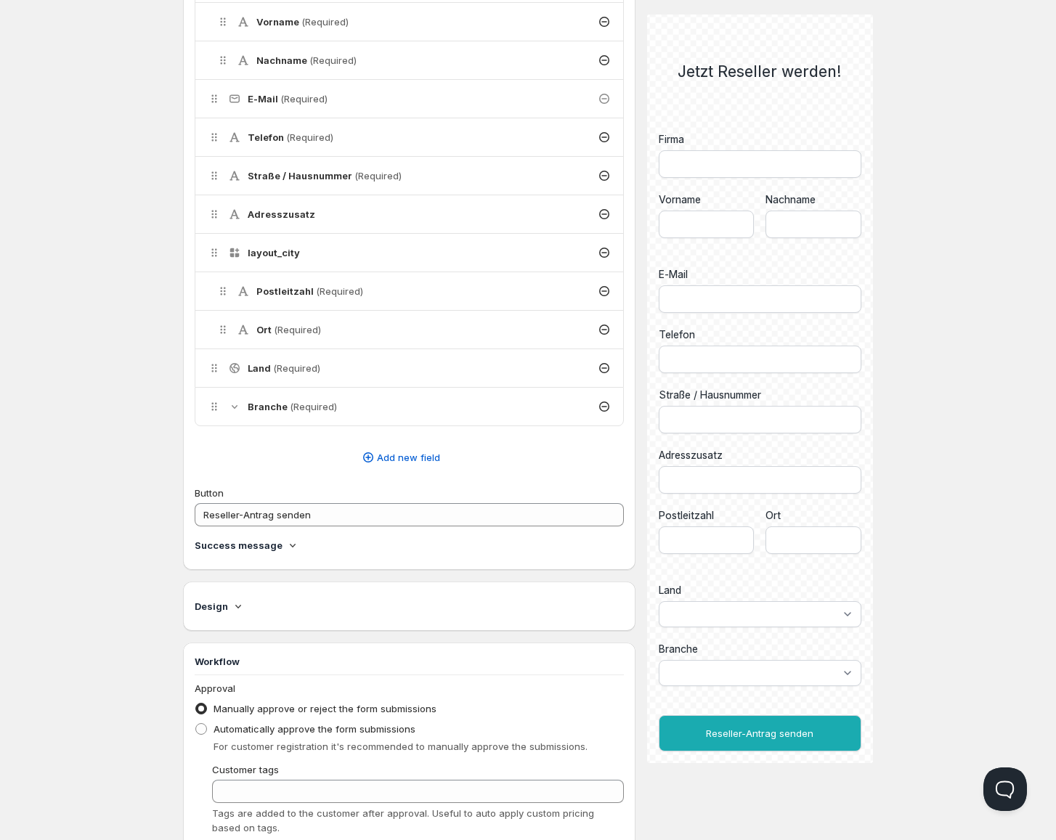
scroll to position [261, 0]
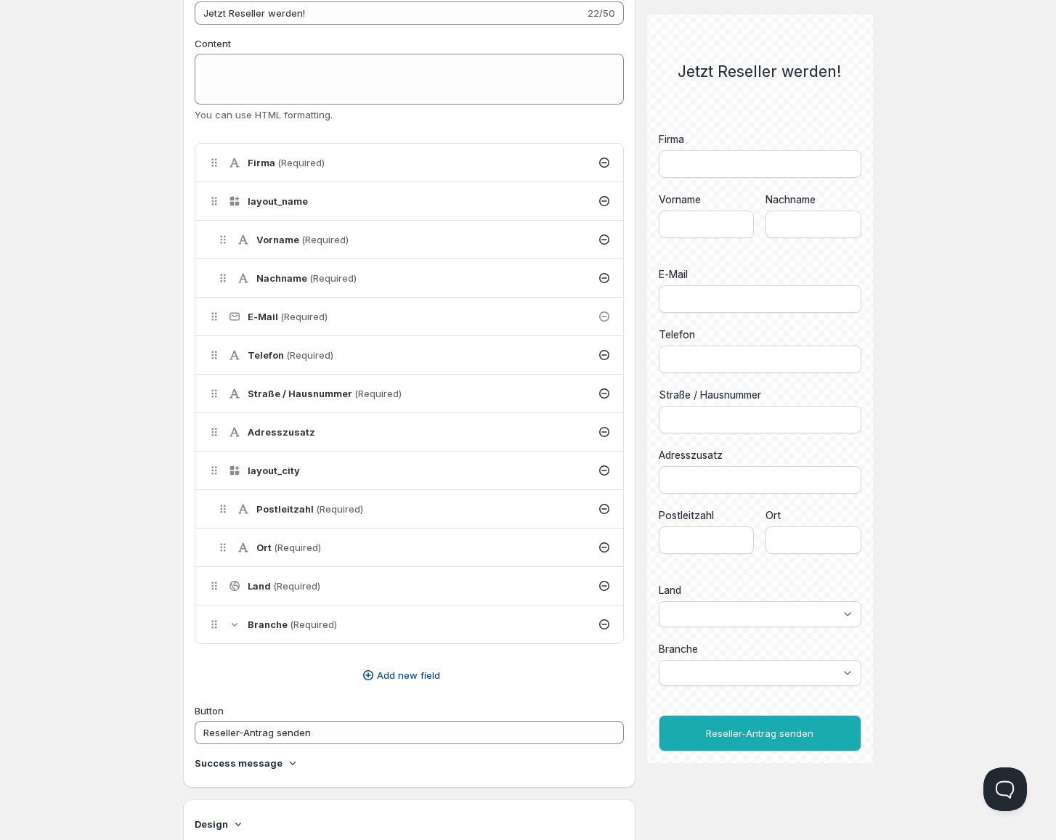
click at [393, 679] on span "Add new field" at bounding box center [408, 675] width 63 height 15
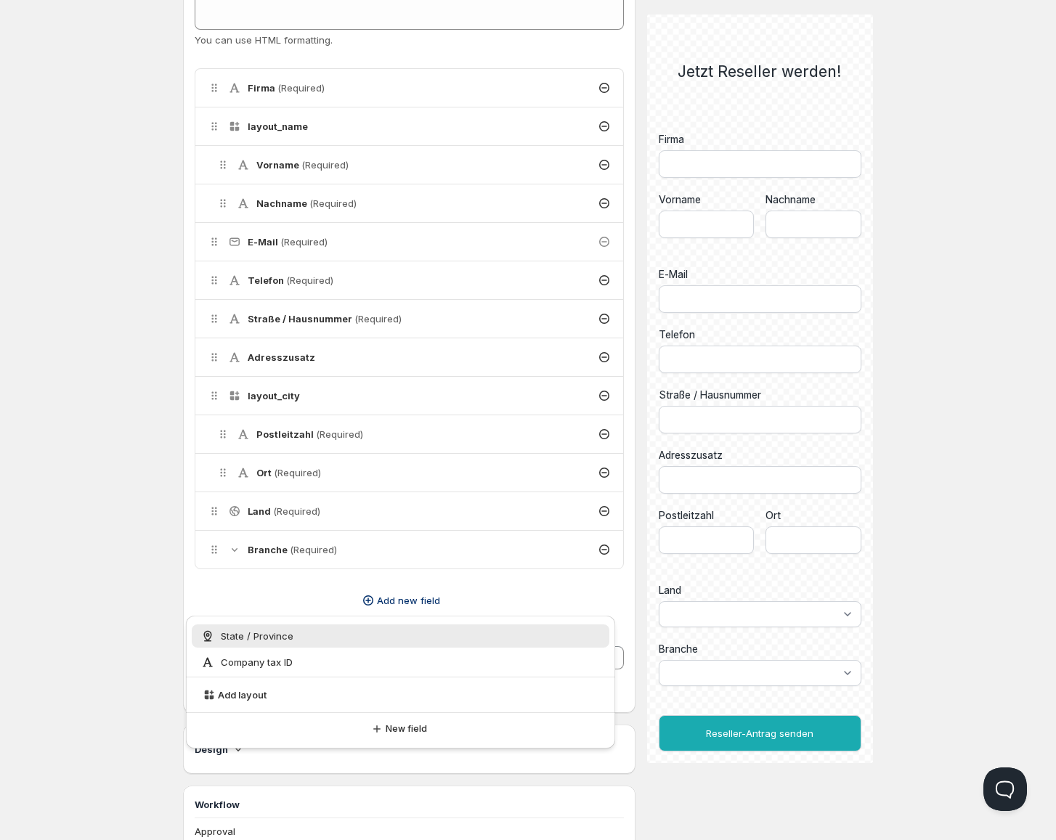
scroll to position [551, 0]
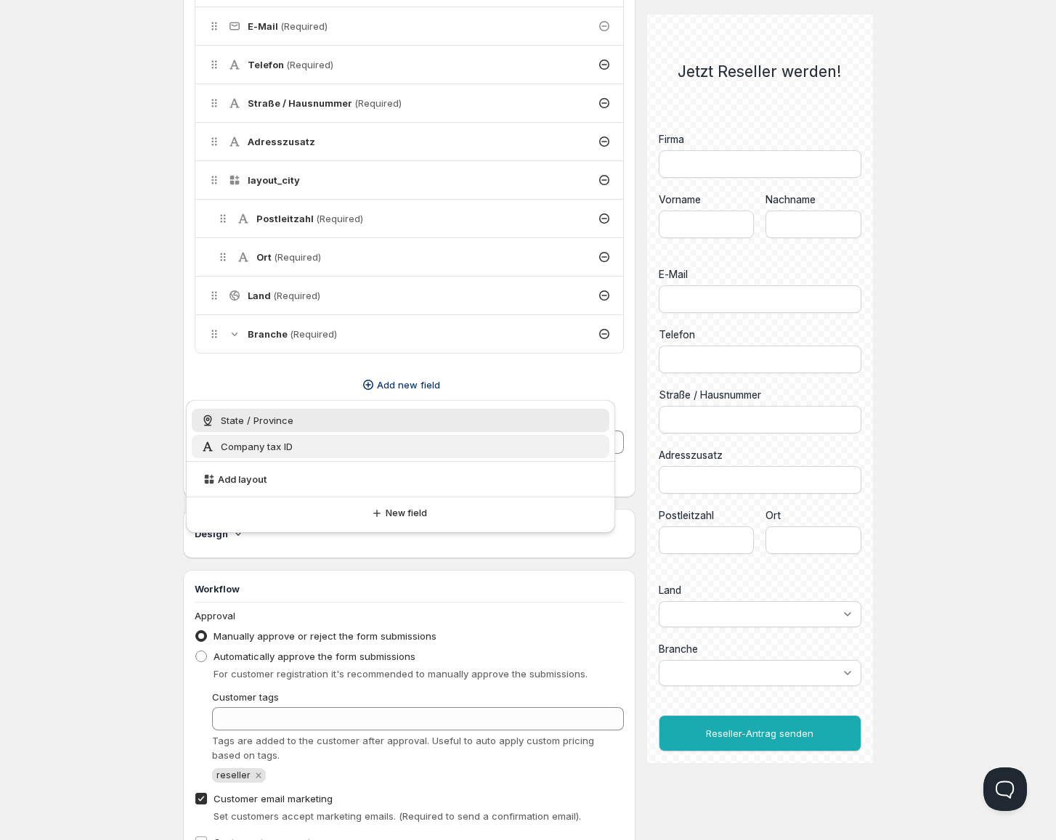
click at [276, 454] on div "Company tax ID" at bounding box center [400, 446] width 417 height 23
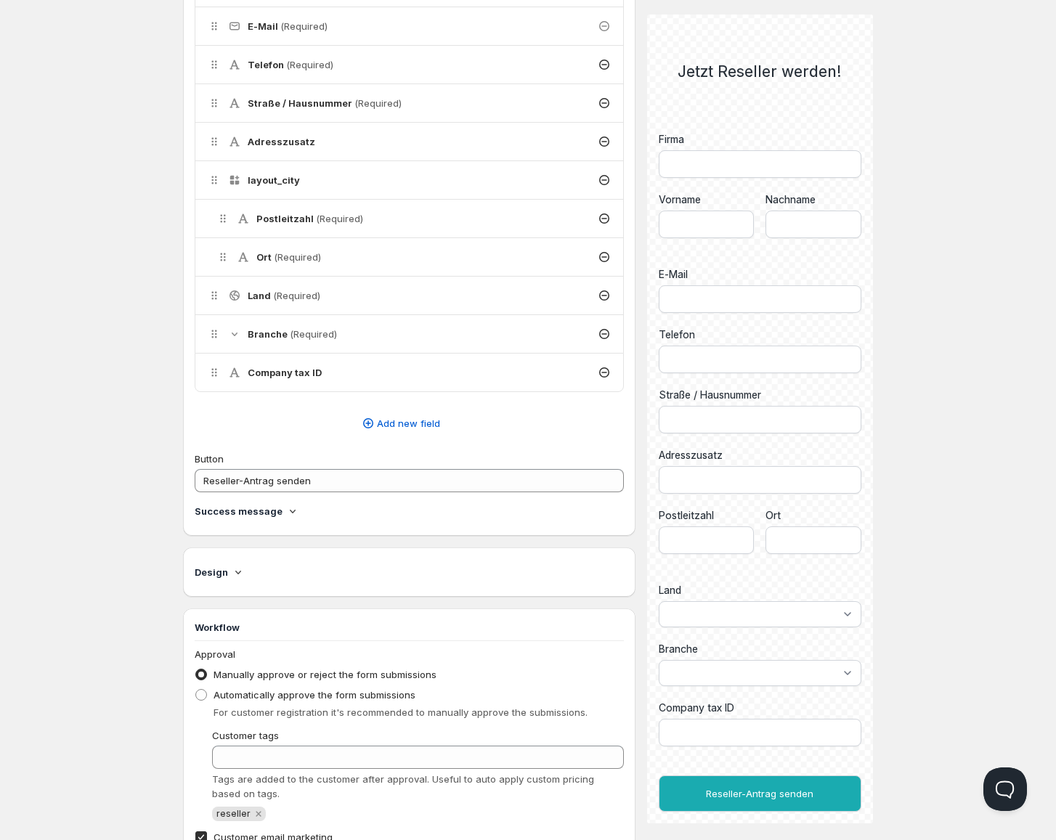
click at [425, 373] on div "Company tax ID" at bounding box center [409, 373] width 428 height 38
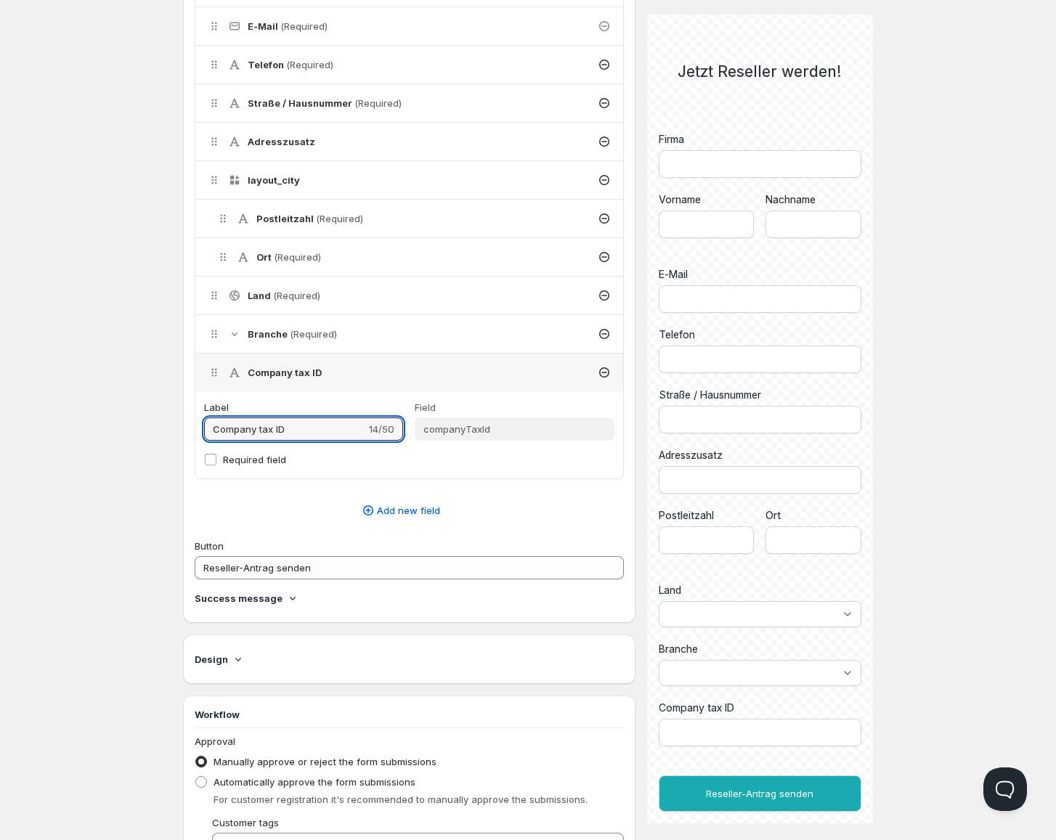
drag, startPoint x: 313, startPoint y: 421, endPoint x: 187, endPoint y: 414, distance: 125.8
click at [187, 414] on div "Firma (Required) layout_name Vorname (Required) Nachname (Required) E-Mail (Req…" at bounding box center [403, 160] width 441 height 657
click at [603, 375] on icon at bounding box center [604, 372] width 15 height 15
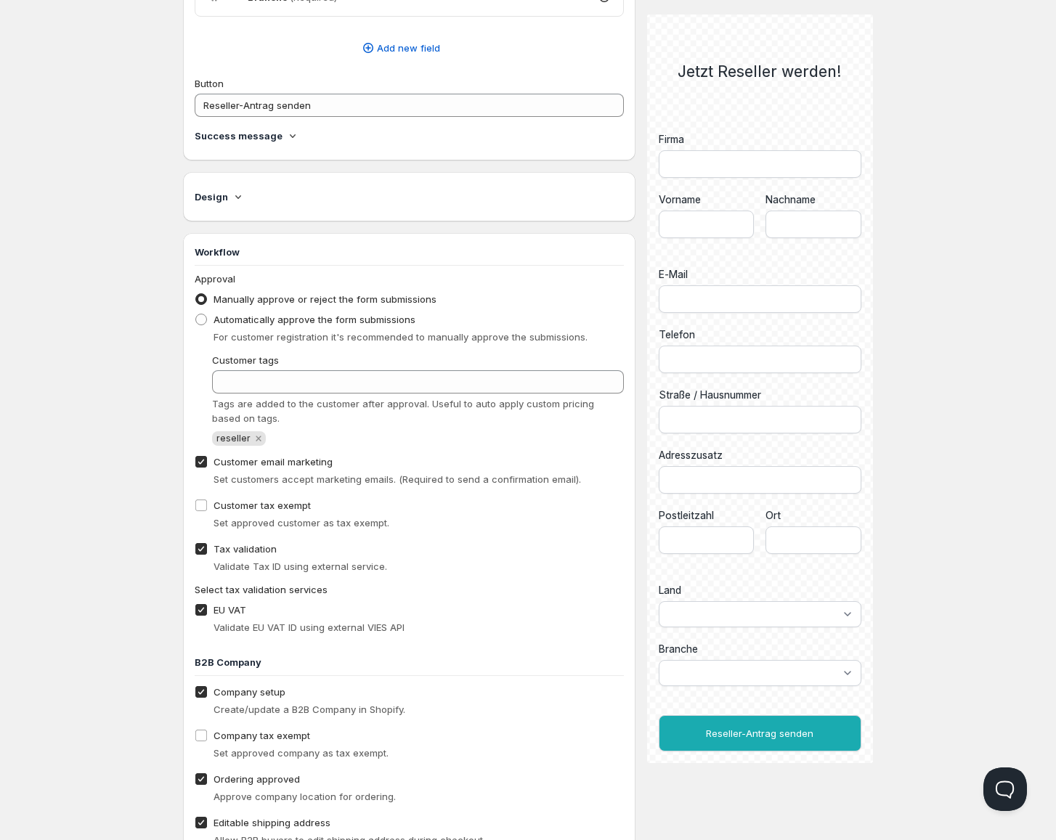
scroll to position [914, 0]
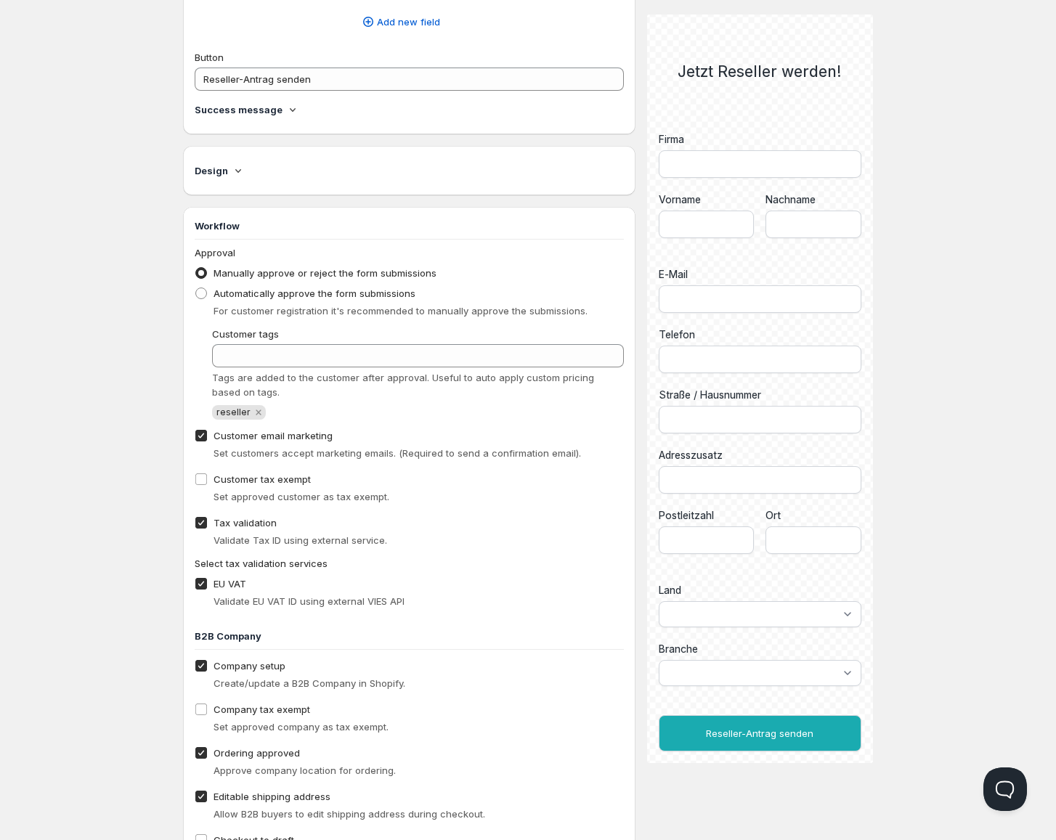
click at [229, 521] on span "Tax validation" at bounding box center [244, 523] width 63 height 12
click at [207, 521] on input "Tax validation" at bounding box center [201, 523] width 12 height 12
checkbox input "false"
